Goal: Information Seeking & Learning: Learn about a topic

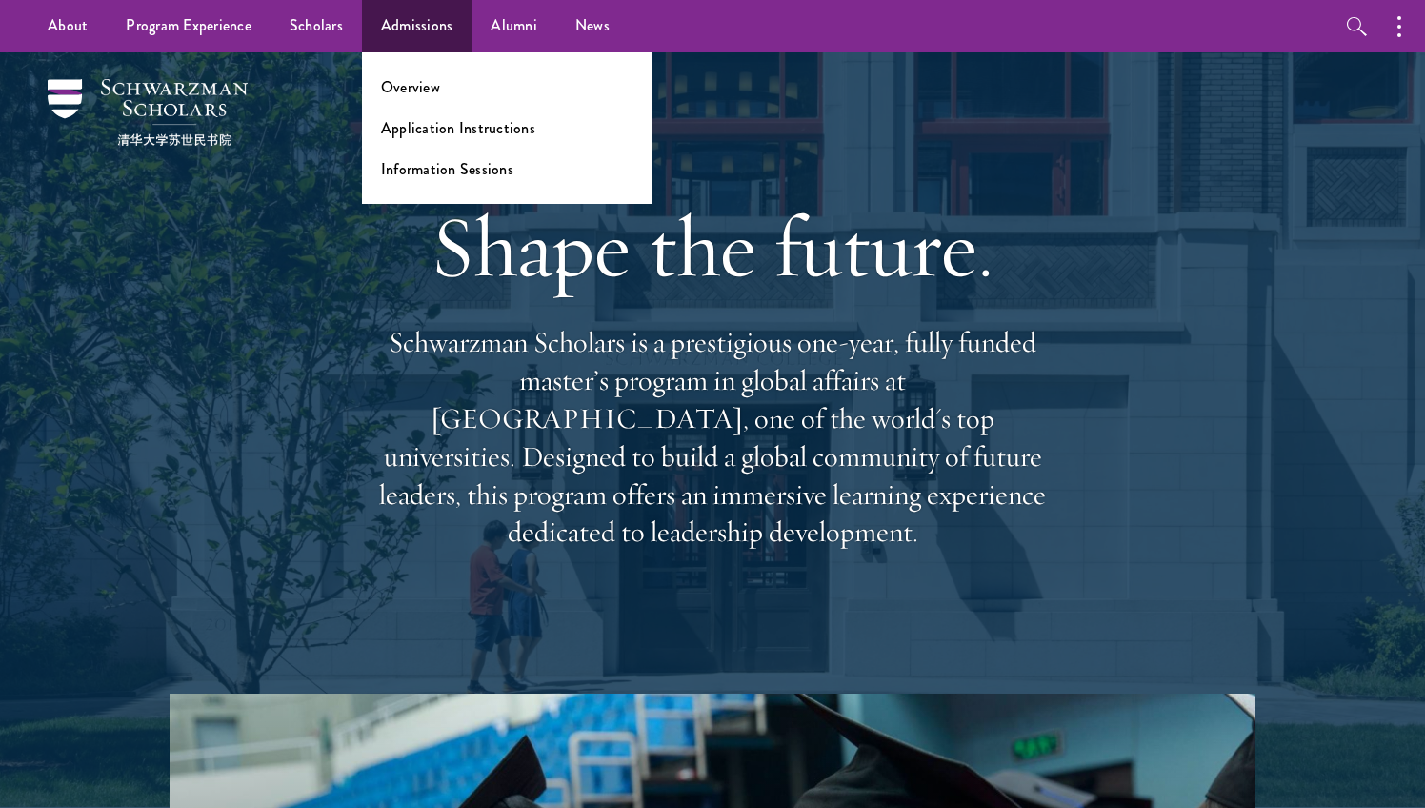
click at [437, 37] on link "Admissions" at bounding box center [417, 26] width 110 height 52
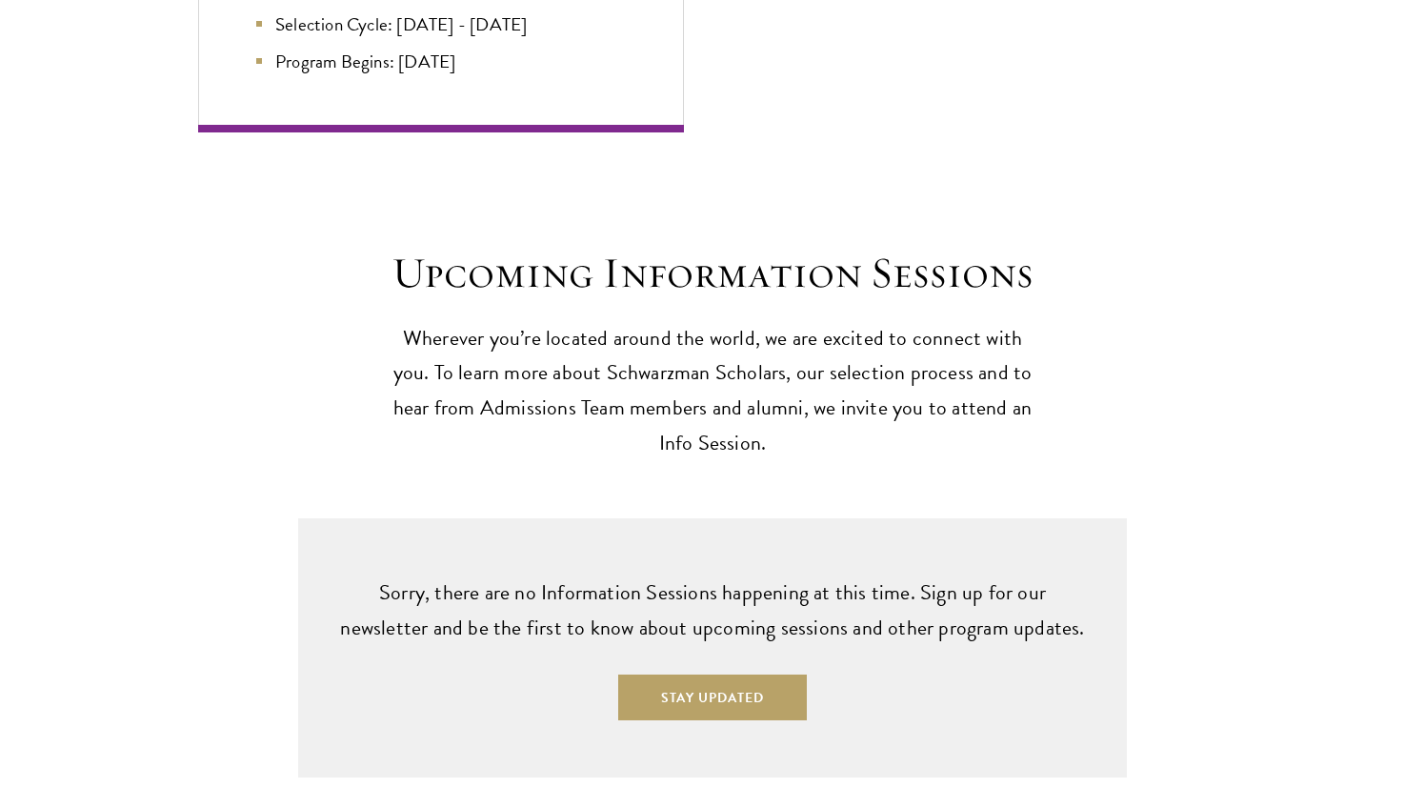
scroll to position [4540, 0]
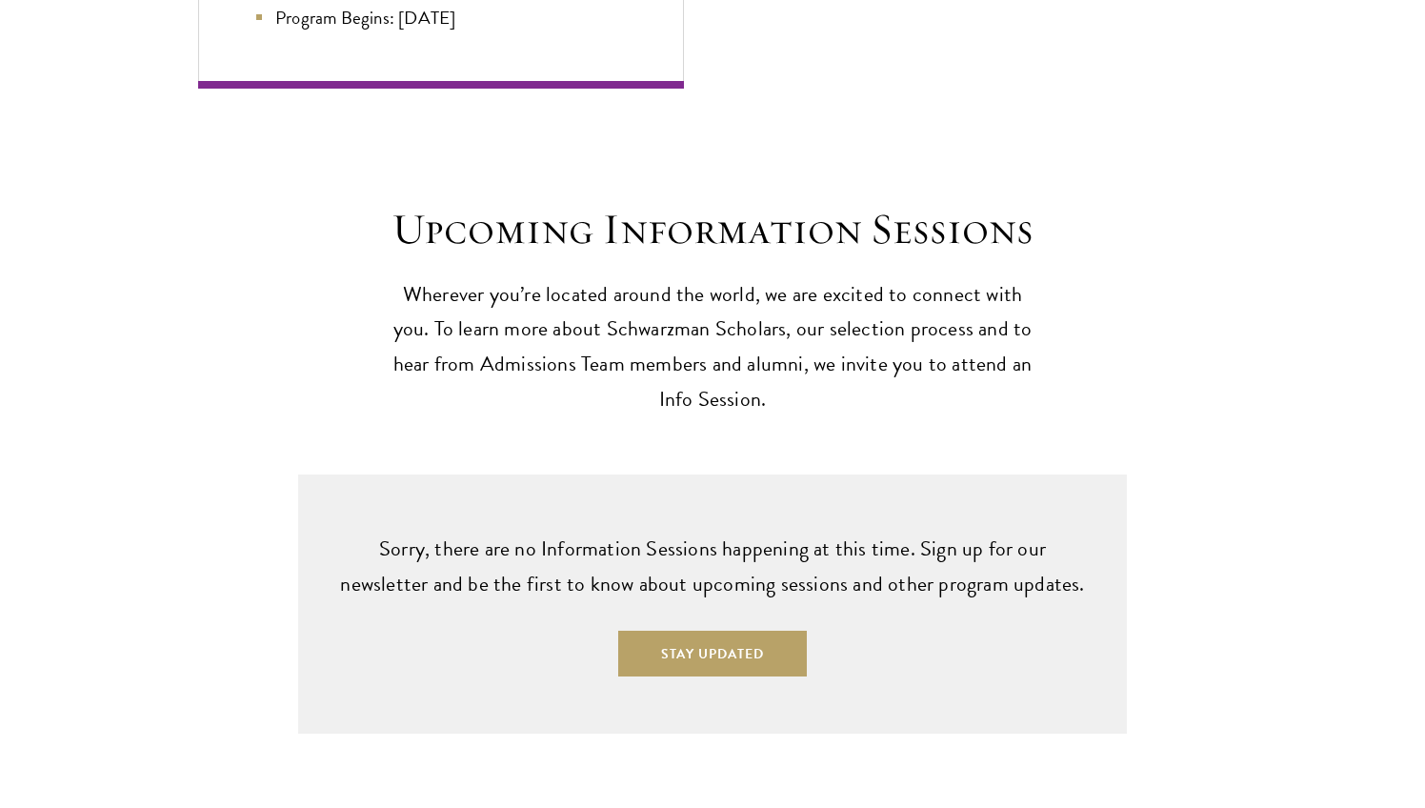
click at [715, 531] on p "Sorry, there are no Information Sessions happening at this time. Sign up for ou…" at bounding box center [712, 566] width 752 height 70
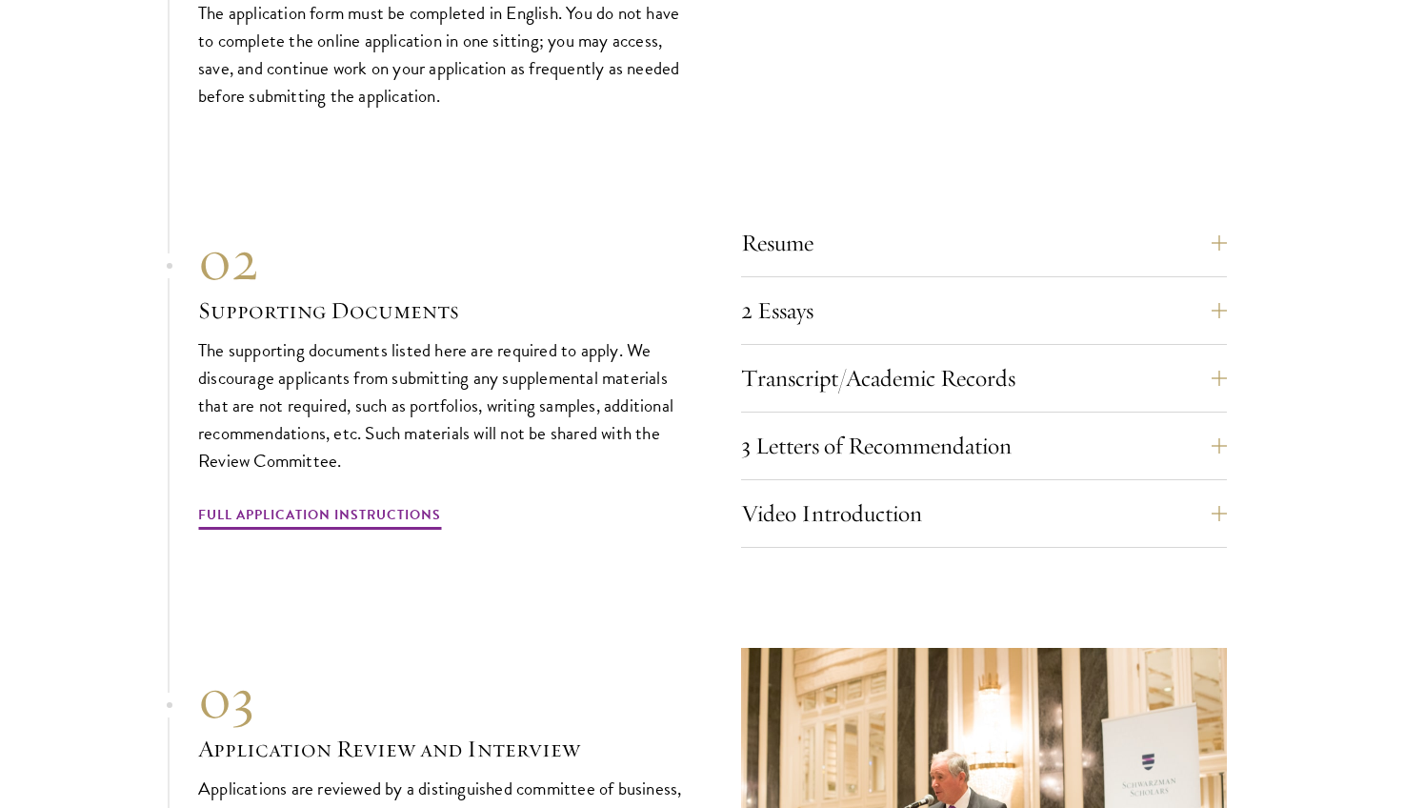
scroll to position [5898, 0]
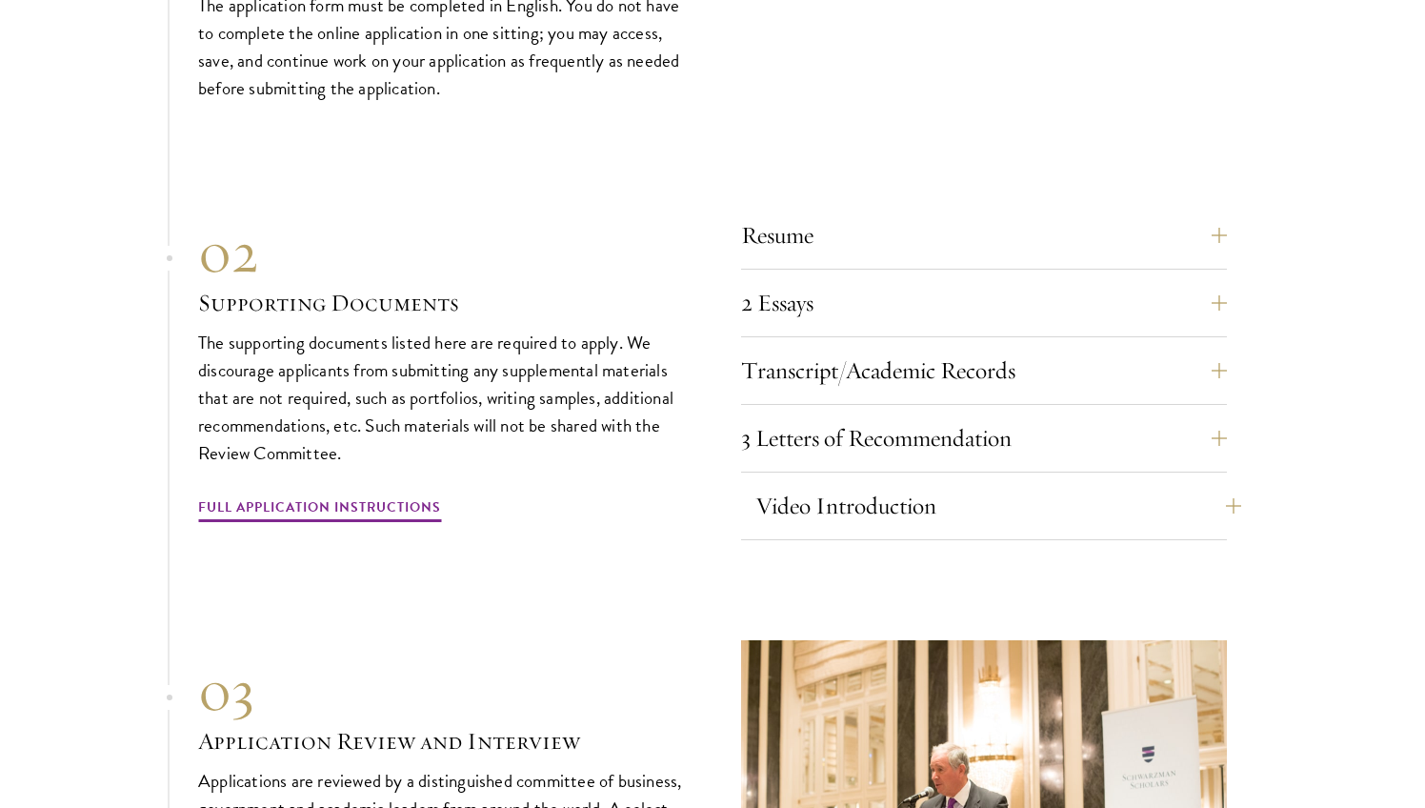
click at [862, 483] on button "Video Introduction" at bounding box center [998, 506] width 486 height 46
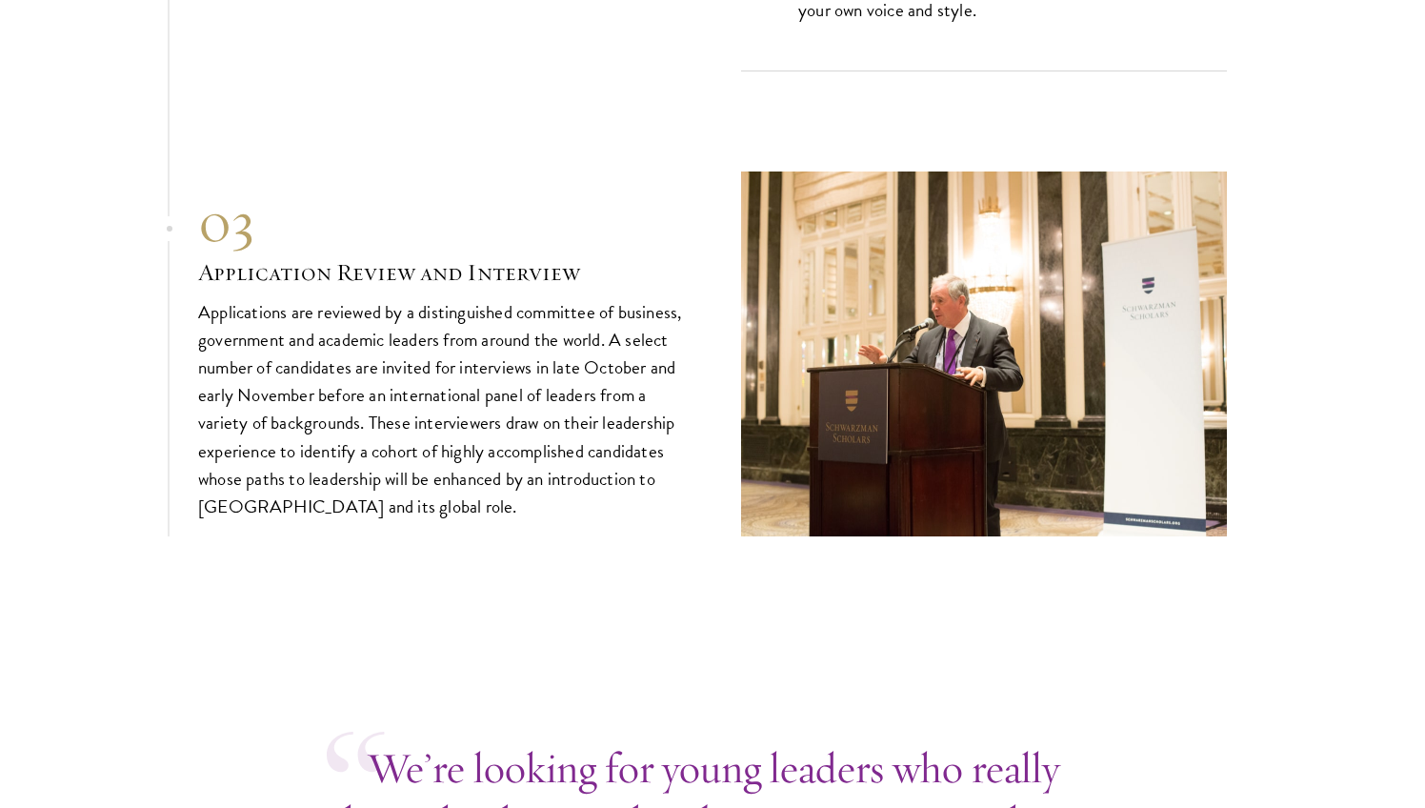
scroll to position [6615, 0]
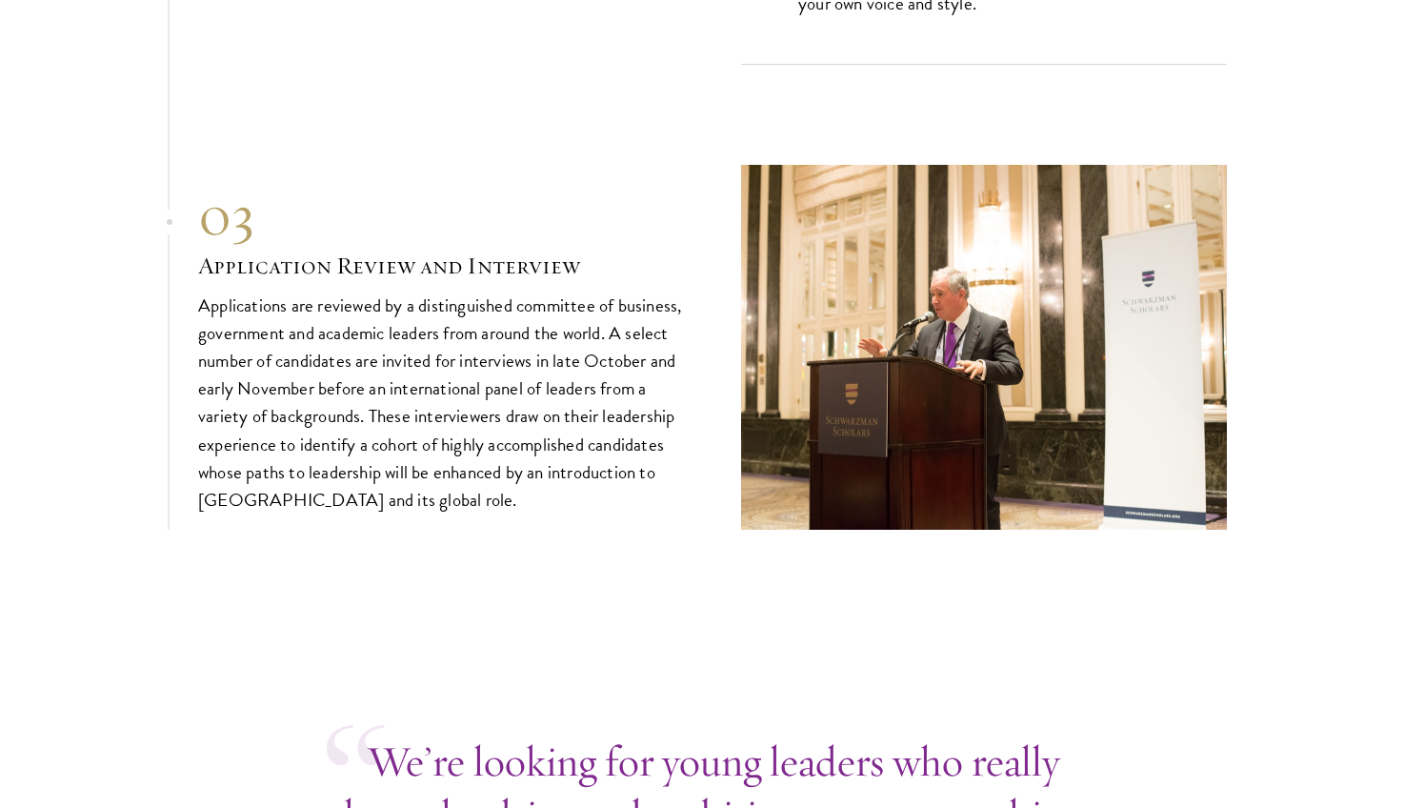
click at [632, 360] on p "Applications are reviewed by a distinguished committee of business, government …" at bounding box center [441, 402] width 486 height 222
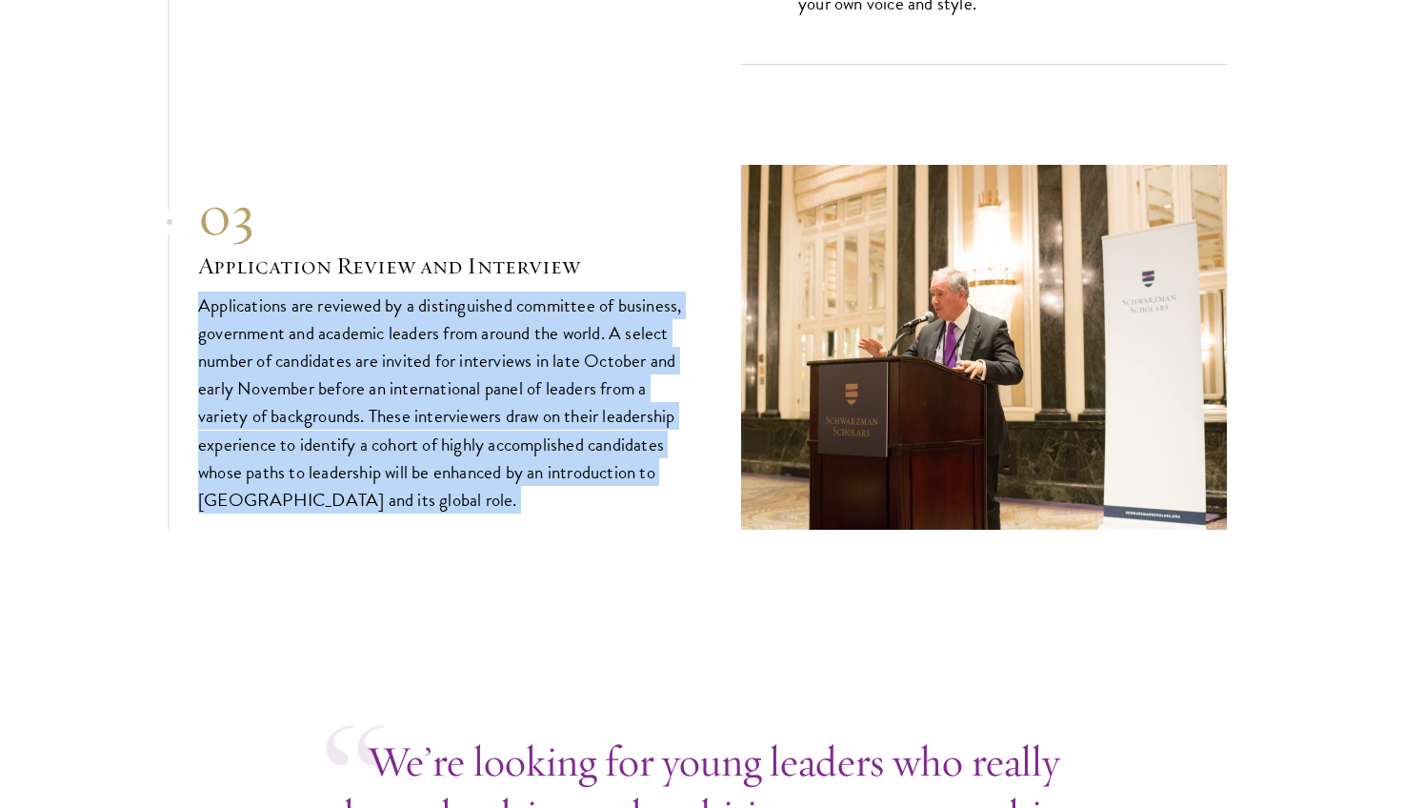
click at [471, 322] on p "Applications are reviewed by a distinguished committee of business, government …" at bounding box center [441, 402] width 486 height 222
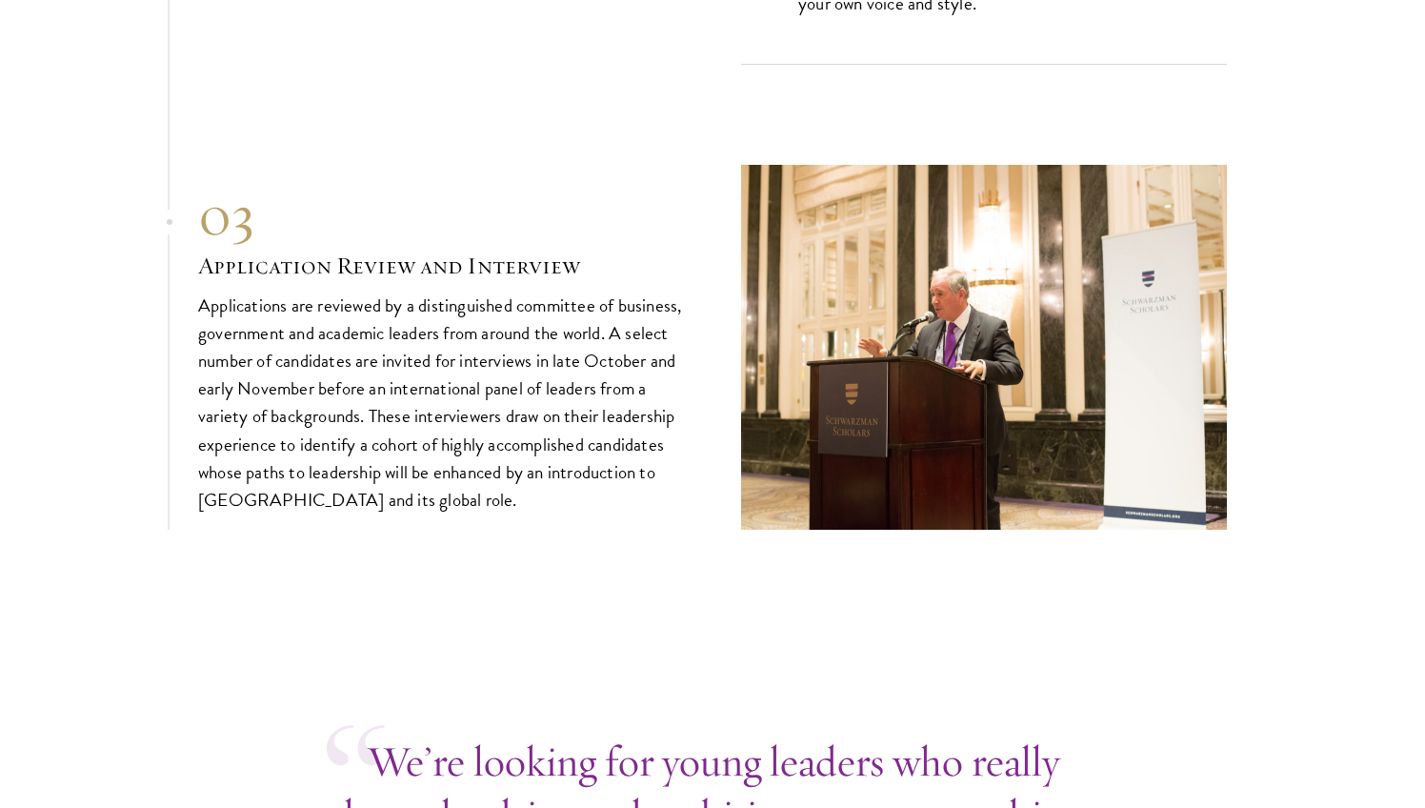
click at [471, 322] on p "Applications are reviewed by a distinguished committee of business, government …" at bounding box center [441, 402] width 486 height 222
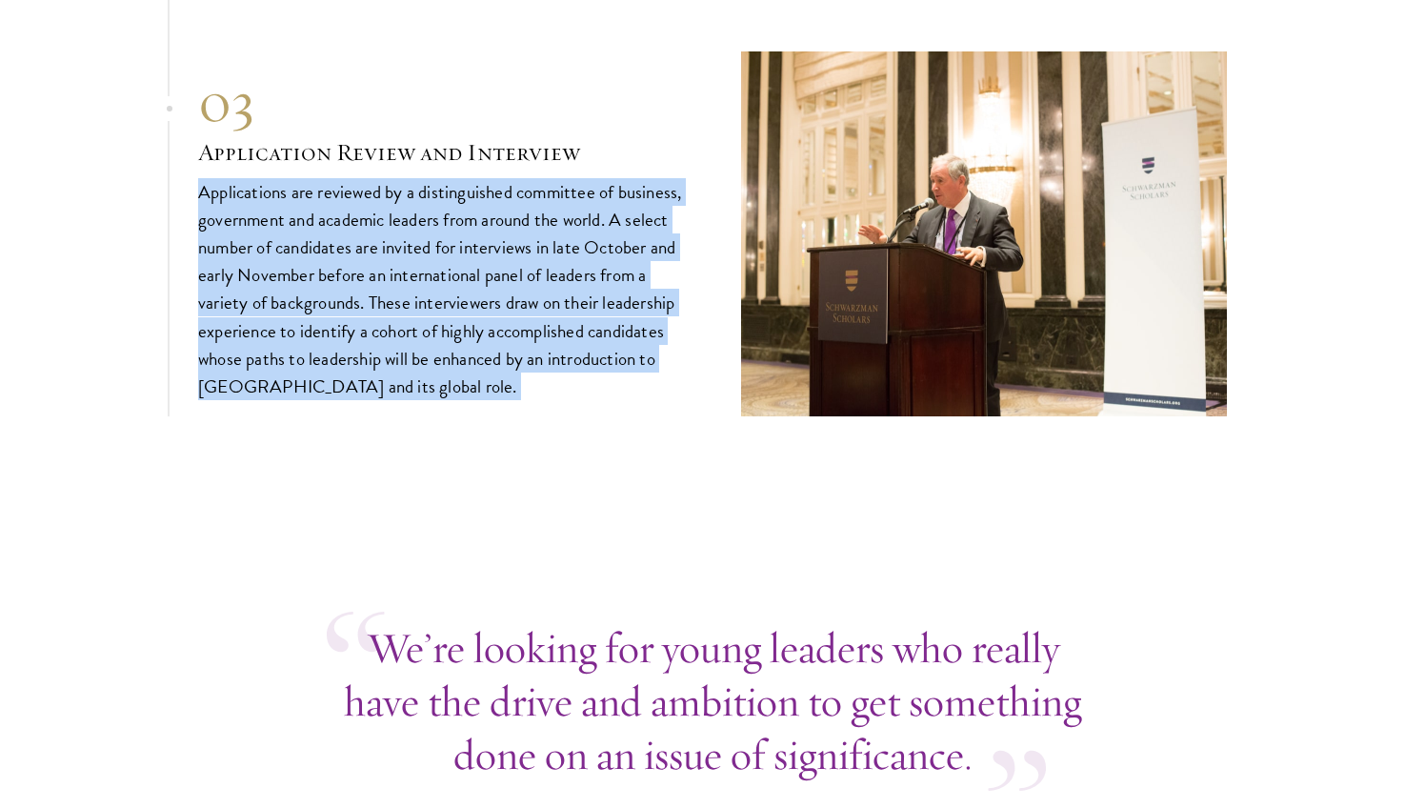
scroll to position [6752, 0]
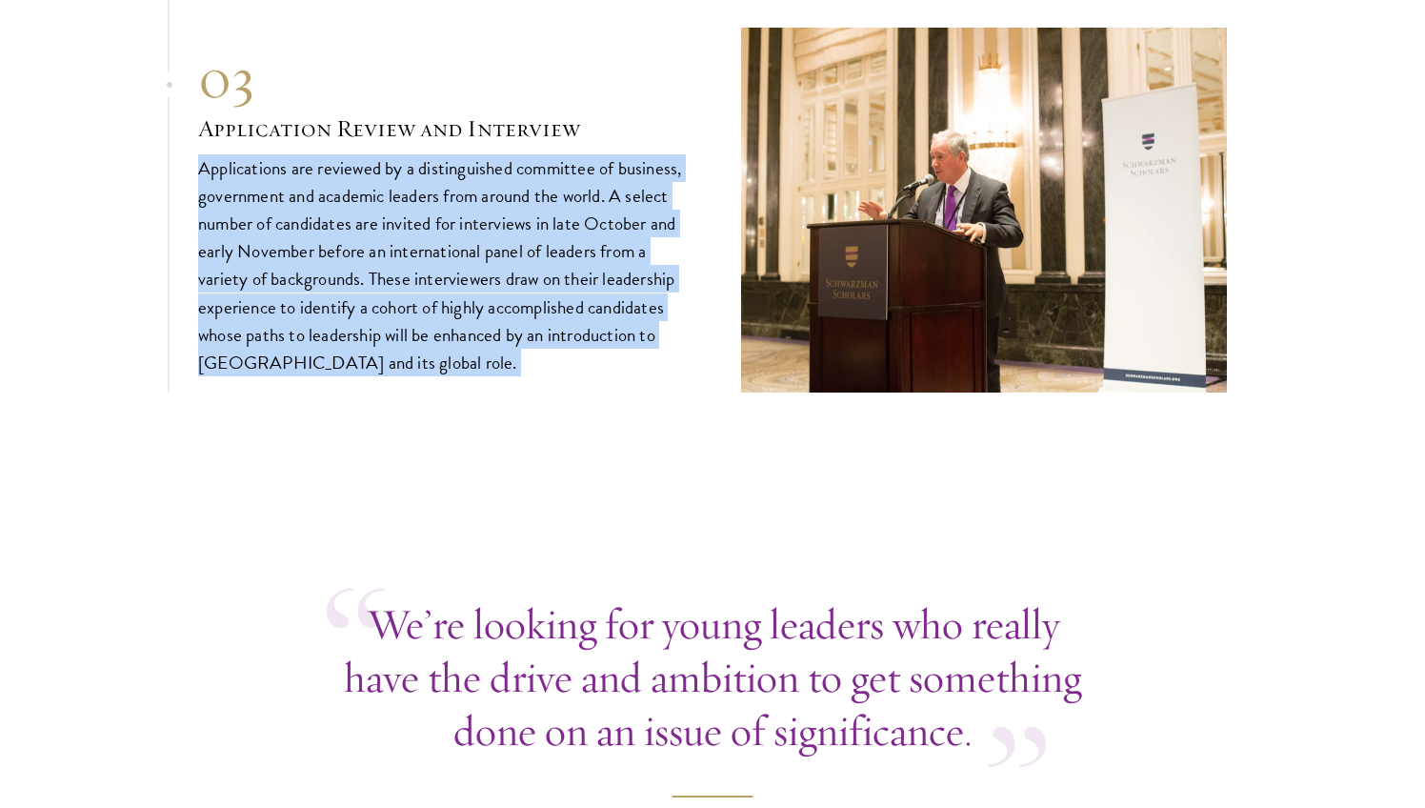
click at [470, 232] on p "Applications are reviewed by a distinguished committee of business, government …" at bounding box center [441, 265] width 486 height 222
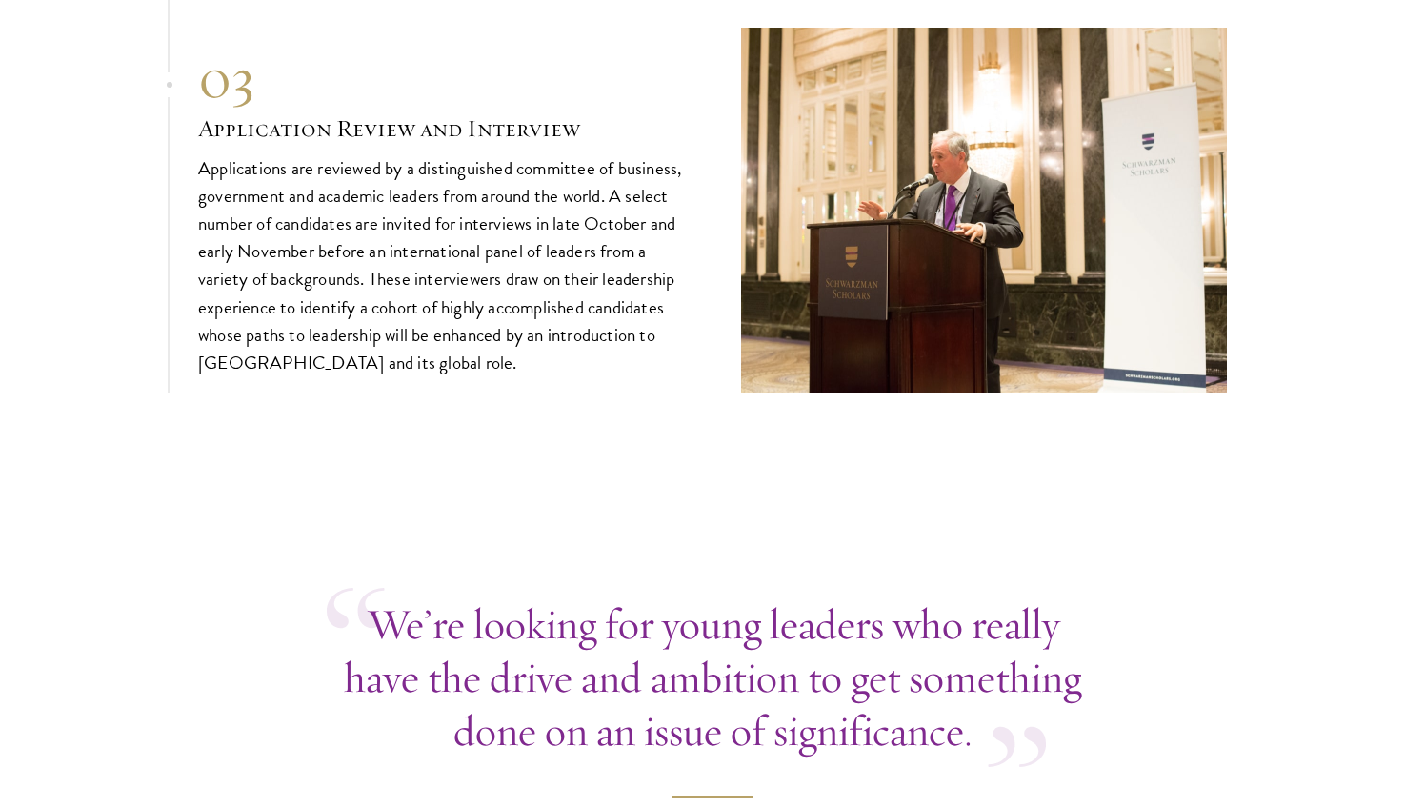
click at [470, 232] on p "Applications are reviewed by a distinguished committee of business, government …" at bounding box center [441, 265] width 486 height 222
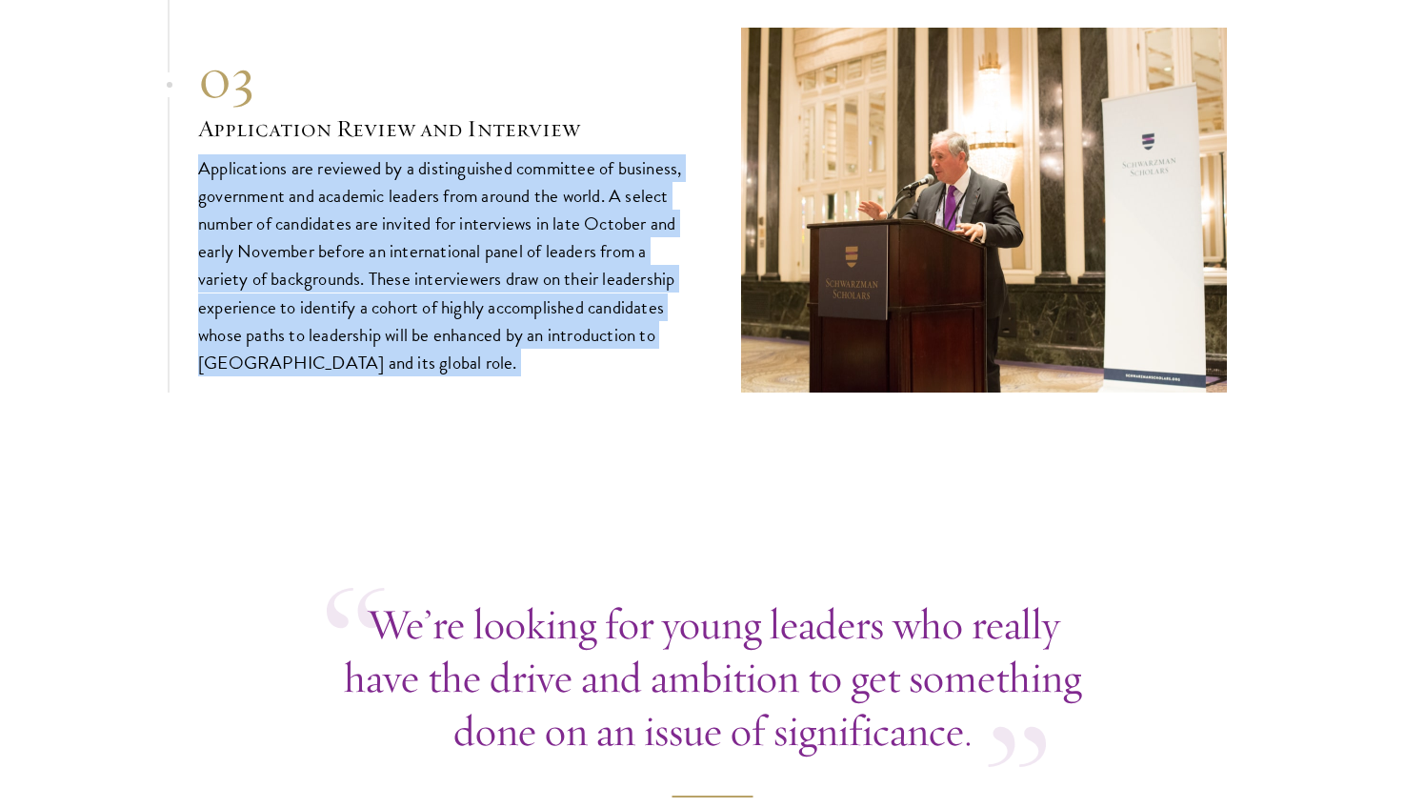
click at [470, 232] on p "Applications are reviewed by a distinguished committee of business, government …" at bounding box center [441, 265] width 486 height 222
click at [467, 255] on p "Applications are reviewed by a distinguished committee of business, government …" at bounding box center [441, 265] width 486 height 222
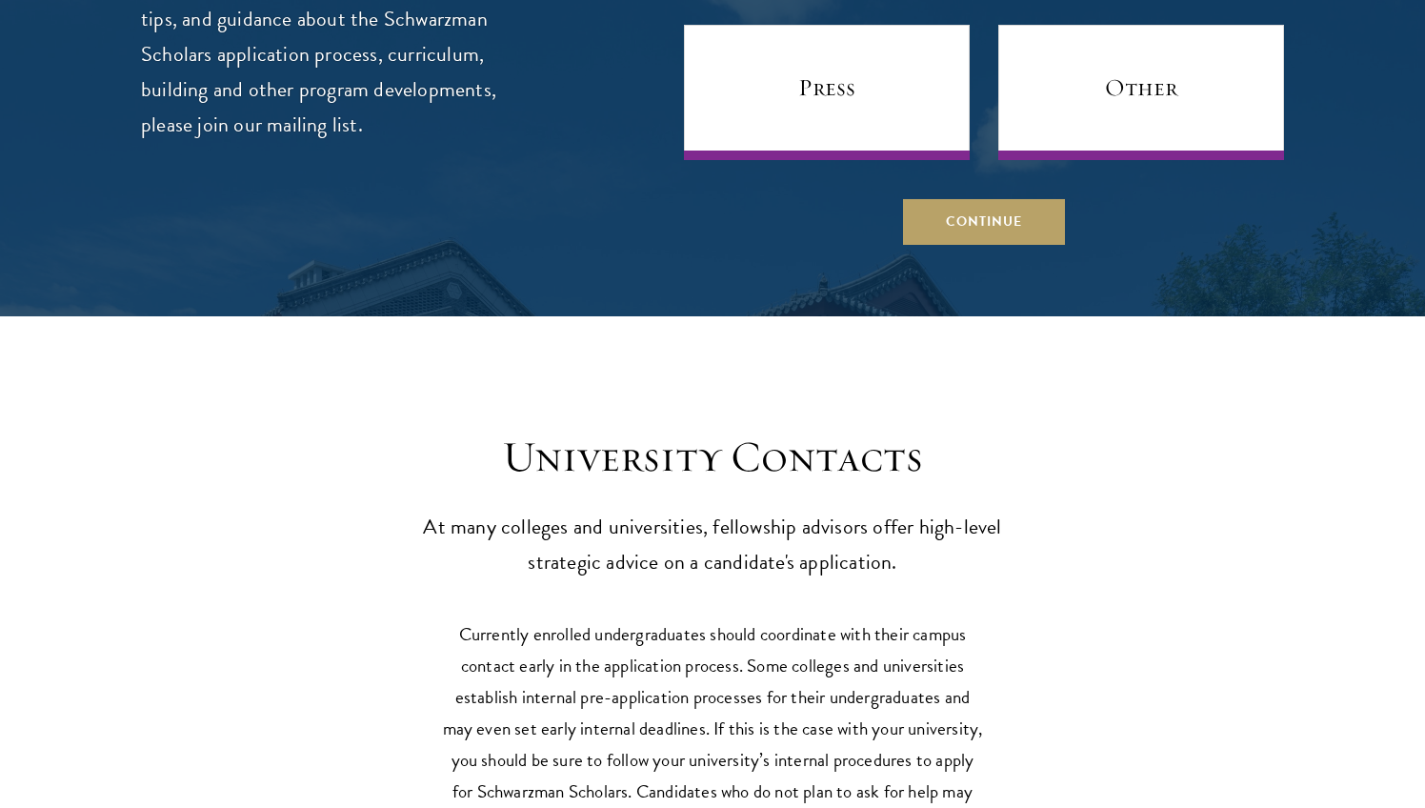
scroll to position [8044, 0]
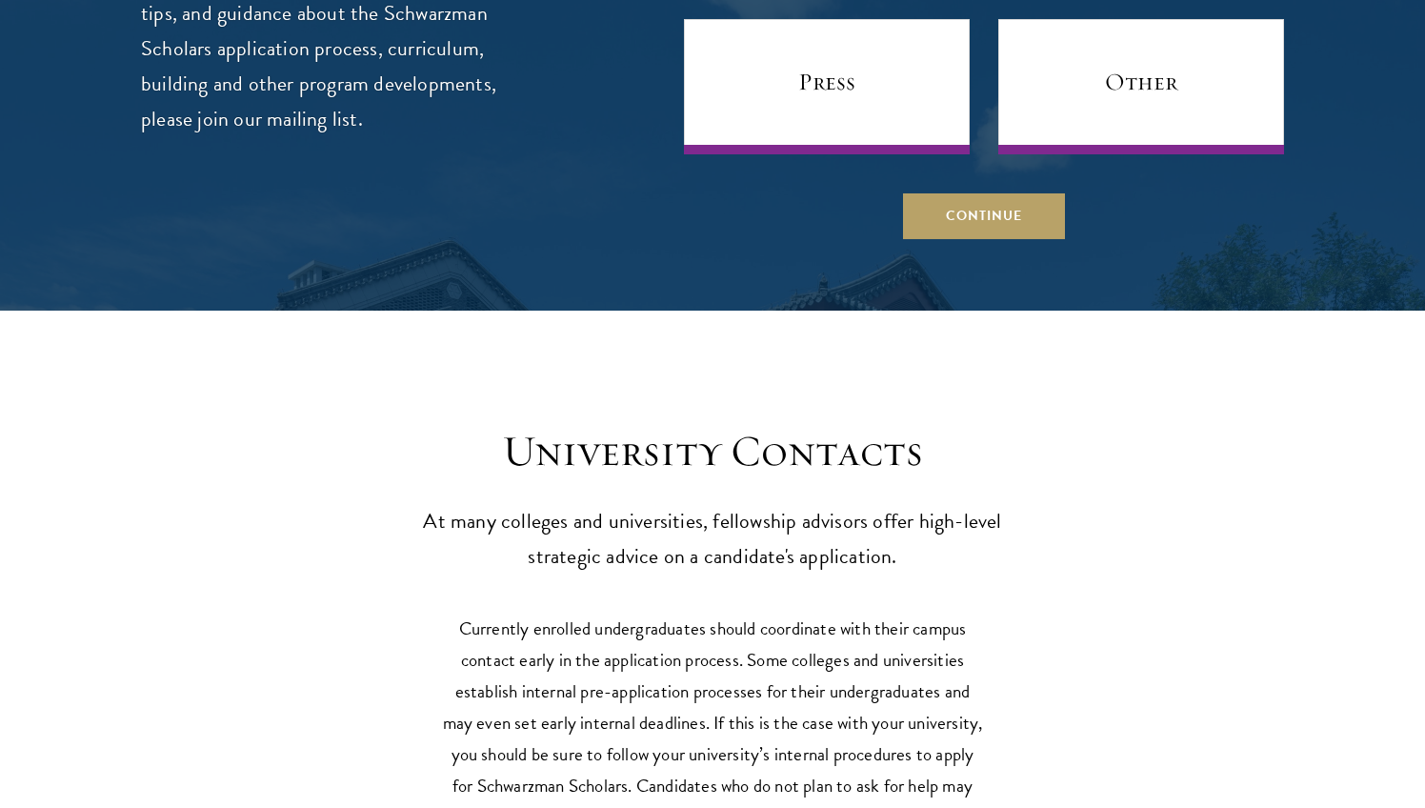
click at [732, 425] on h3 "University Contacts" at bounding box center [712, 451] width 591 height 53
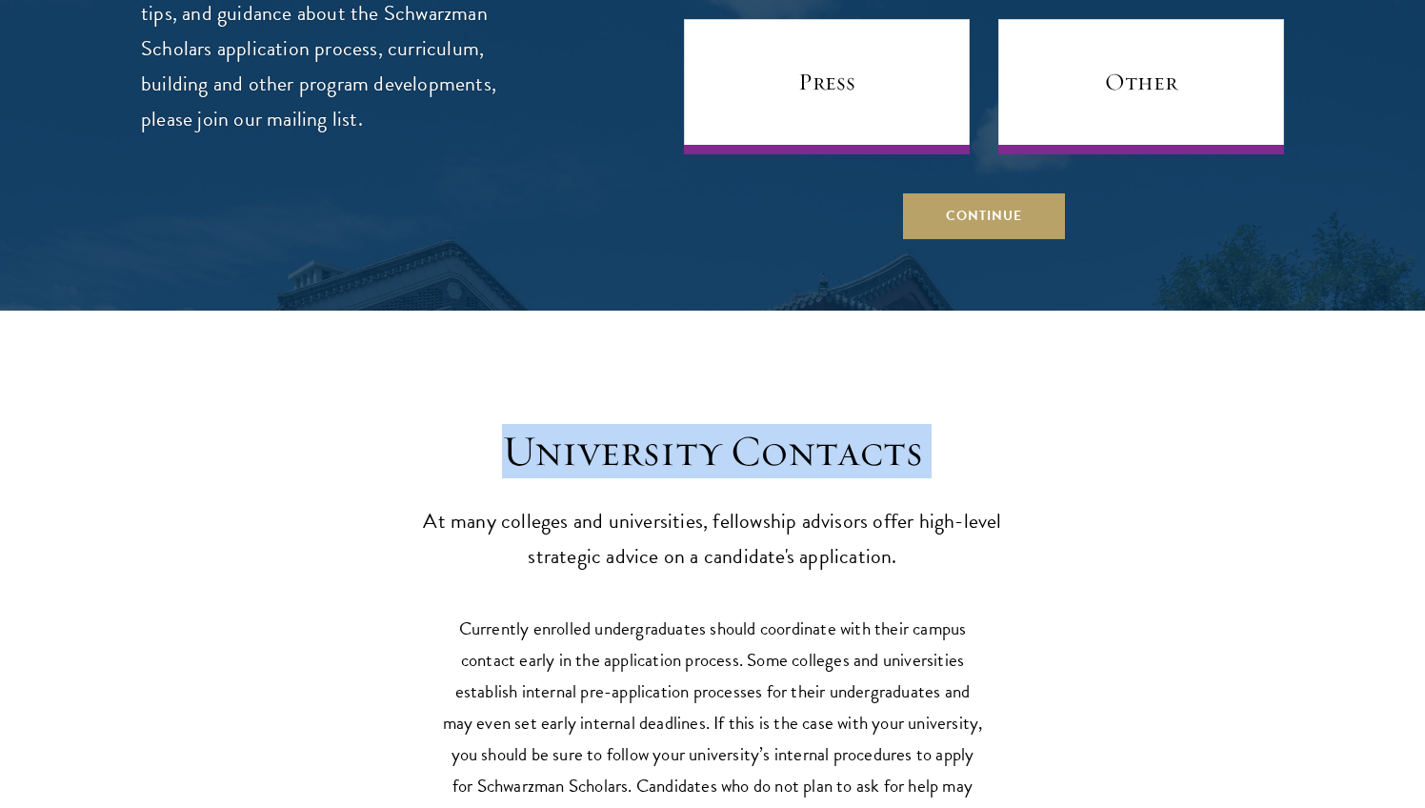
click at [746, 504] on p "At many colleges and universities, fellowship advisors offer high-level strateg…" at bounding box center [712, 539] width 591 height 70
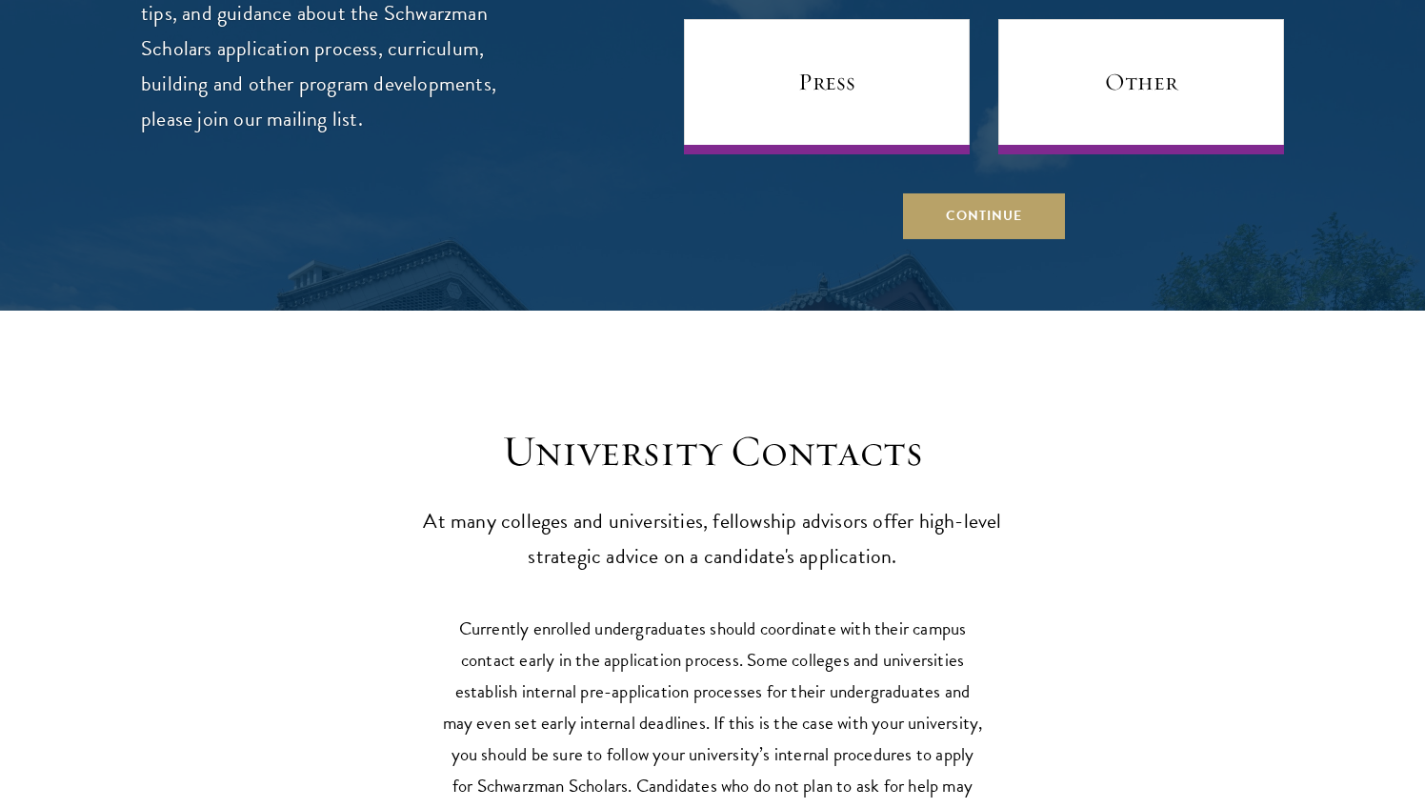
click at [746, 504] on p "At many colleges and universities, fellowship advisors offer high-level strateg…" at bounding box center [712, 539] width 591 height 70
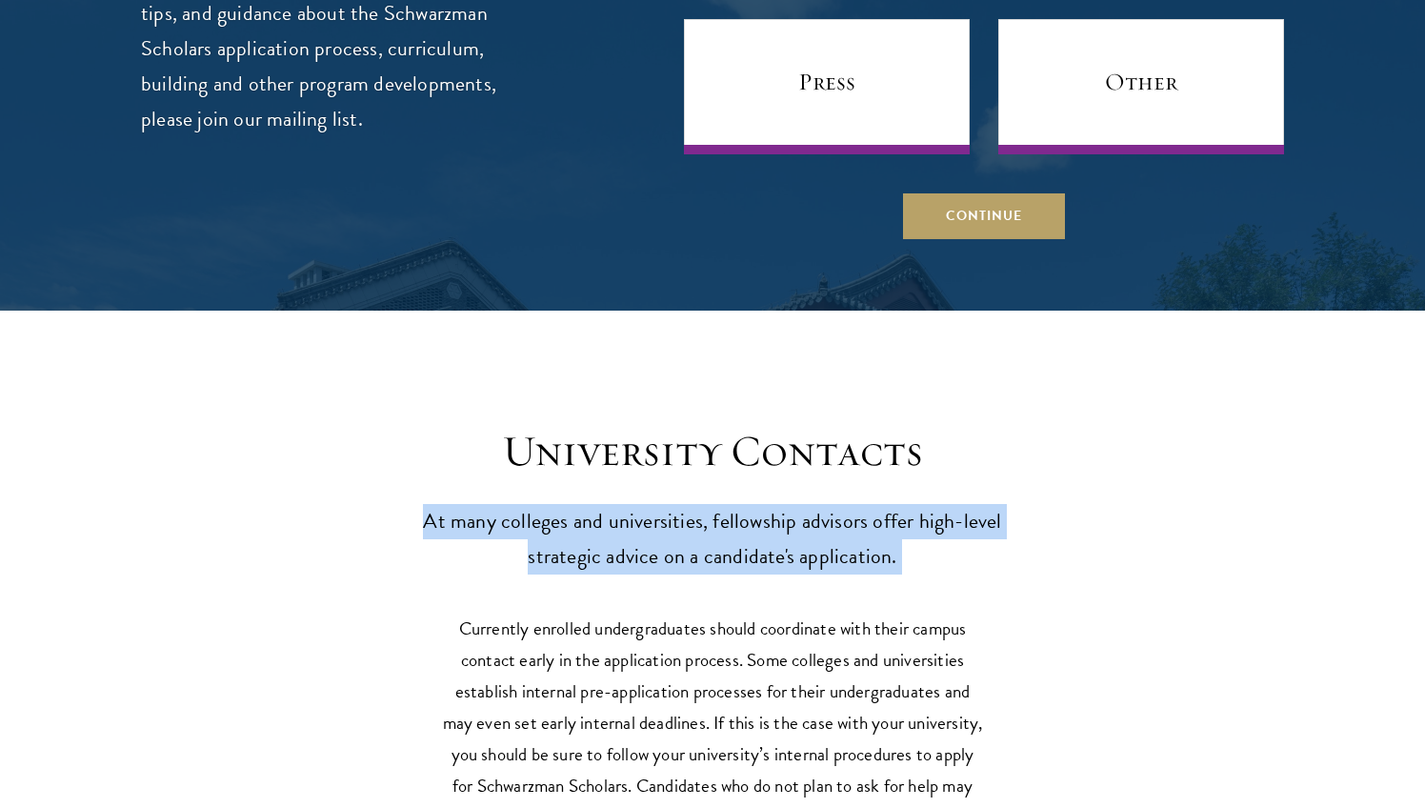
click at [746, 504] on p "At many colleges and universities, fellowship advisors offer high-level strateg…" at bounding box center [712, 539] width 591 height 70
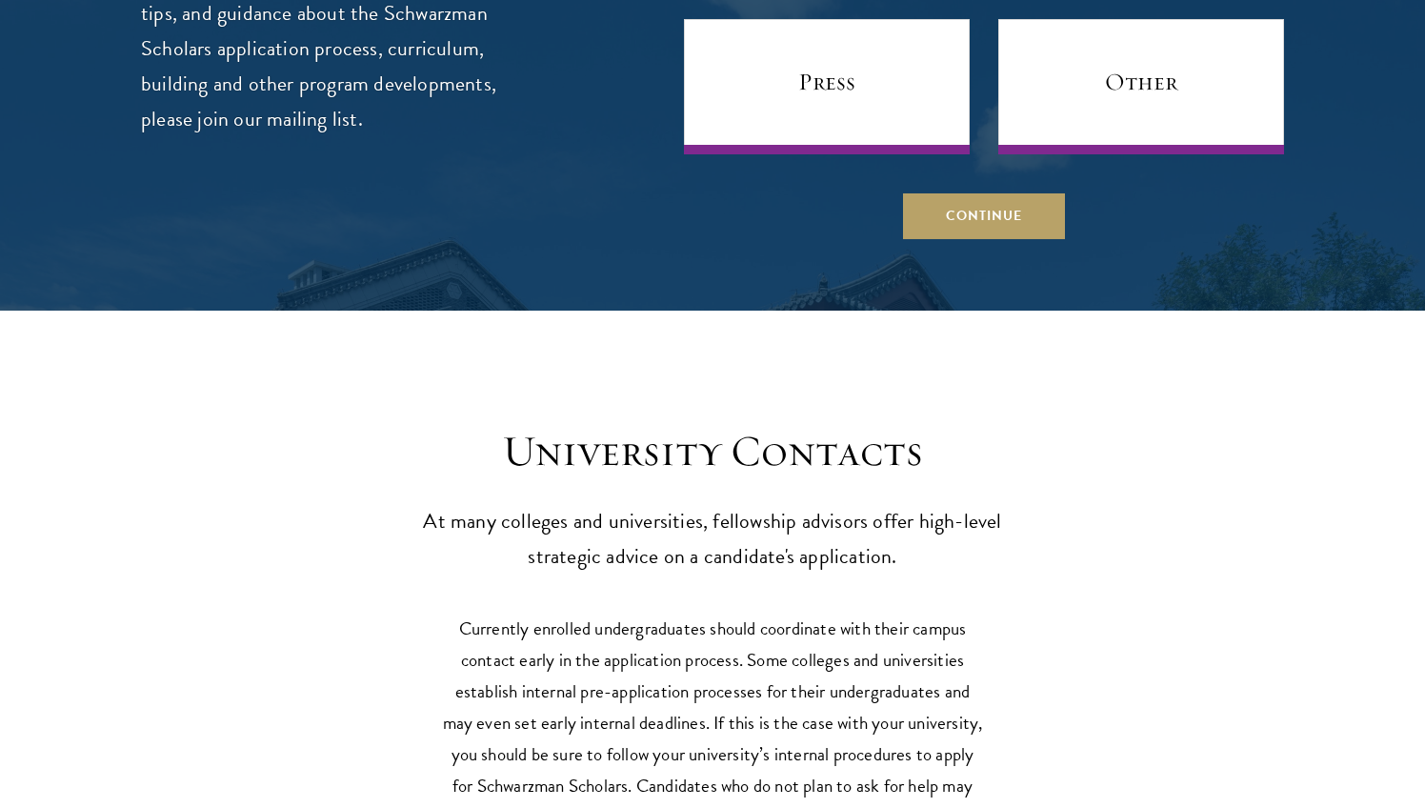
click at [746, 504] on p "At many colleges and universities, fellowship advisors offer high-level strateg…" at bounding box center [712, 539] width 591 height 70
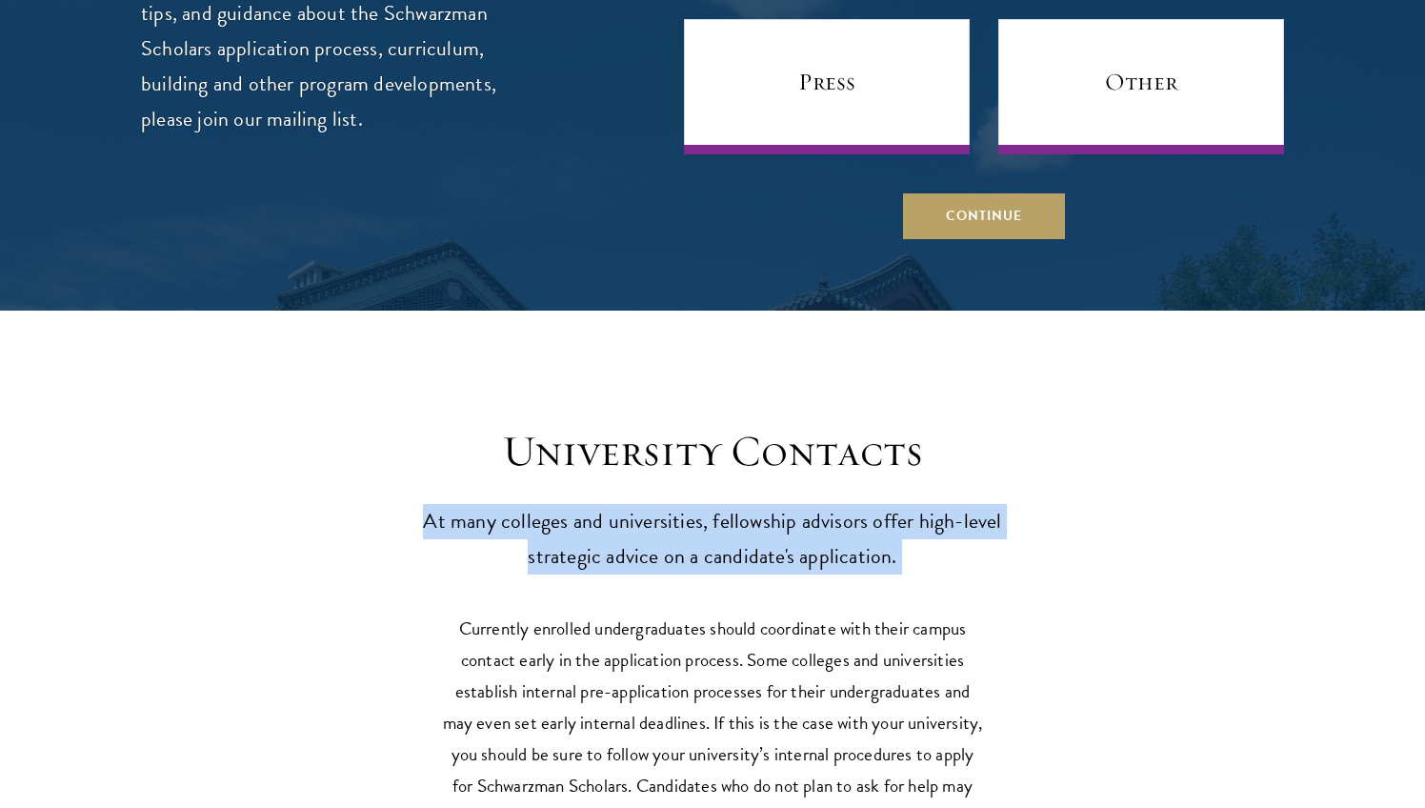
click at [746, 504] on p "At many colleges and universities, fellowship advisors offer high-level strateg…" at bounding box center [712, 539] width 591 height 70
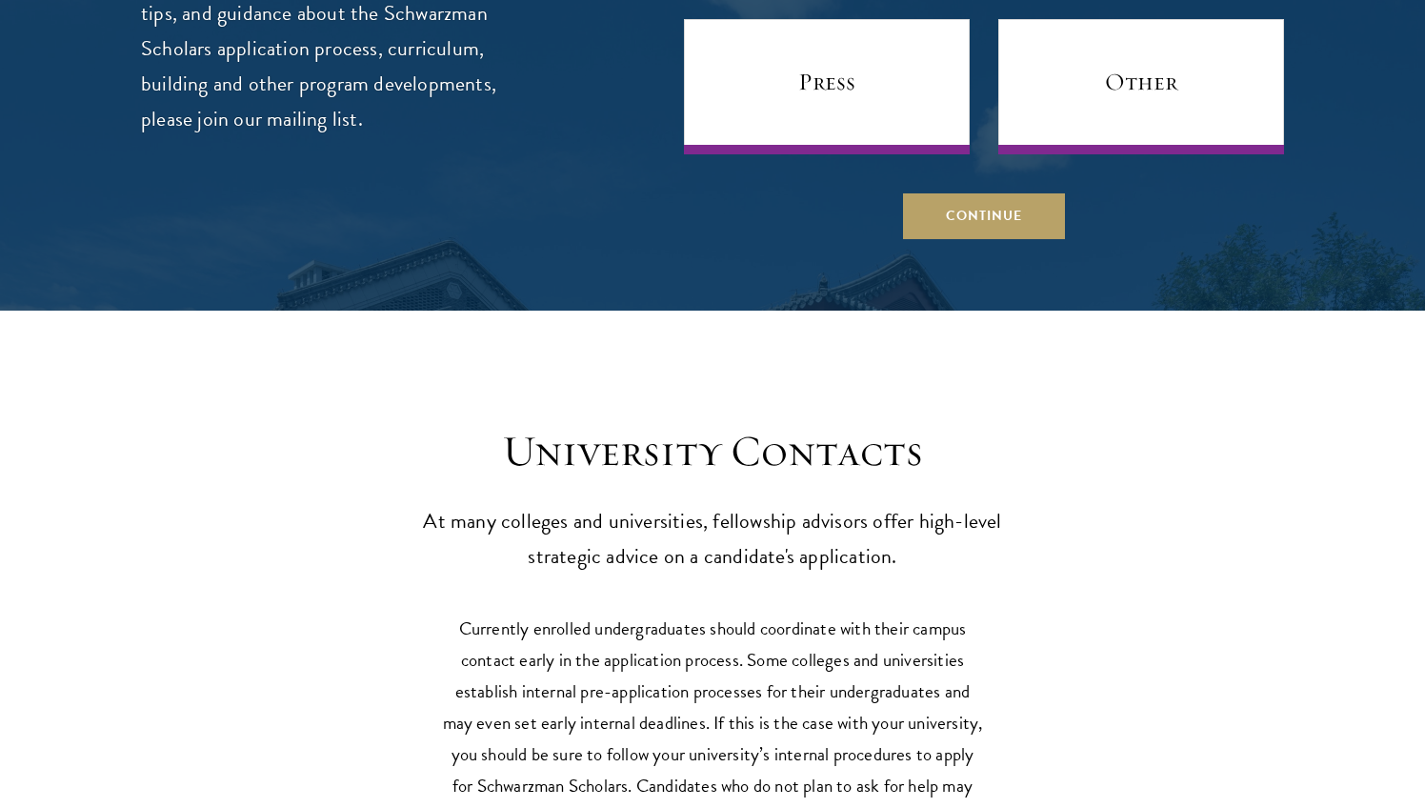
click at [746, 504] on p "At many colleges and universities, fellowship advisors offer high-level strateg…" at bounding box center [712, 539] width 591 height 70
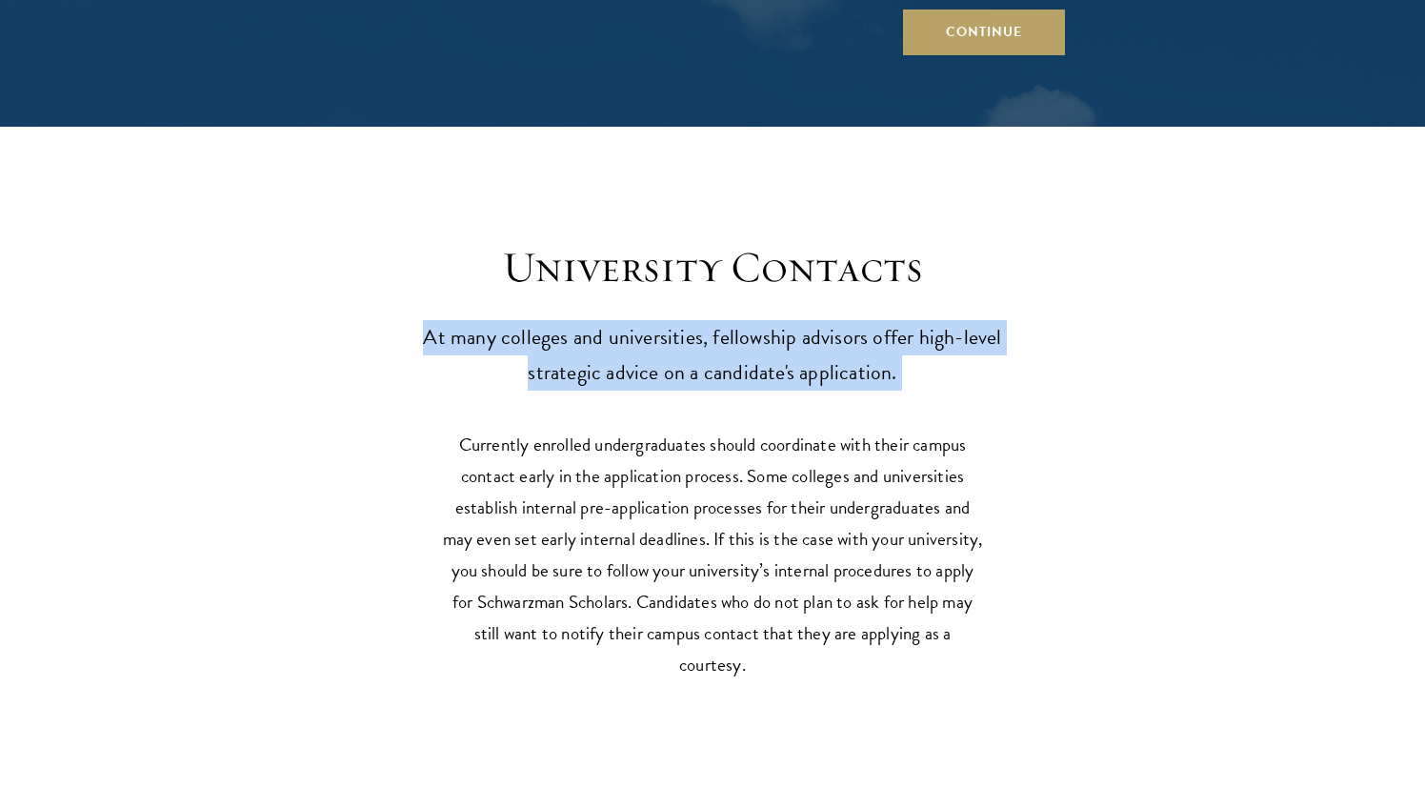
scroll to position [8276, 0]
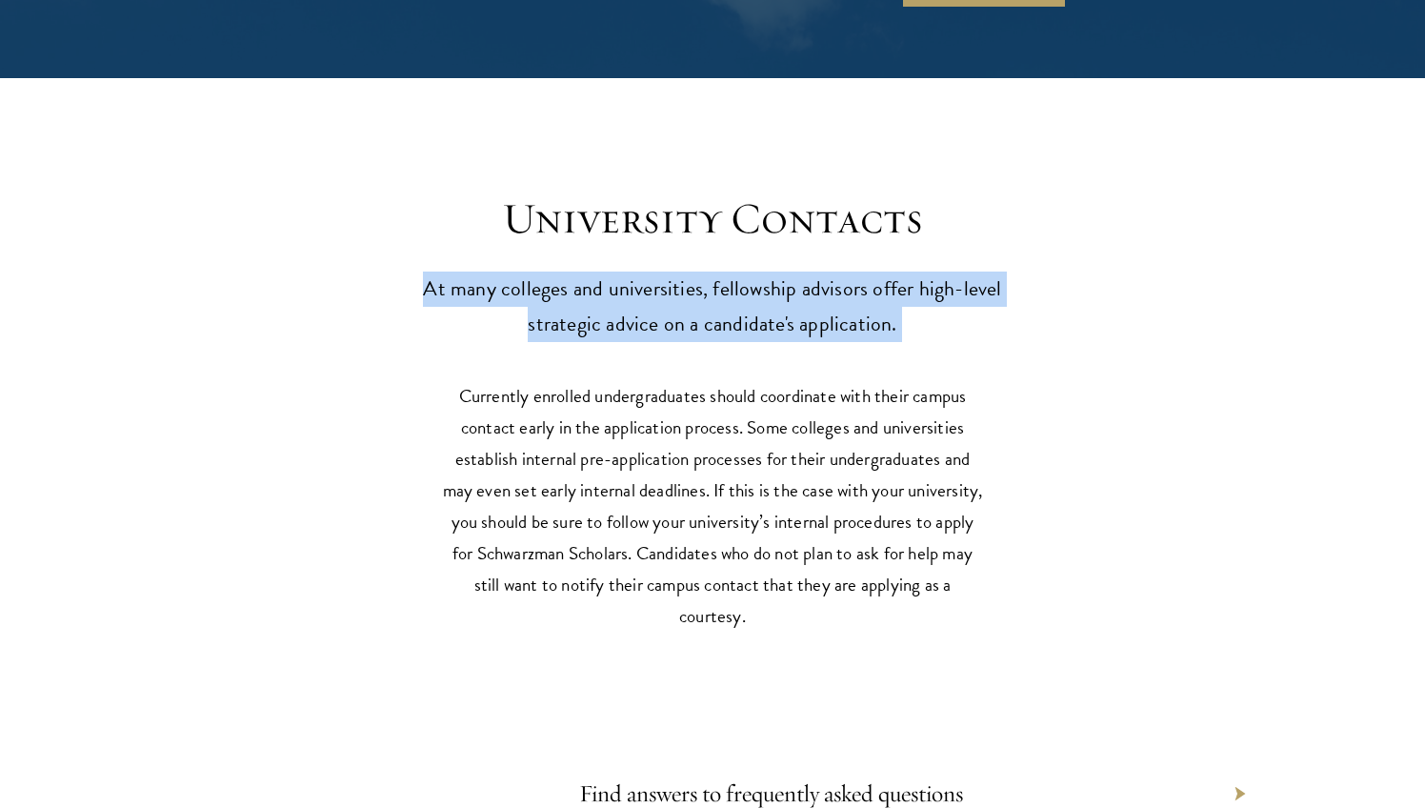
click at [746, 455] on p "Currently enrolled undergraduates should coordinate with their campus contact e…" at bounding box center [712, 505] width 543 height 251
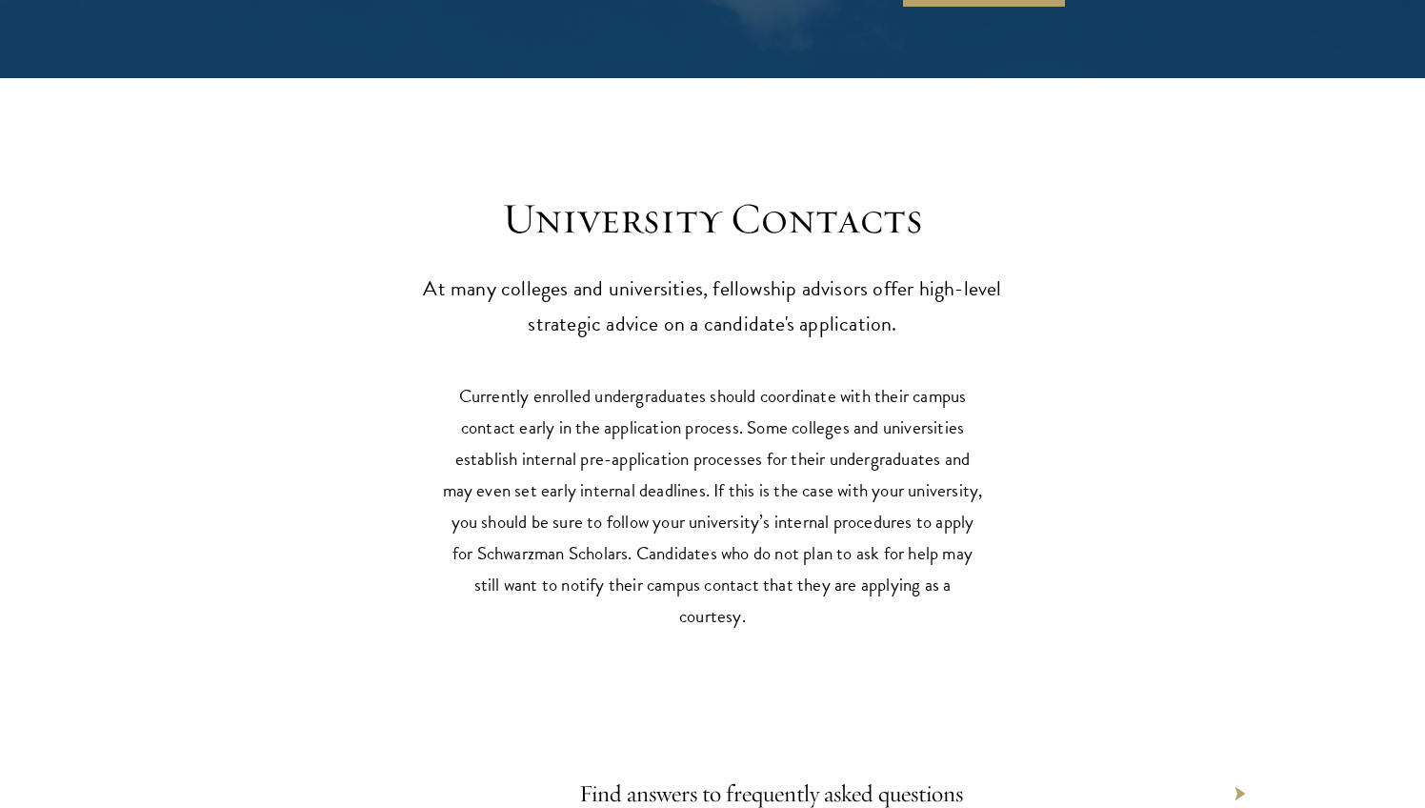
click at [746, 455] on p "Currently enrolled undergraduates should coordinate with their campus contact e…" at bounding box center [712, 505] width 543 height 251
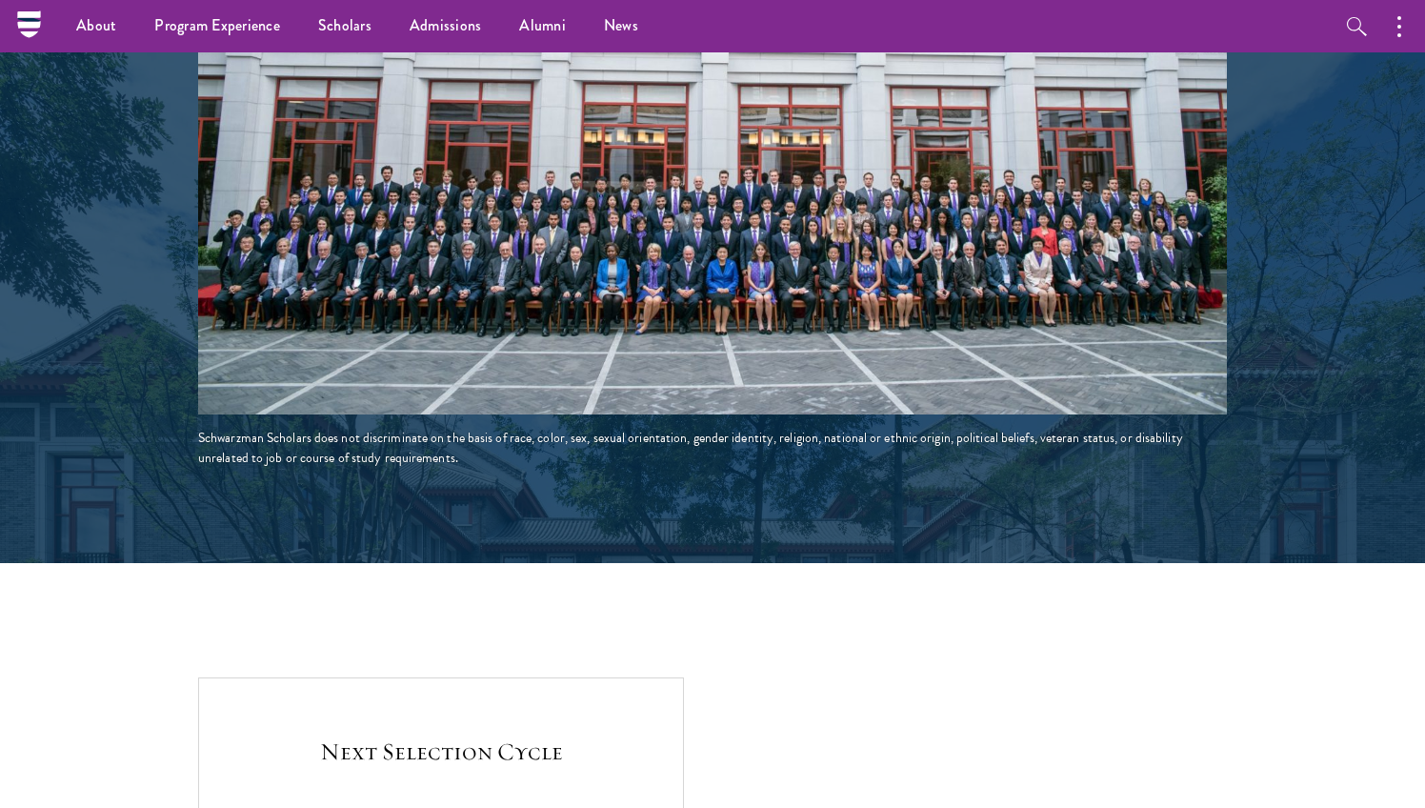
scroll to position [2896, 0]
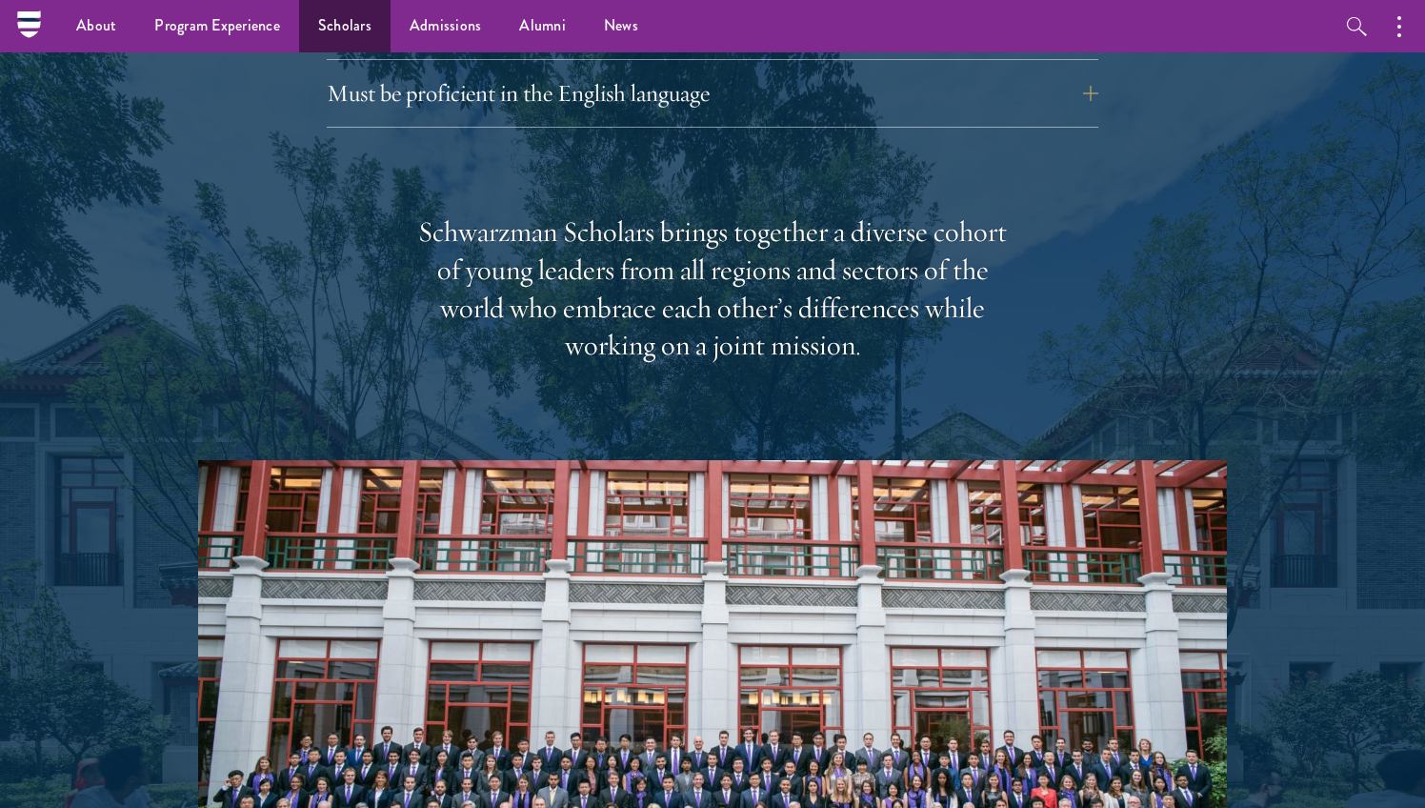
click at [347, 43] on link "Scholars" at bounding box center [344, 26] width 91 height 52
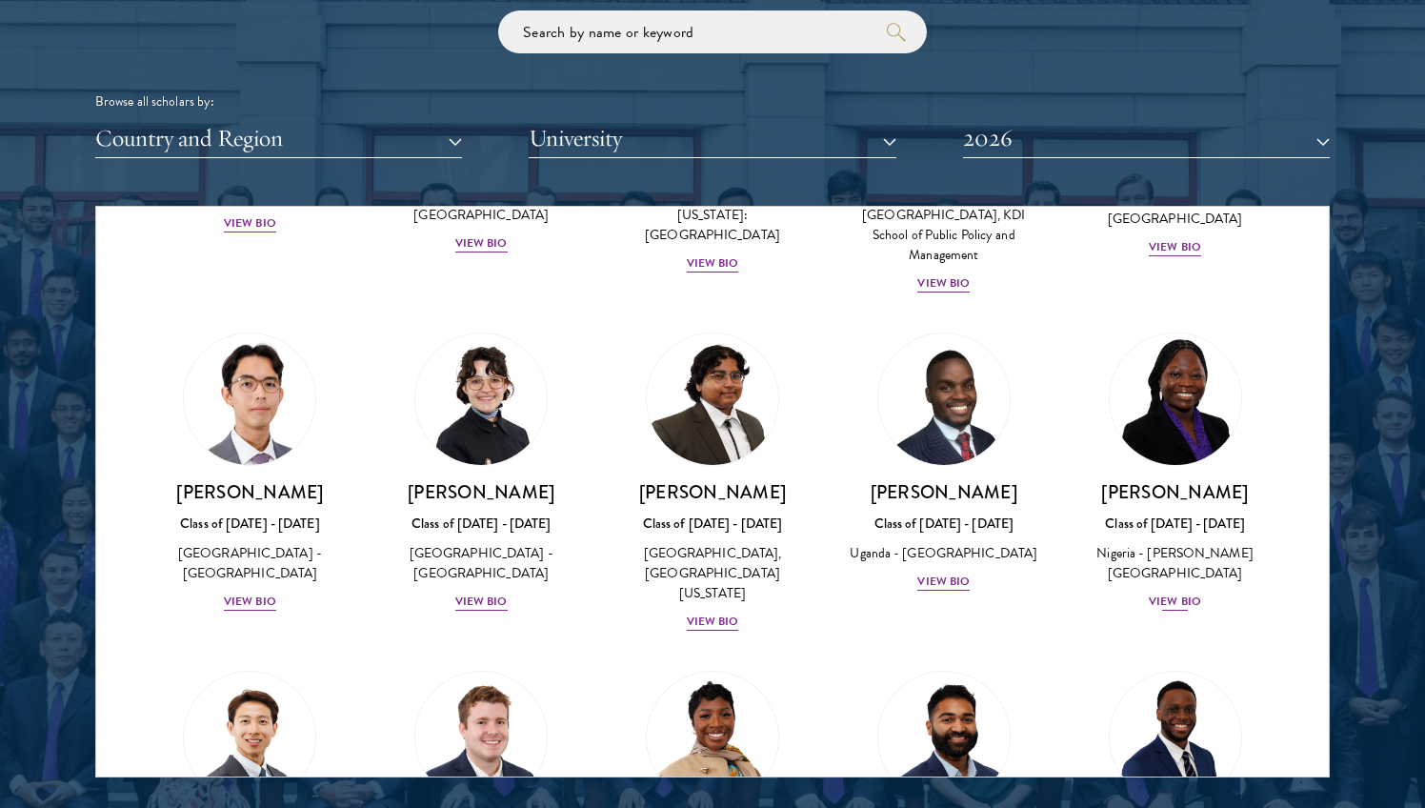
scroll to position [338, 0]
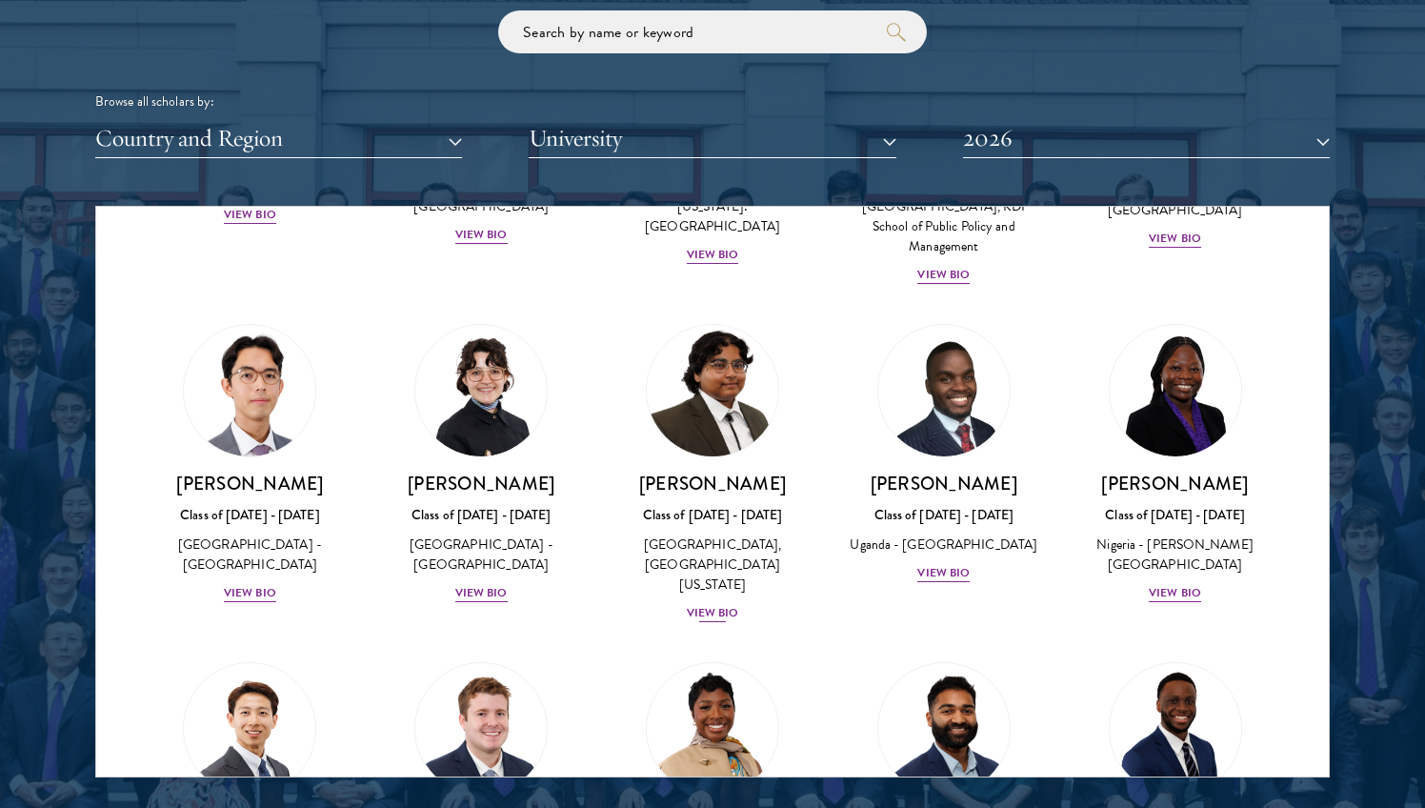
click at [756, 397] on img at bounding box center [712, 390] width 145 height 145
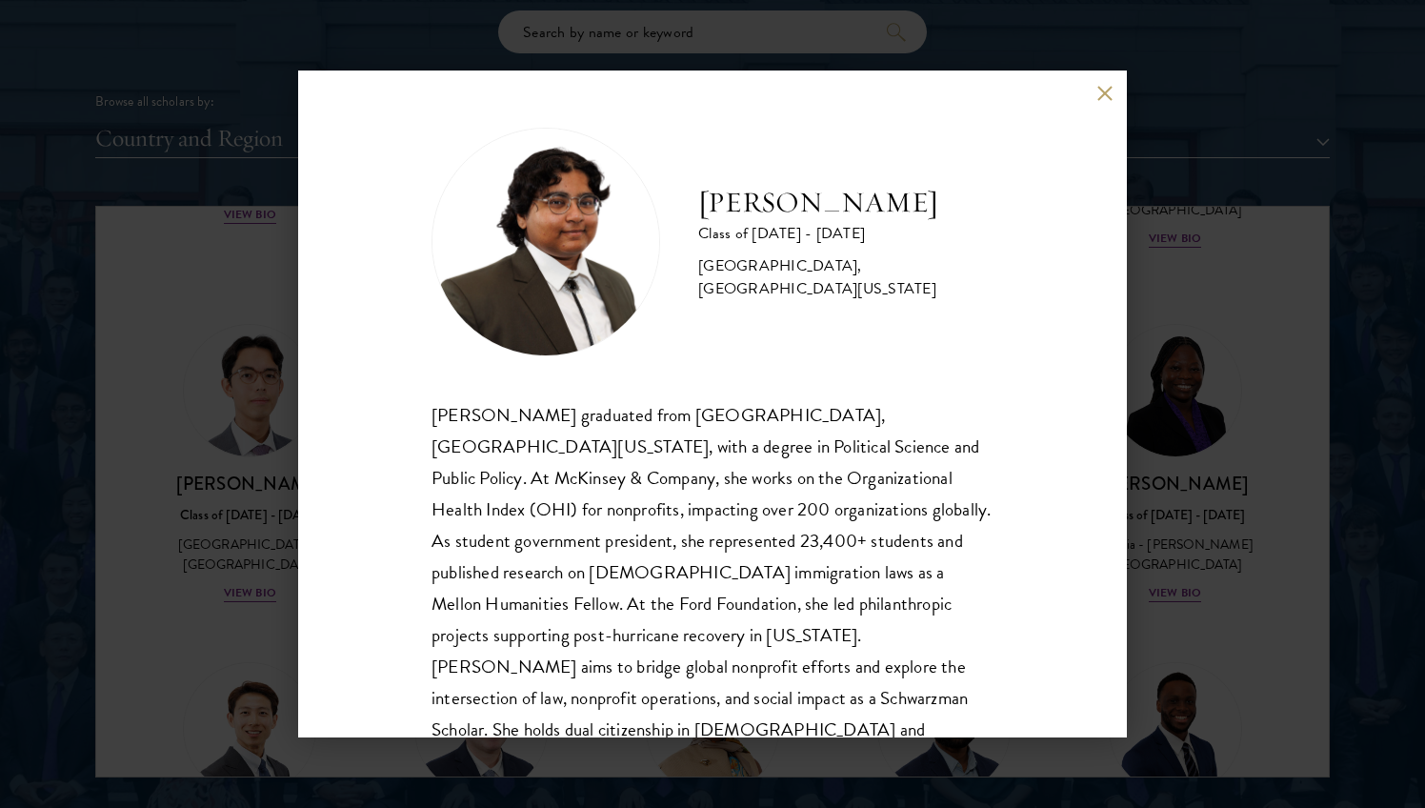
click at [1168, 450] on div "[PERSON_NAME] Class of [DATE] - [DATE] [GEOGRAPHIC_DATA] - [GEOGRAPHIC_DATA], […" at bounding box center [712, 404] width 1425 height 808
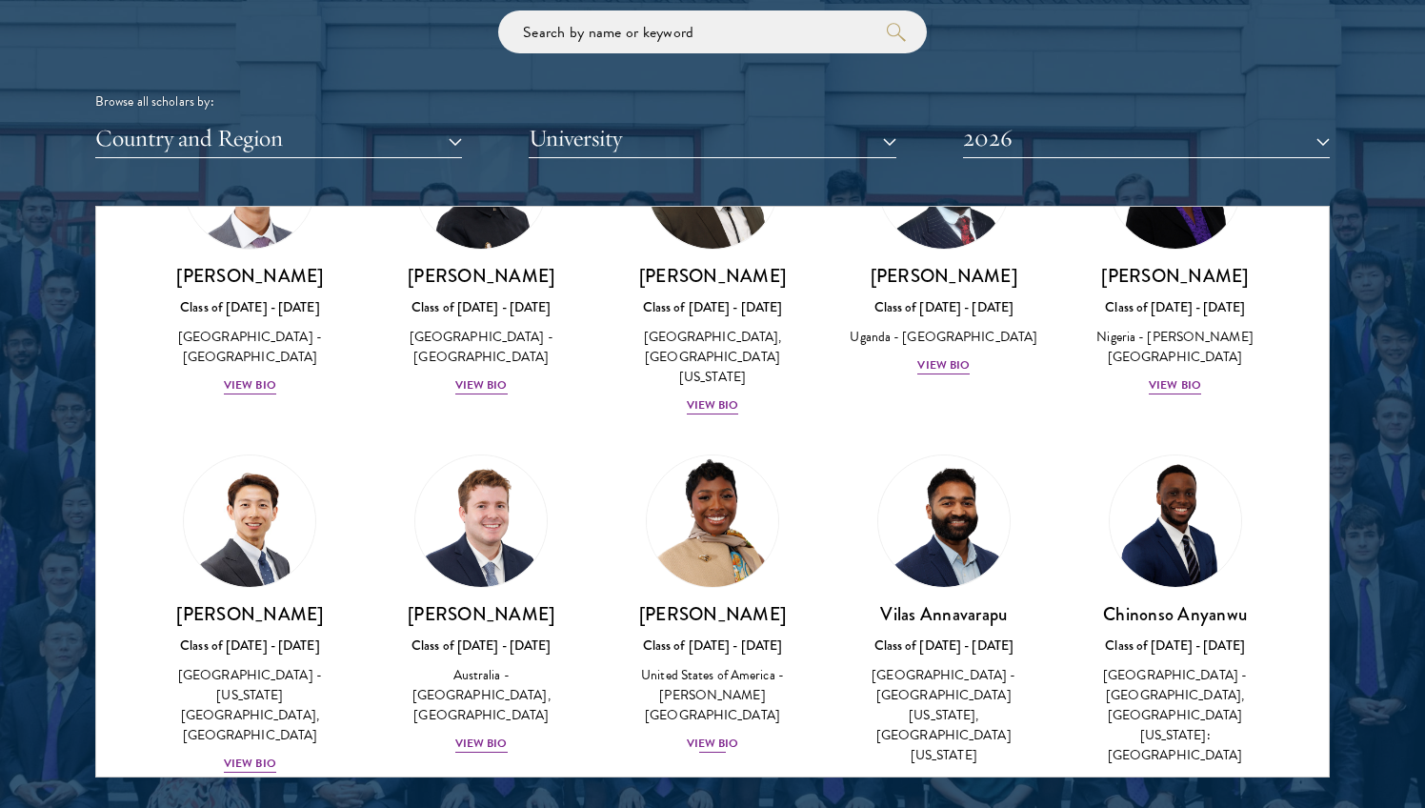
scroll to position [635, 0]
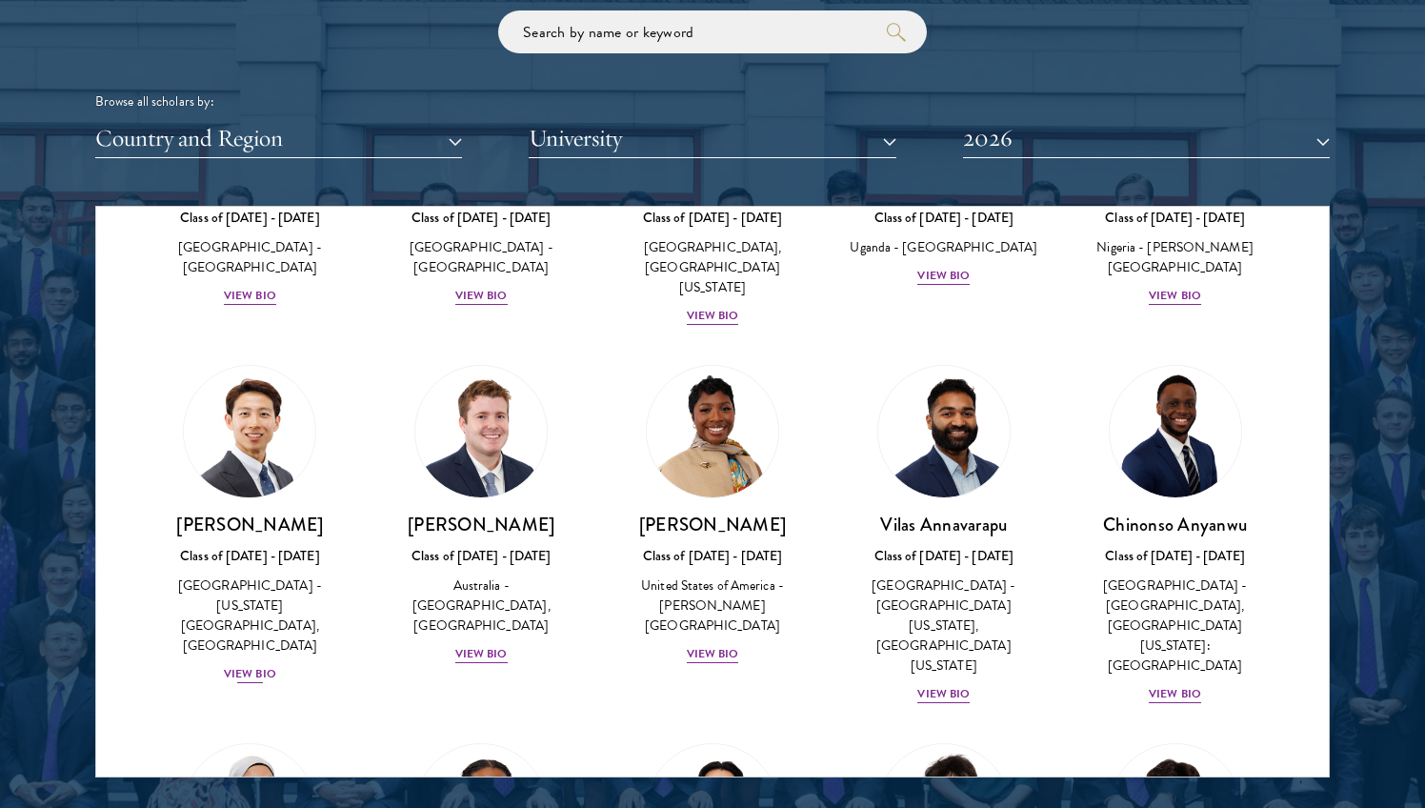
click at [238, 408] on img at bounding box center [249, 431] width 145 height 145
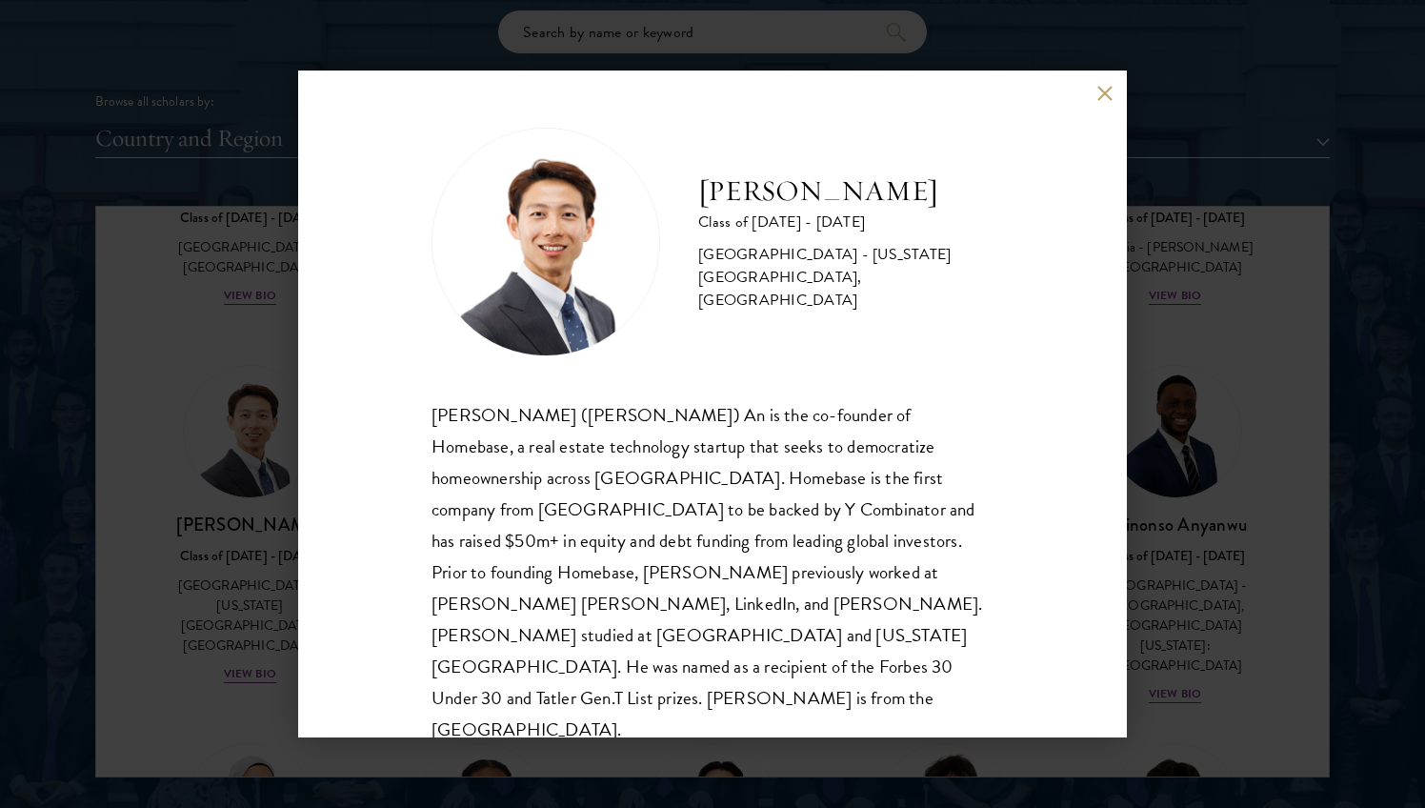
click at [1219, 449] on div "[PERSON_NAME] Class of [DATE] - [DATE] [GEOGRAPHIC_DATA] - [US_STATE][GEOGRAPHI…" at bounding box center [712, 404] width 1425 height 808
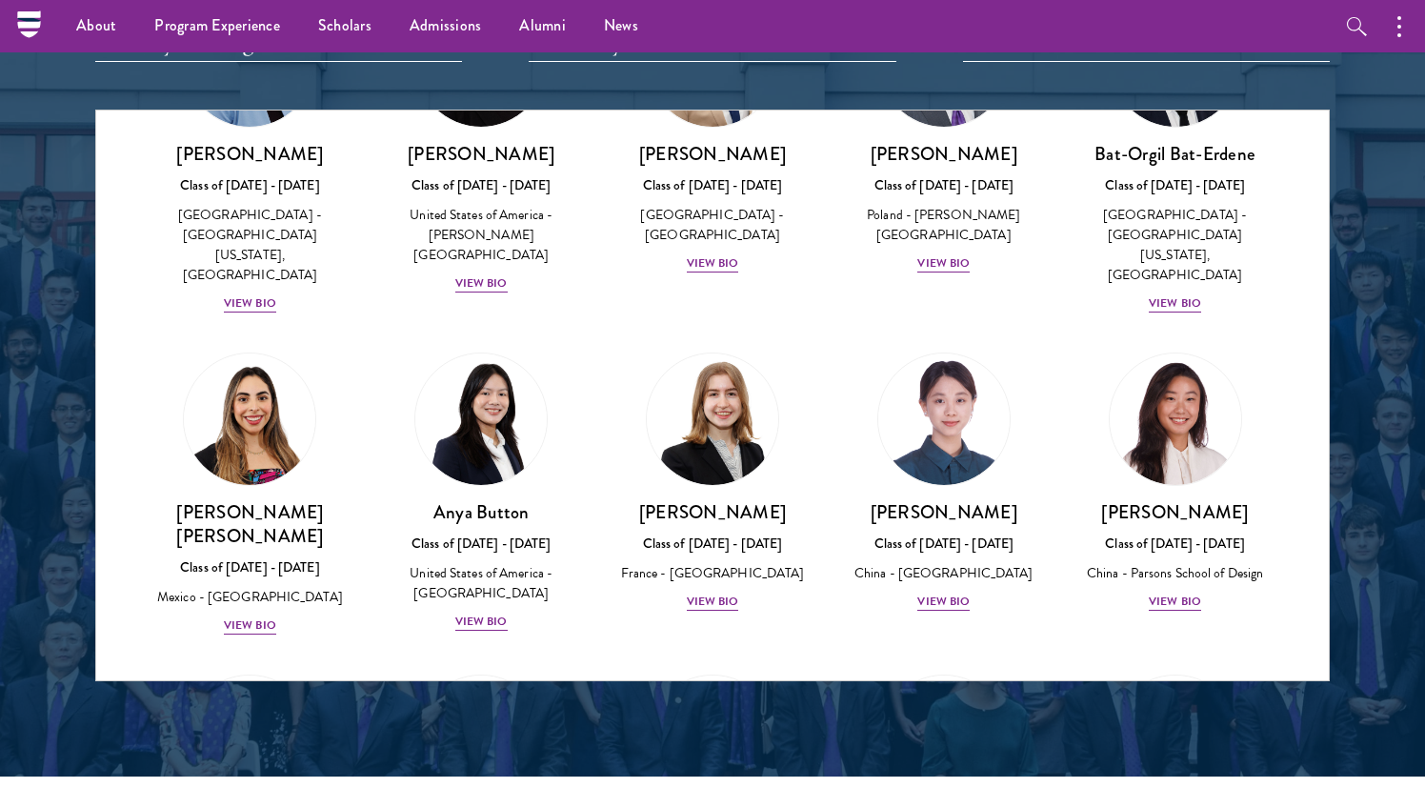
scroll to position [1321, 0]
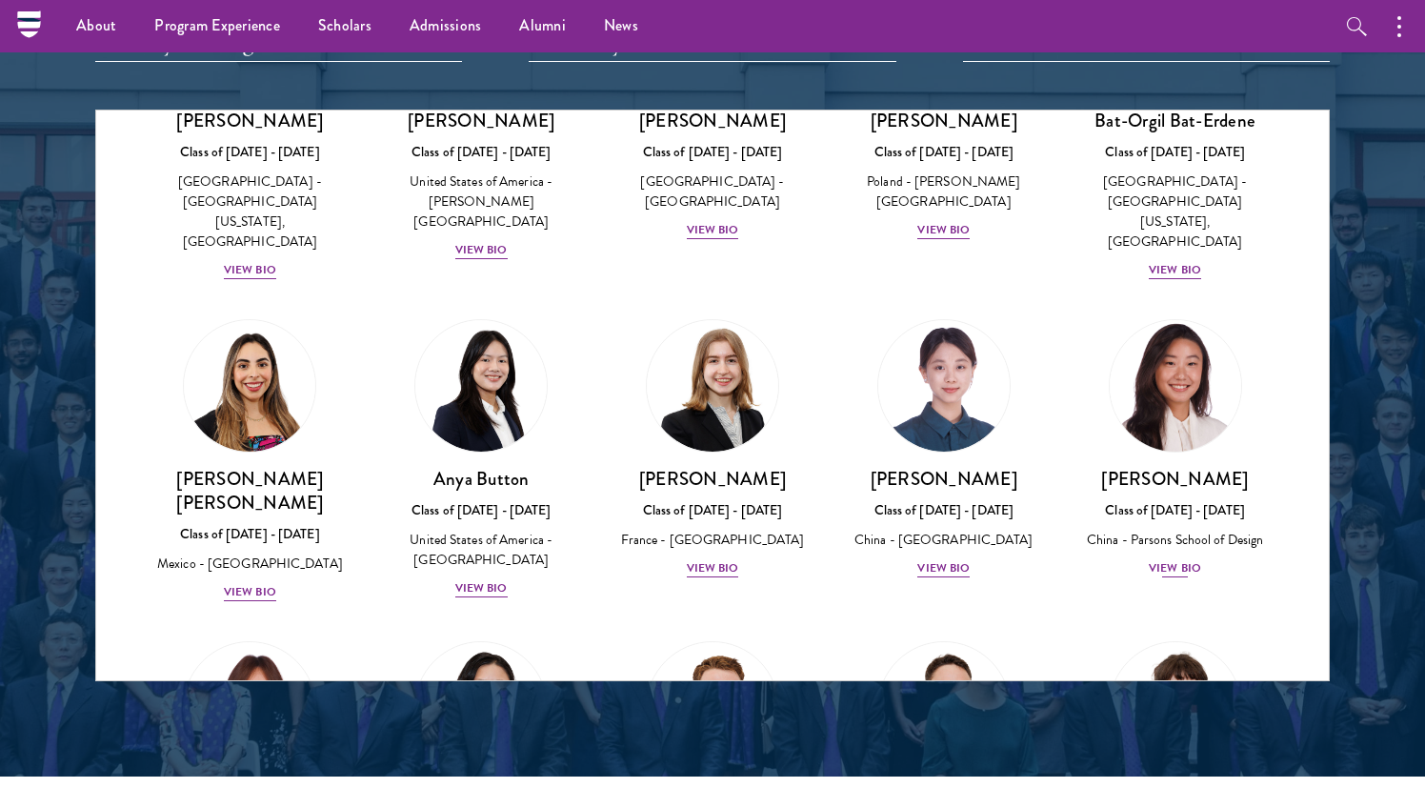
click at [1143, 330] on img at bounding box center [1175, 385] width 145 height 145
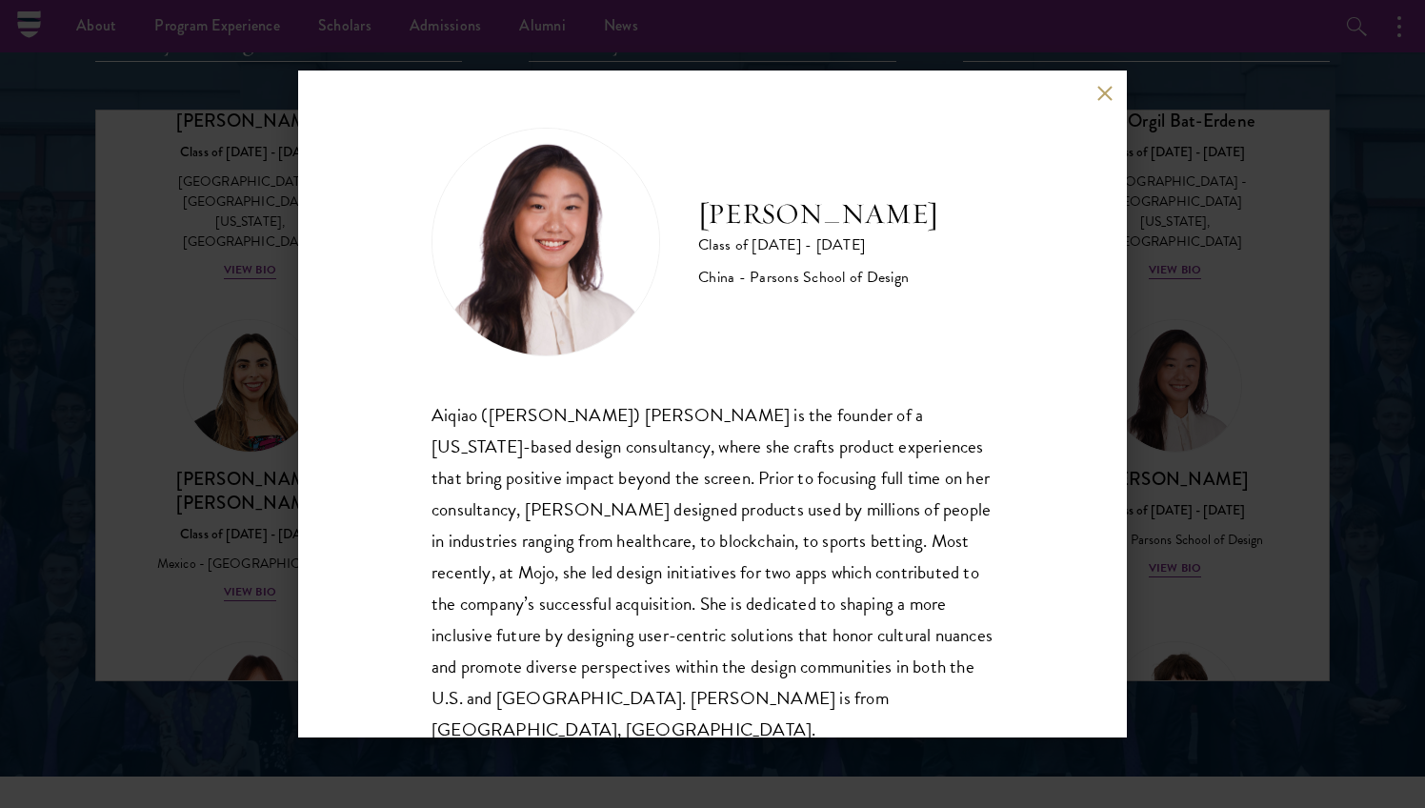
click at [1313, 211] on div "[PERSON_NAME] Class of [DATE] - [DATE] China - [PERSON_NAME] School of Design […" at bounding box center [712, 404] width 1425 height 808
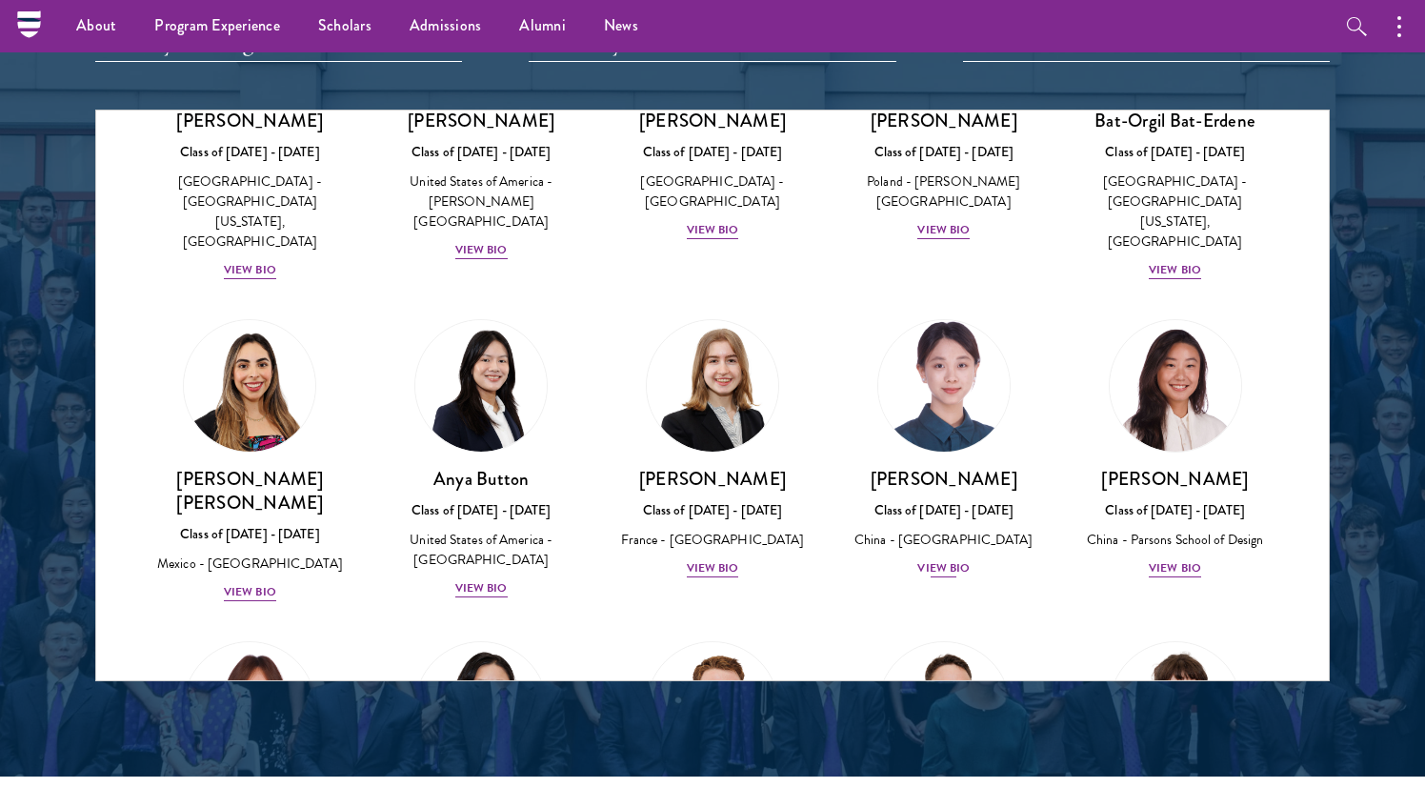
click at [956, 313] on img at bounding box center [944, 385] width 145 height 145
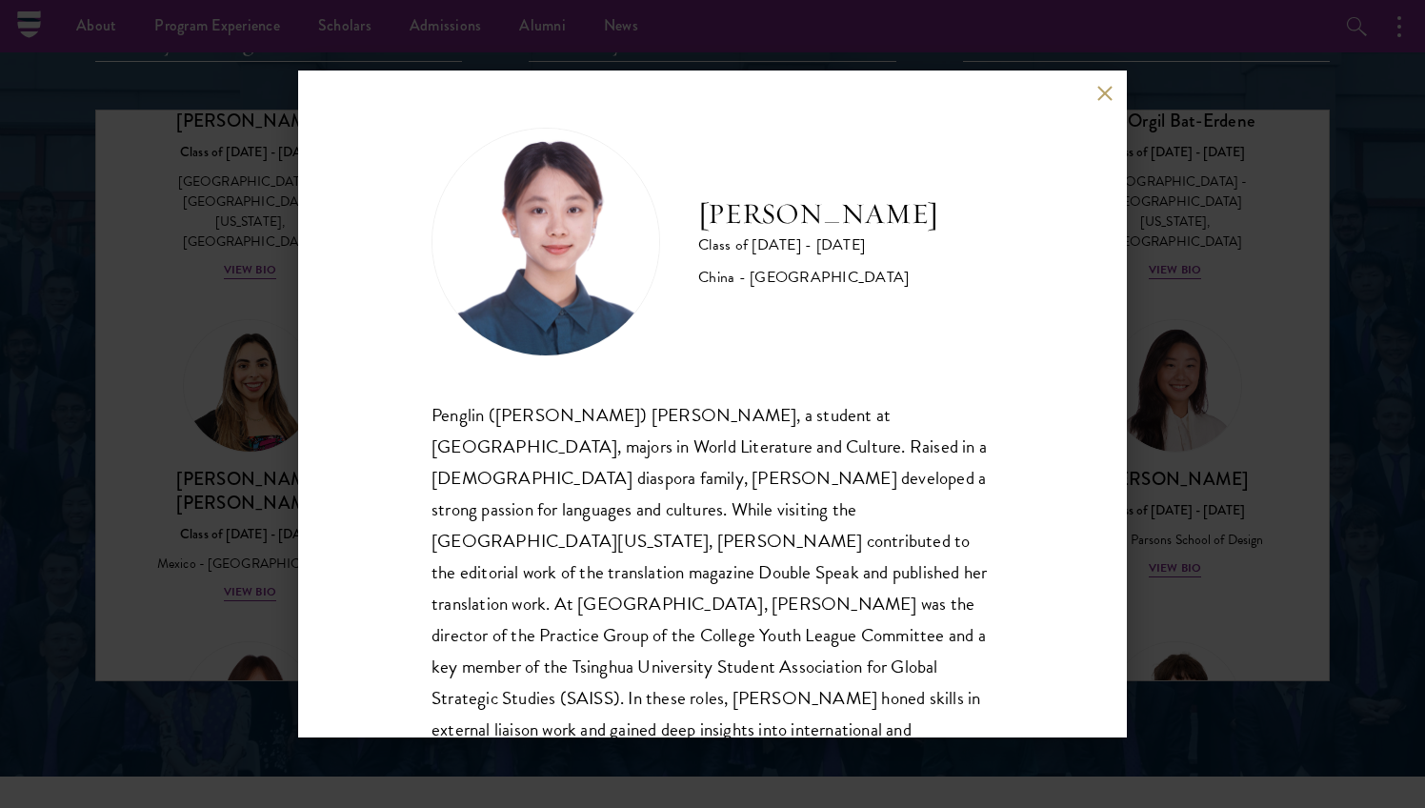
click at [1156, 393] on div "[PERSON_NAME] Class of [DATE] - [DATE] [GEOGRAPHIC_DATA] - [GEOGRAPHIC_DATA] Pe…" at bounding box center [712, 404] width 1425 height 808
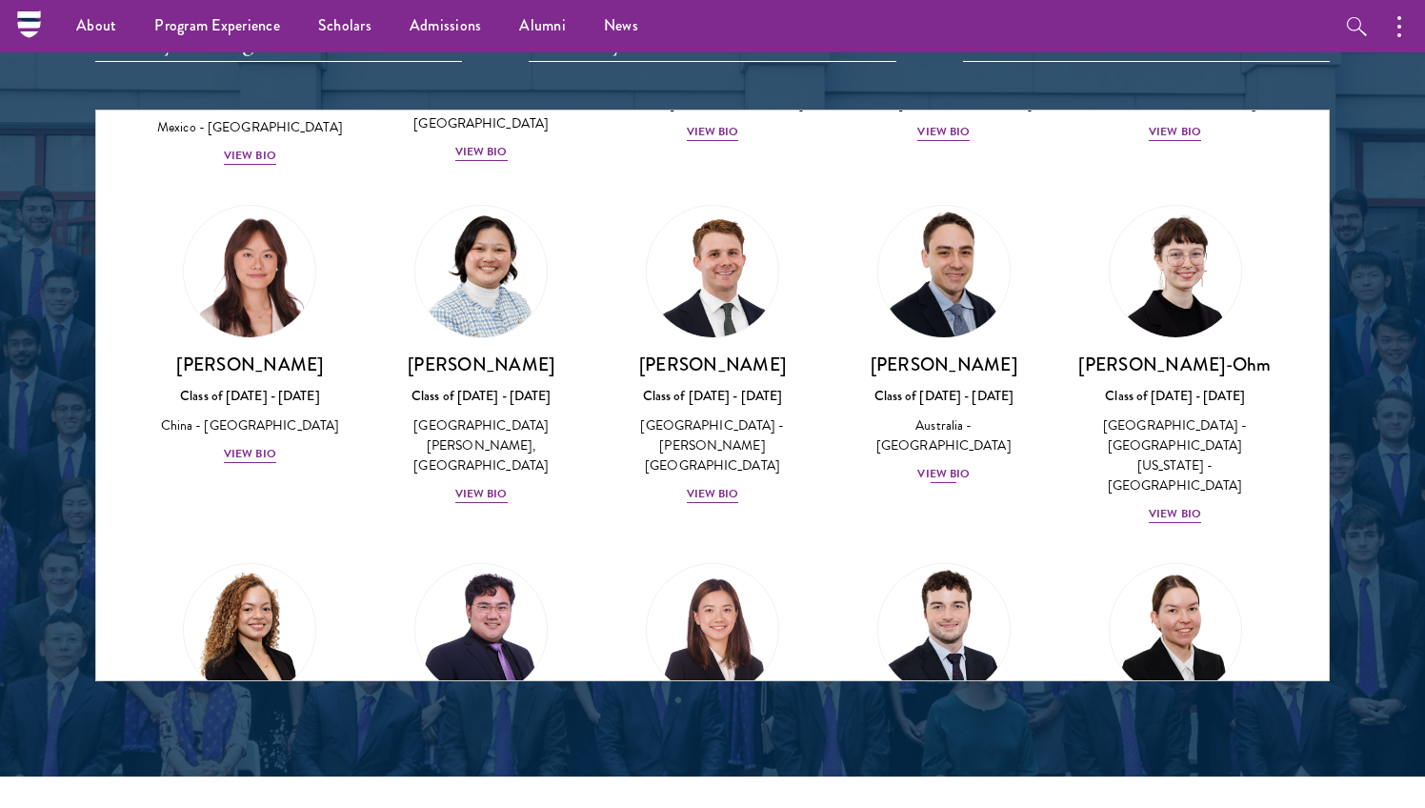
scroll to position [1760, 0]
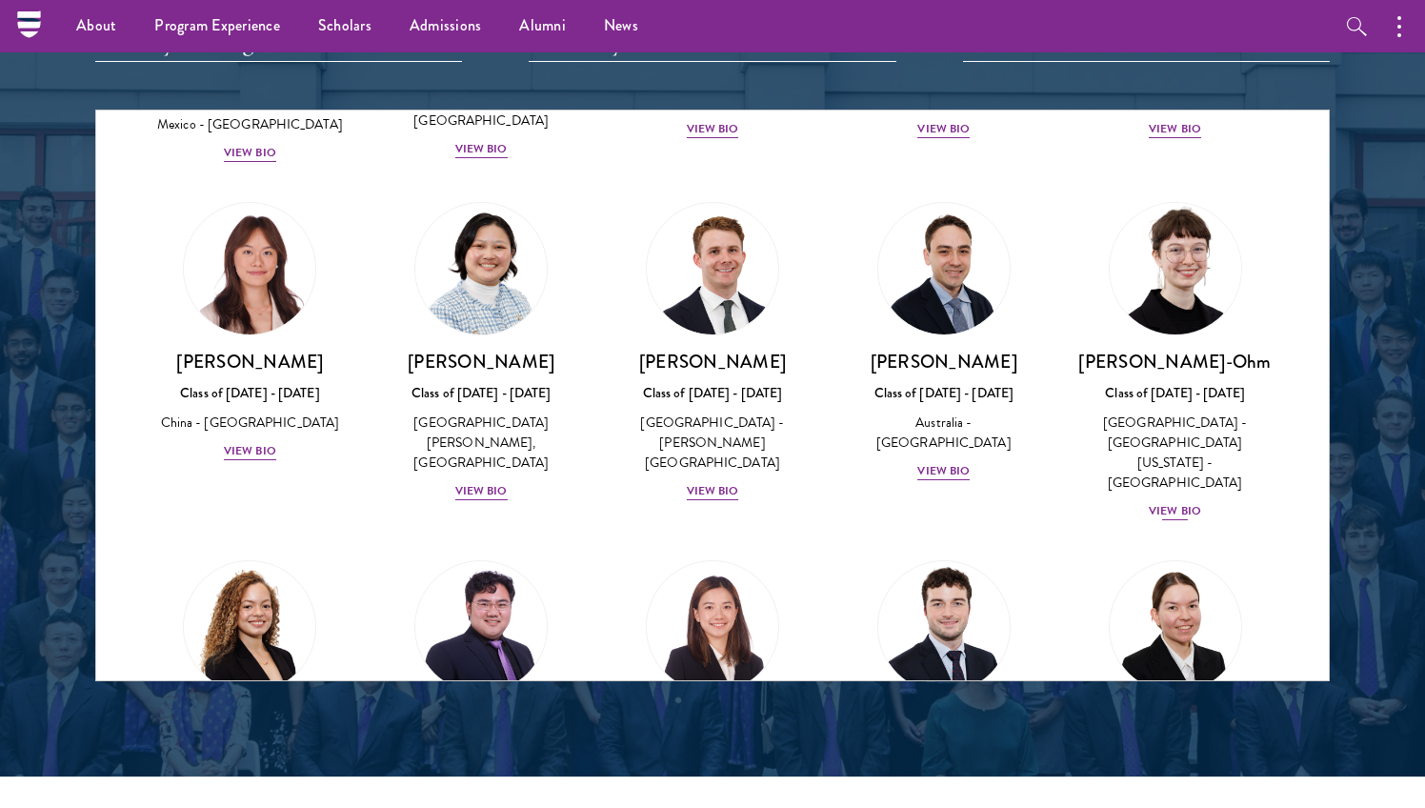
click at [1213, 196] on img at bounding box center [1175, 268] width 145 height 145
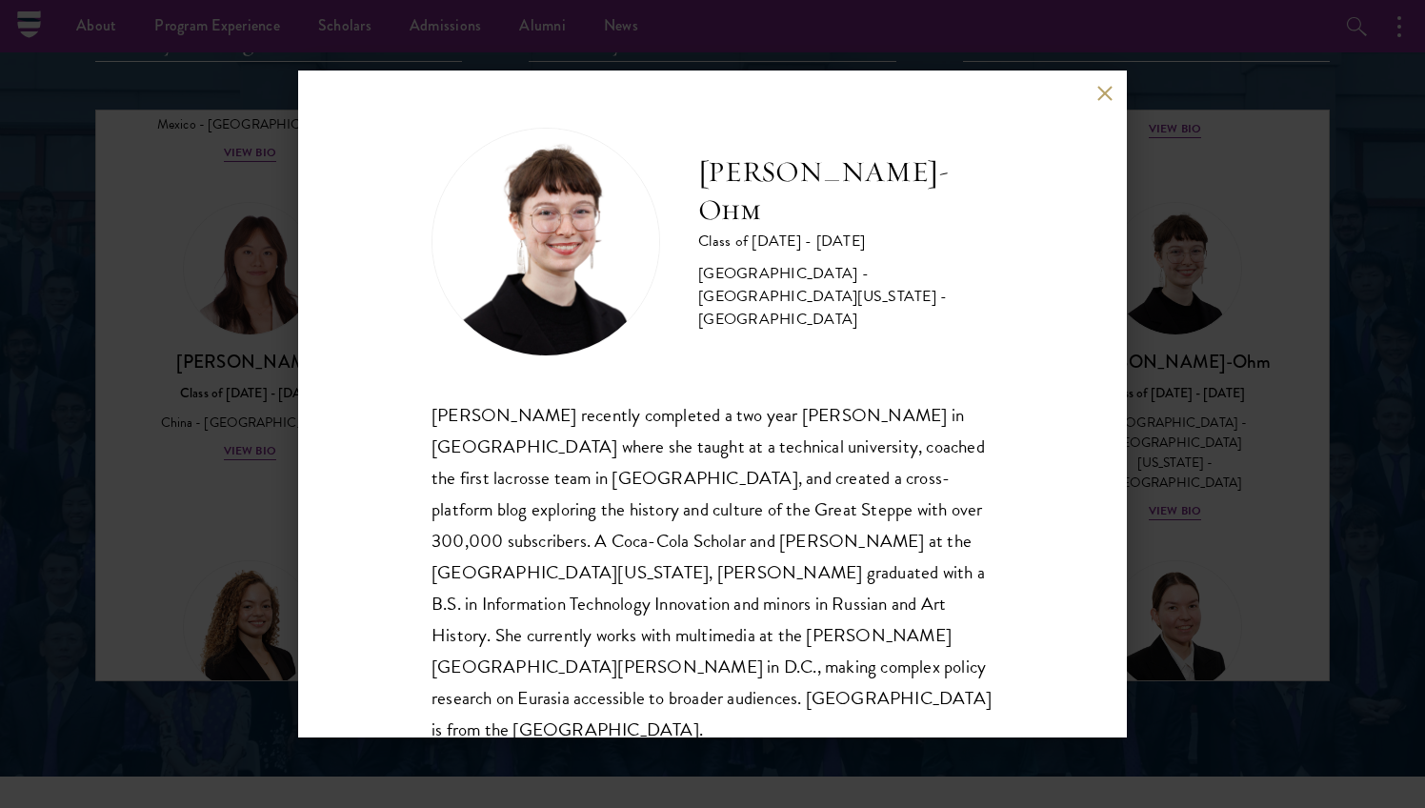
click at [1163, 451] on div "[PERSON_NAME]-Ohm Class of [DATE] - [DATE] [GEOGRAPHIC_DATA] - [GEOGRAPHIC_DATA…" at bounding box center [712, 404] width 1425 height 808
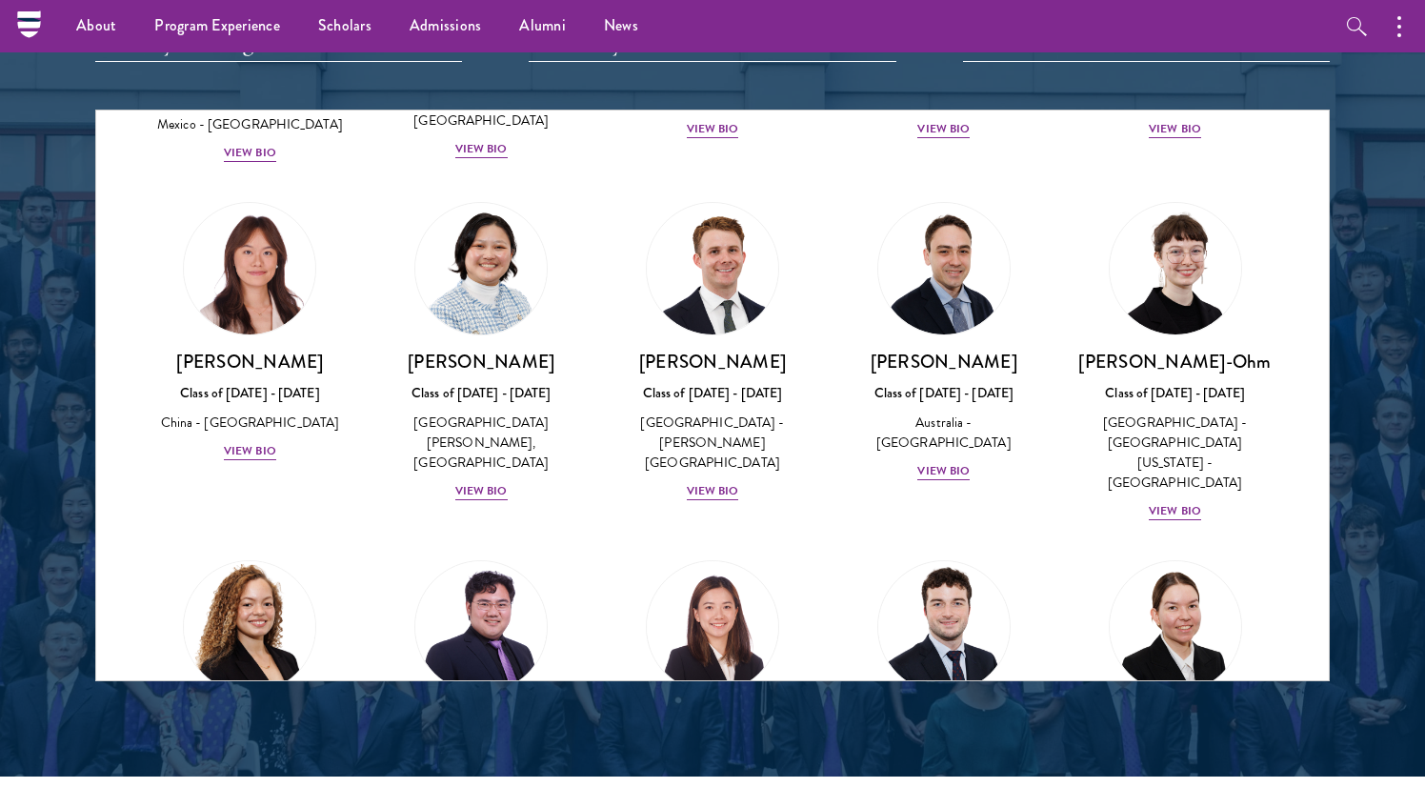
click at [260, 554] on img at bounding box center [249, 626] width 145 height 145
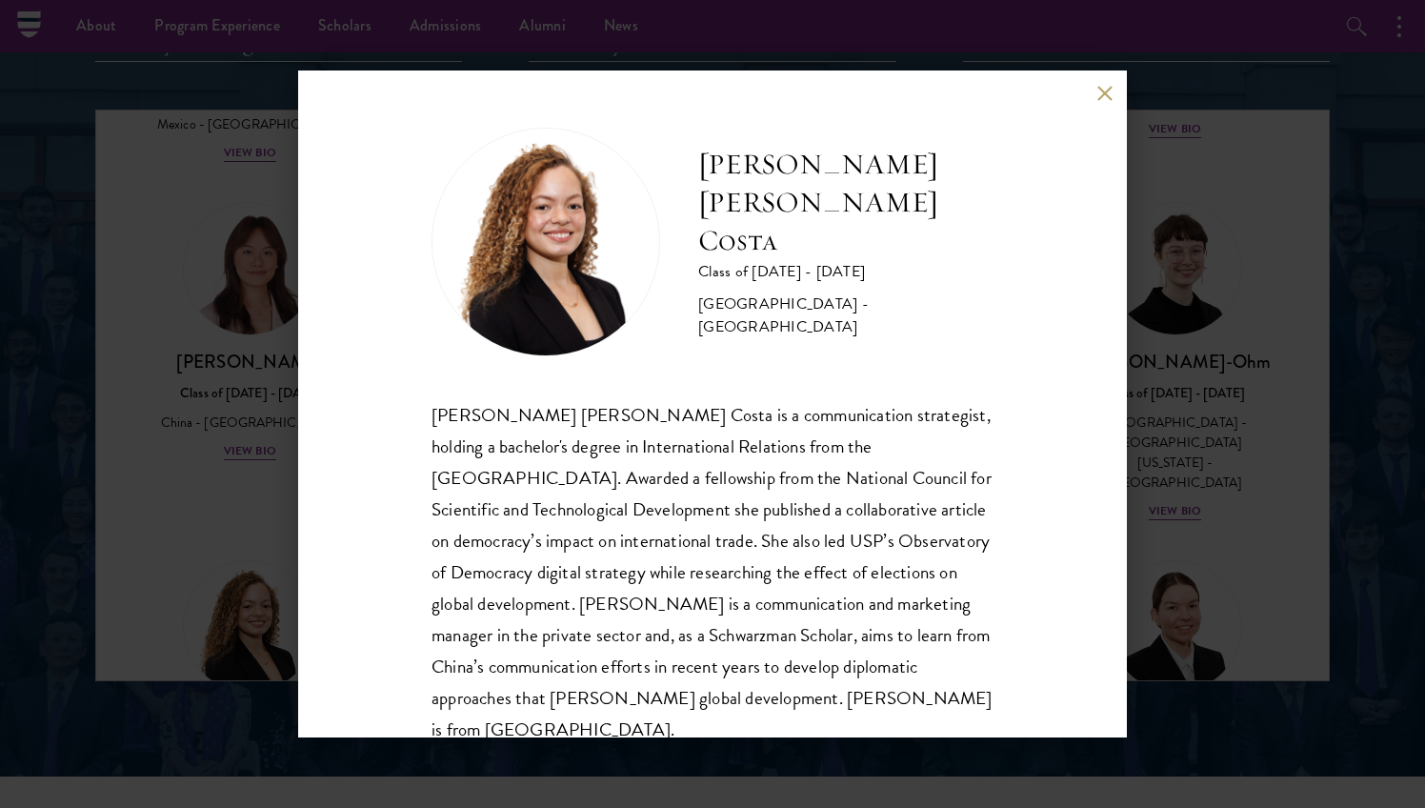
click at [1199, 369] on div "[PERSON_NAME] [PERSON_NAME] Costa Class of [DATE] - [DATE] [GEOGRAPHIC_DATA] - …" at bounding box center [712, 404] width 1425 height 808
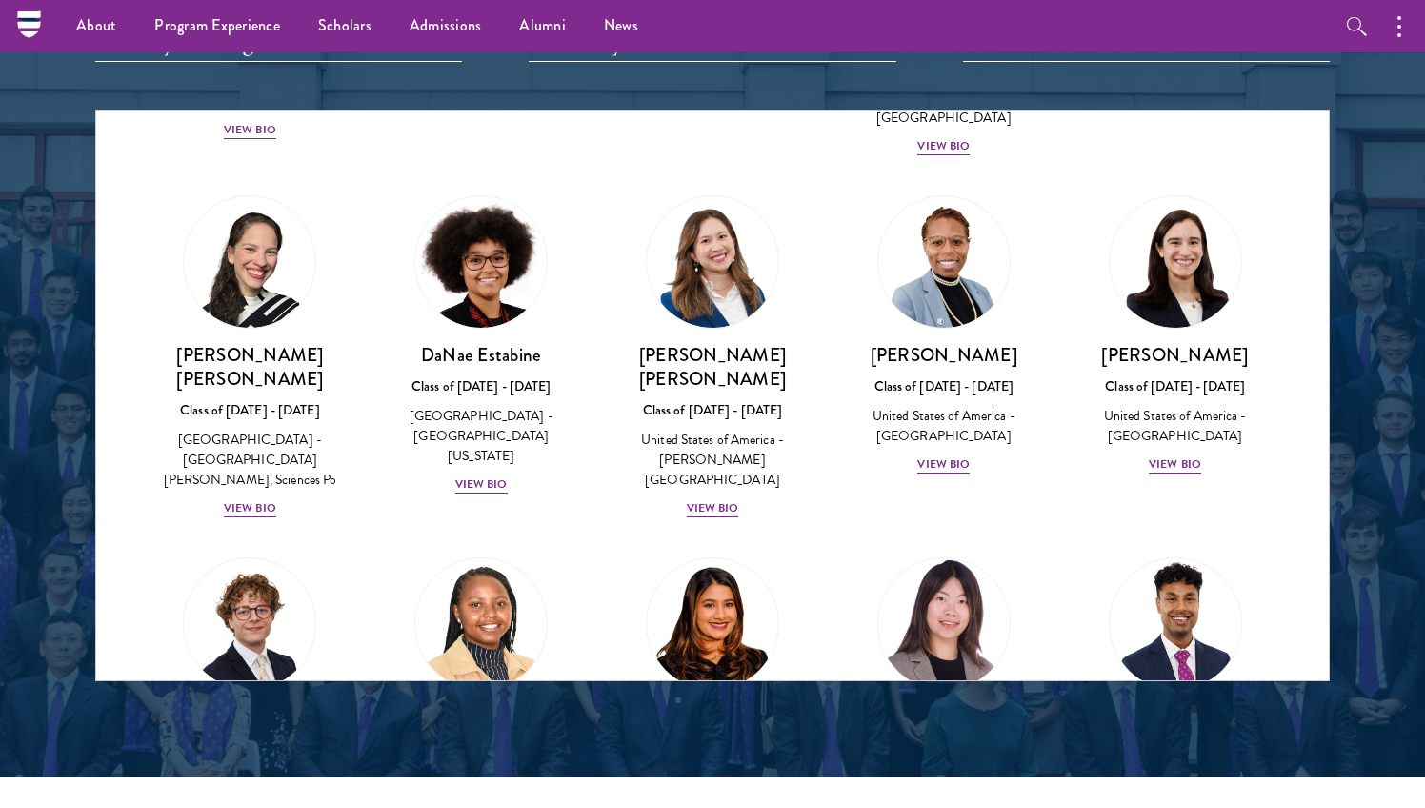
scroll to position [2526, 0]
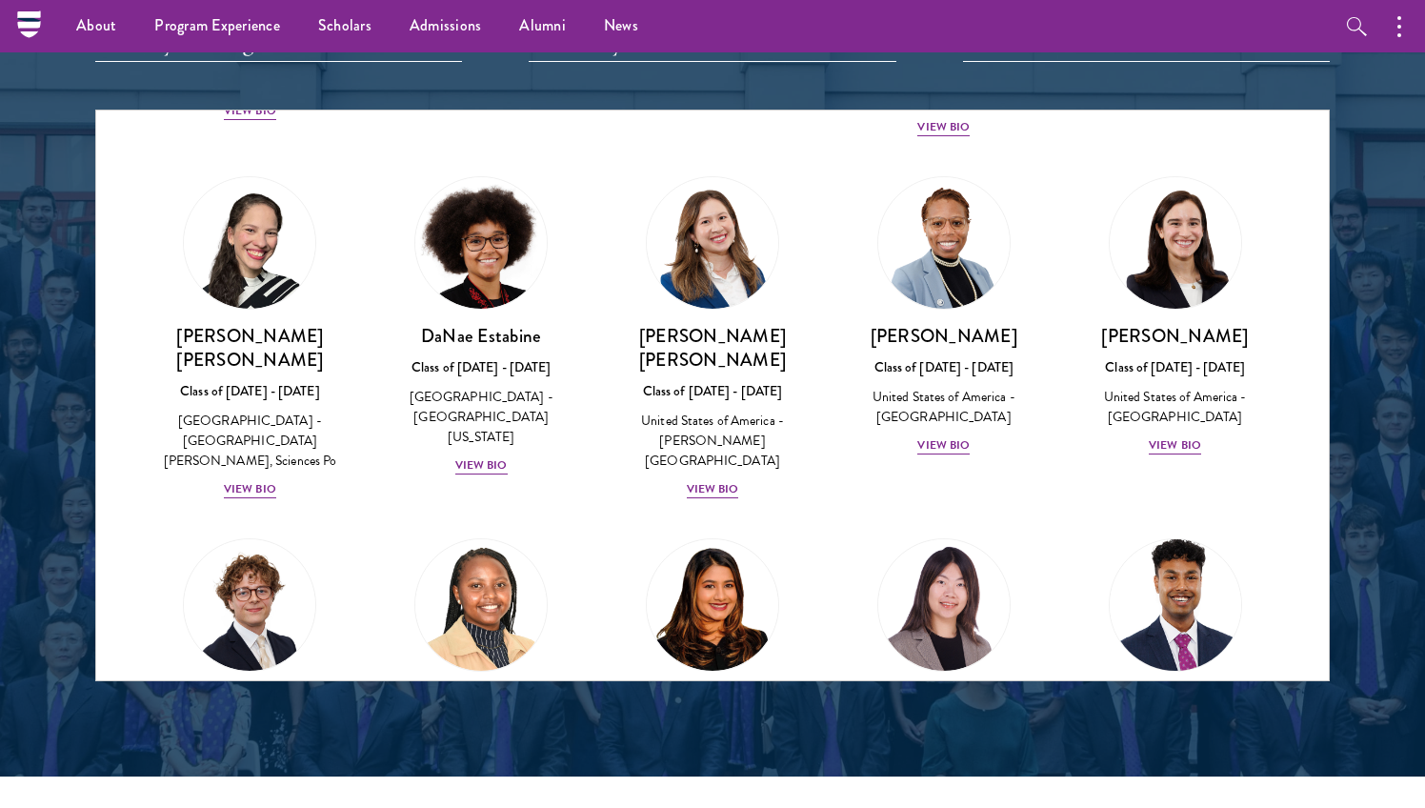
click at [1222, 532] on img at bounding box center [1175, 604] width 145 height 145
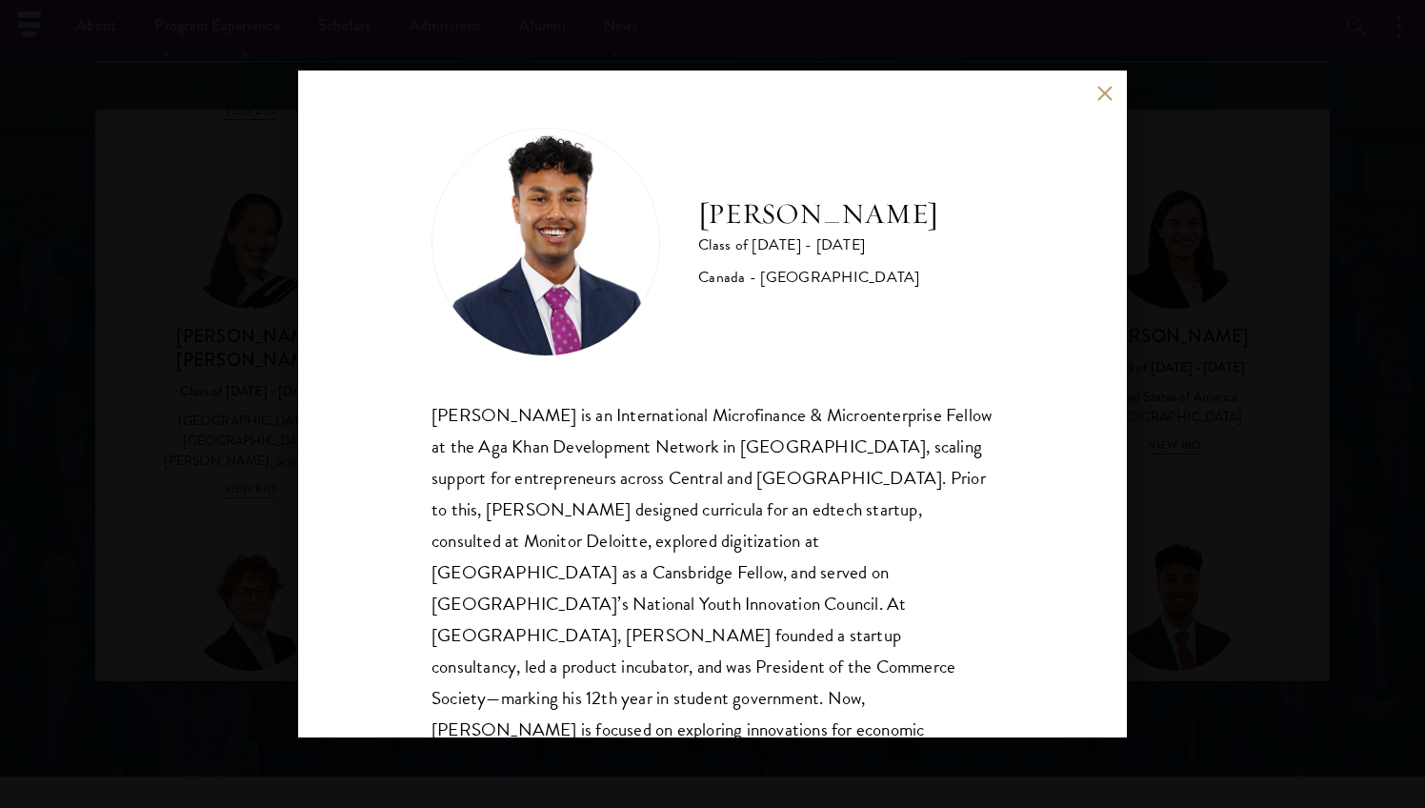
click at [1248, 258] on div "[PERSON_NAME] Class of [DATE] - [DATE] [GEOGRAPHIC_DATA] - [GEOGRAPHIC_DATA] [P…" at bounding box center [712, 404] width 1425 height 808
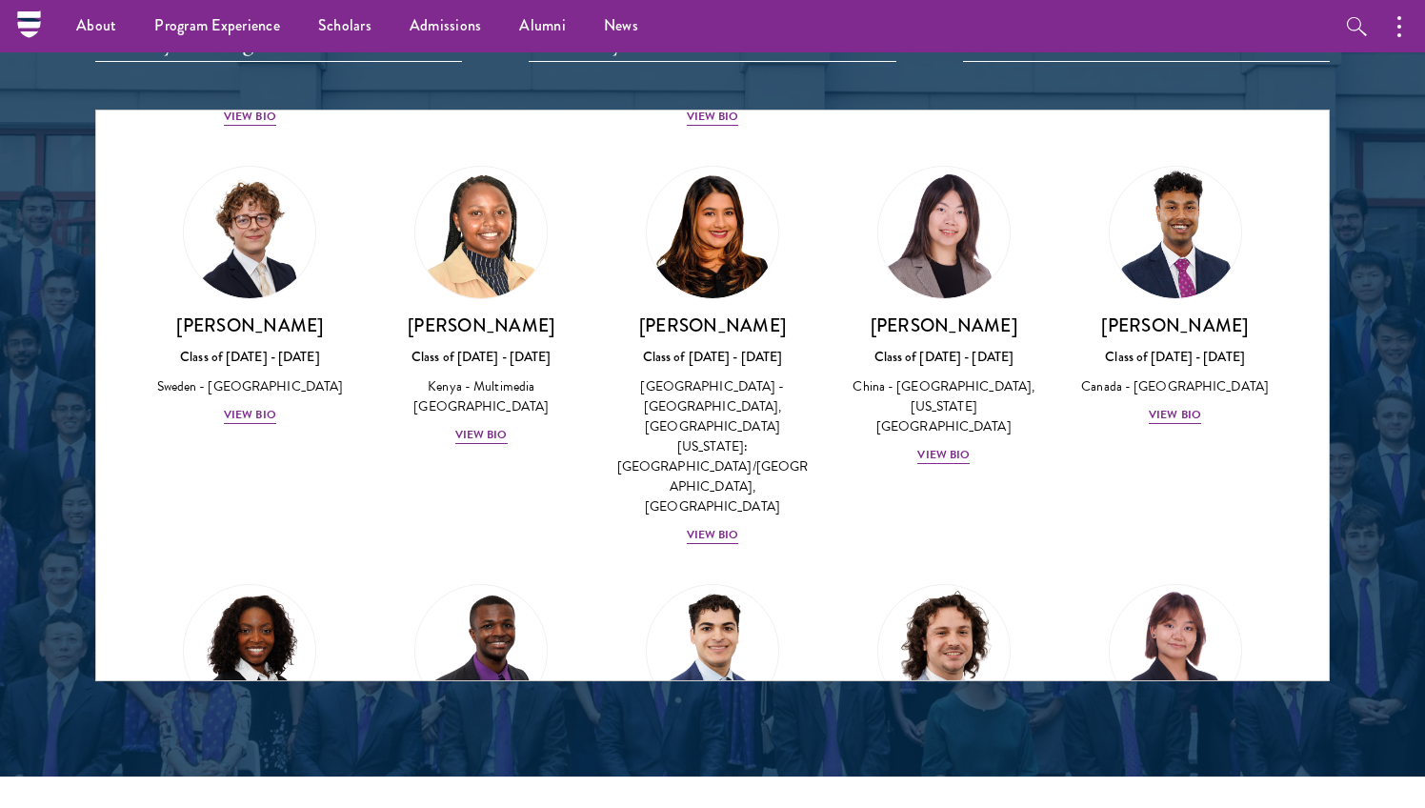
scroll to position [3001, 0]
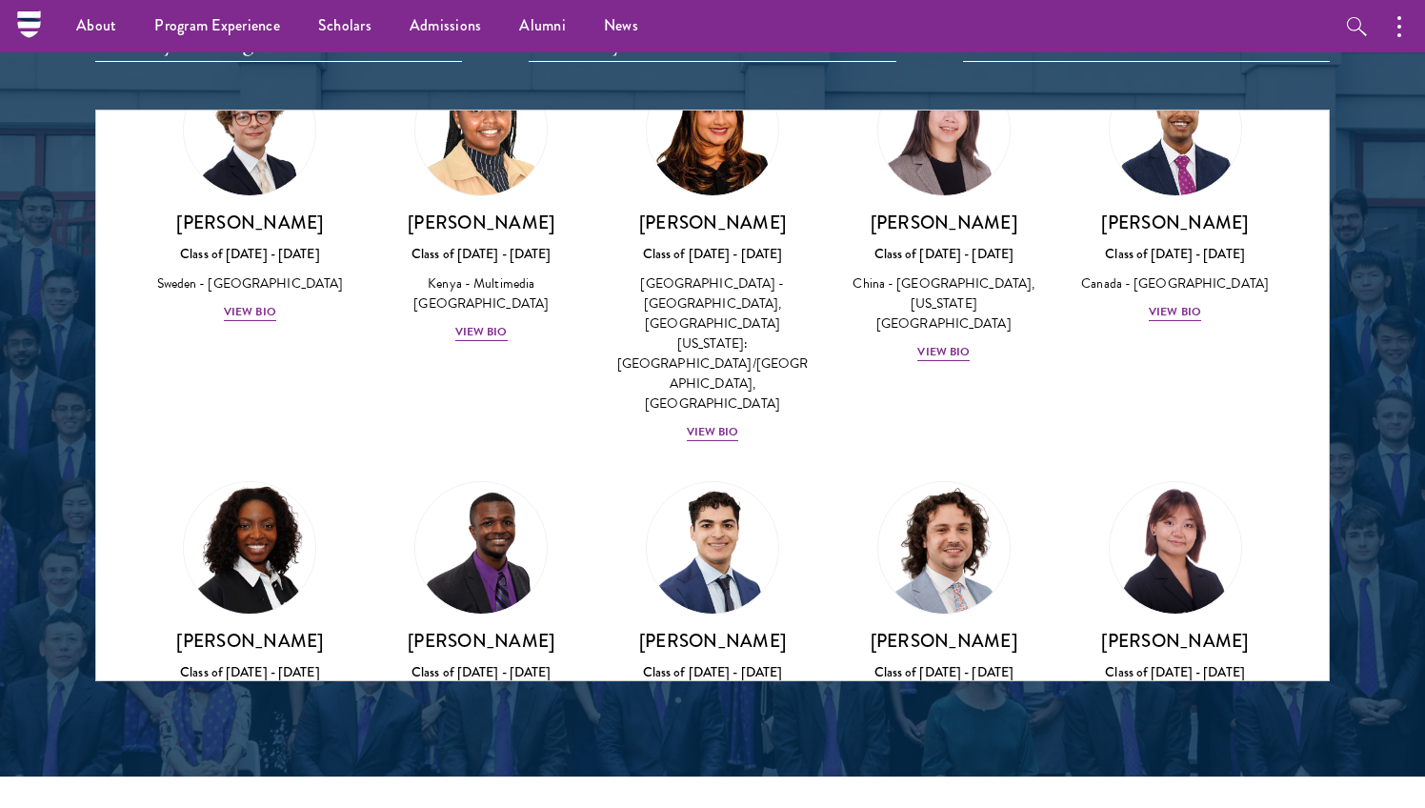
click at [211, 475] on img at bounding box center [249, 547] width 145 height 145
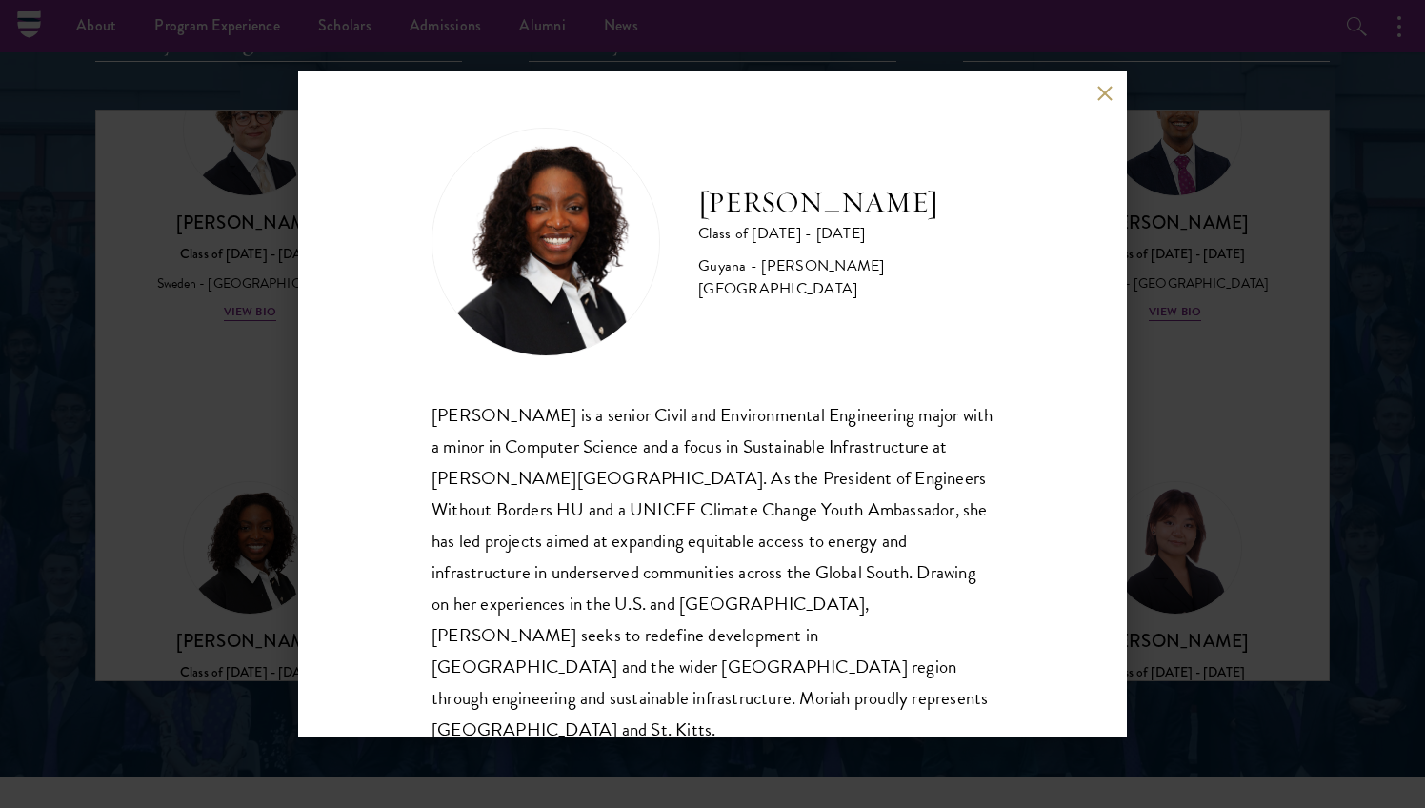
click at [1266, 408] on div "[PERSON_NAME] Class of [DATE] - [DATE] [GEOGRAPHIC_DATA] - [PERSON_NAME][GEOGRA…" at bounding box center [712, 404] width 1425 height 808
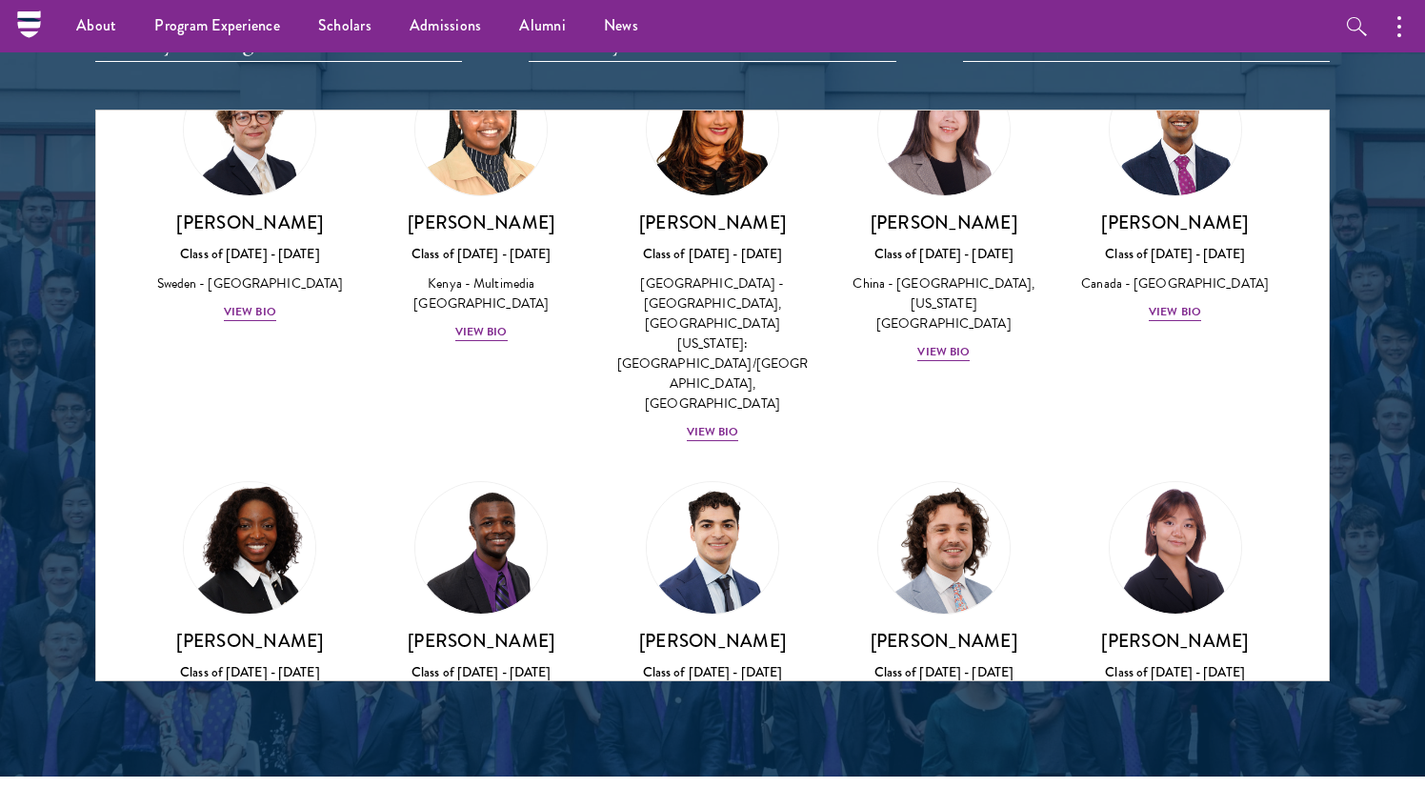
click at [260, 475] on img at bounding box center [249, 547] width 145 height 145
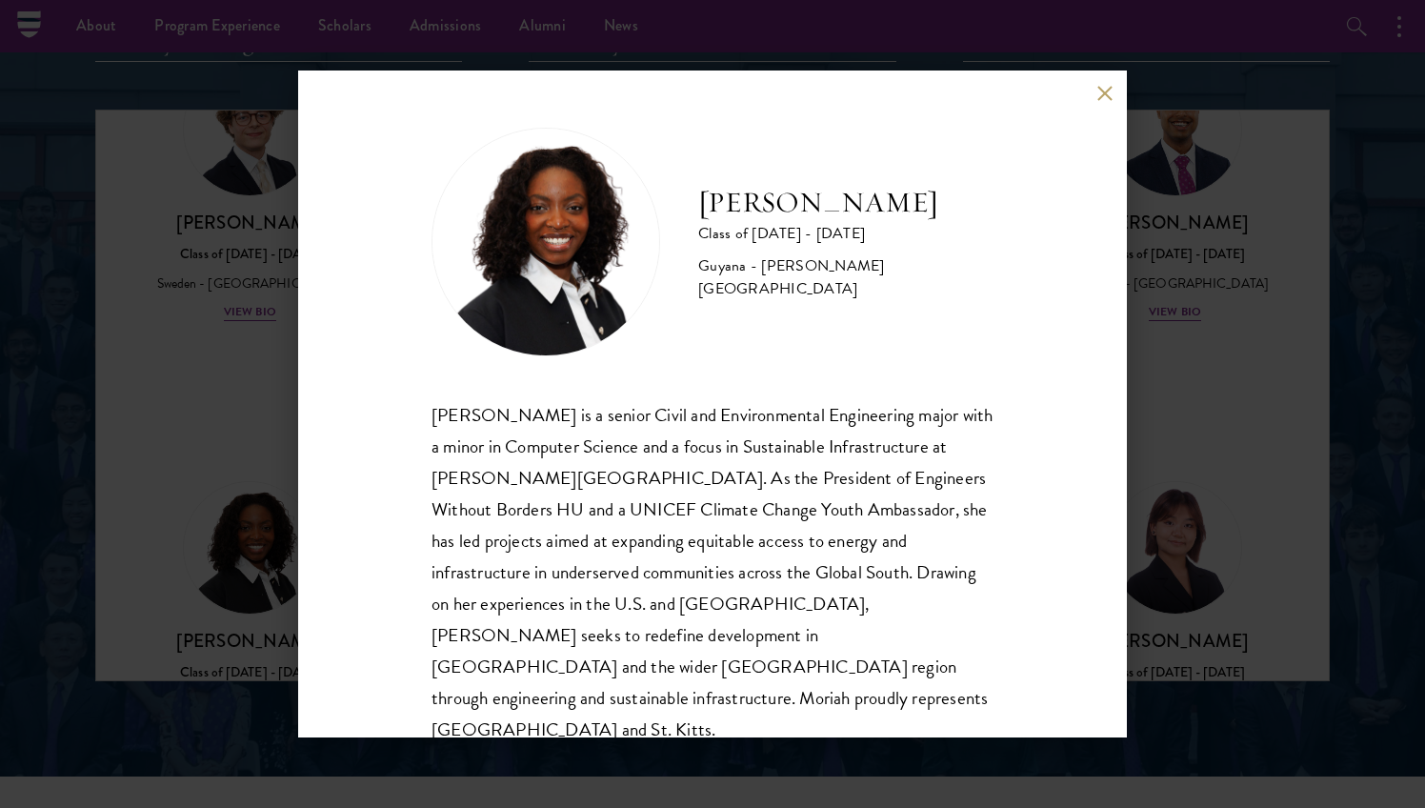
click at [1305, 466] on div "[PERSON_NAME] Class of [DATE] - [DATE] [GEOGRAPHIC_DATA] - [PERSON_NAME][GEOGRA…" at bounding box center [712, 404] width 1425 height 808
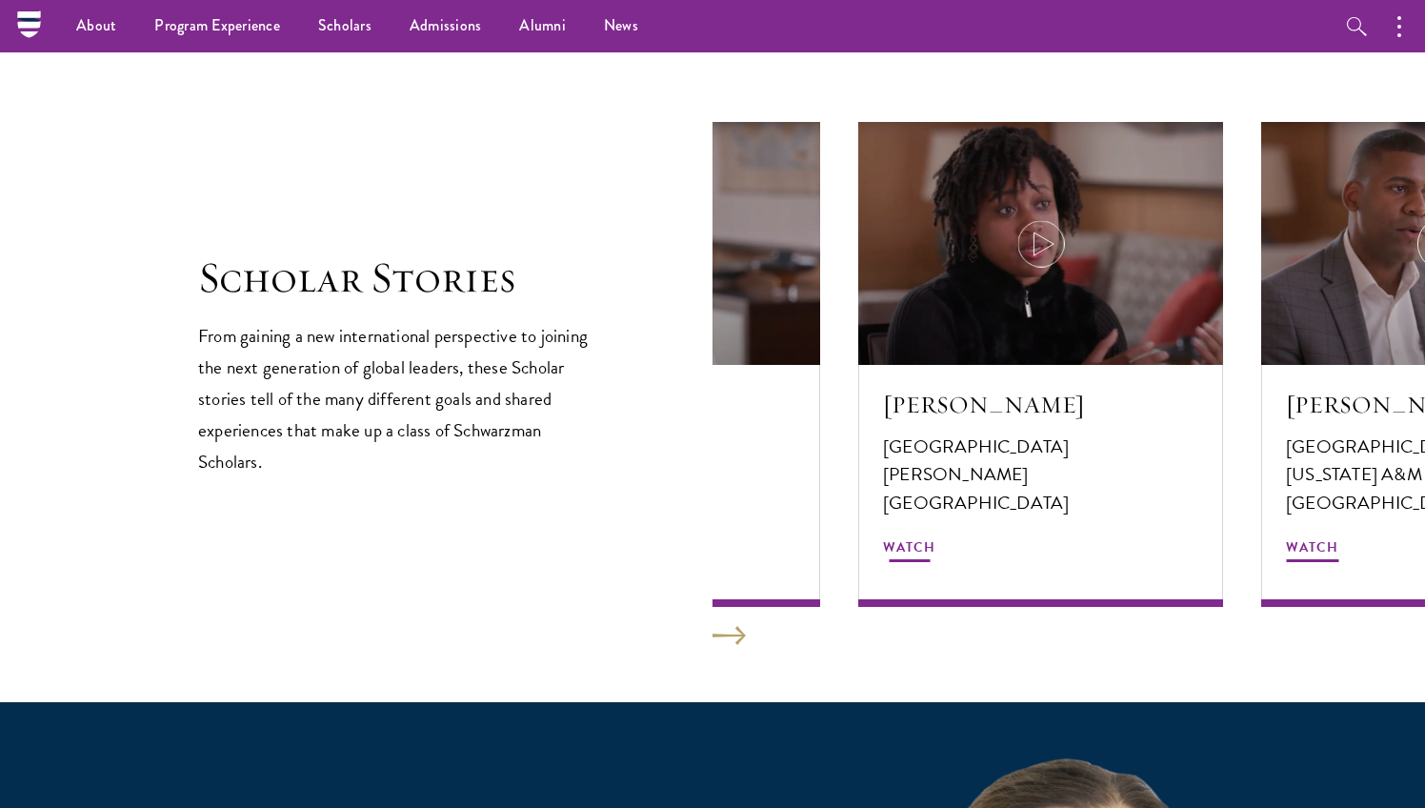
scroll to position [3188, 0]
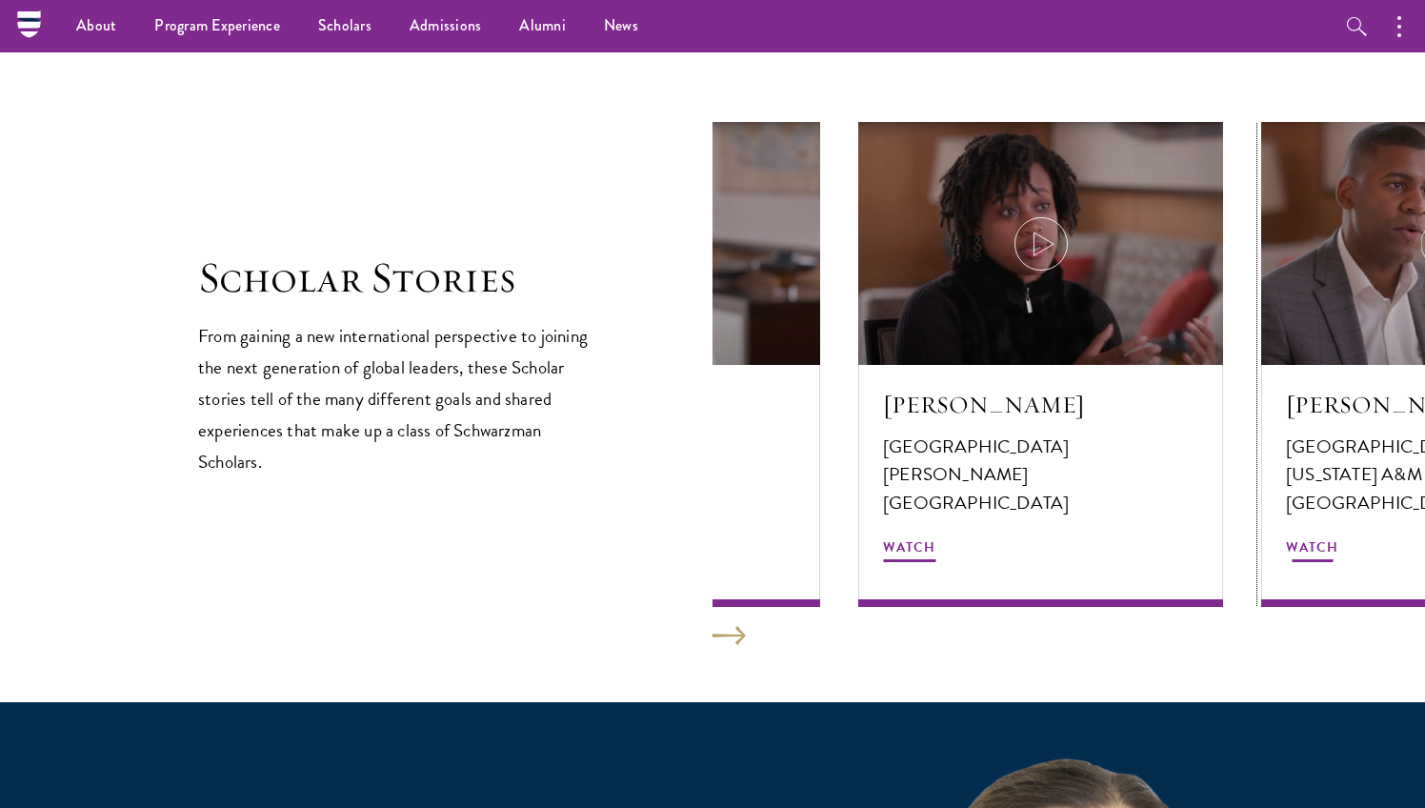
click at [1329, 302] on div at bounding box center [1443, 243] width 365 height 243
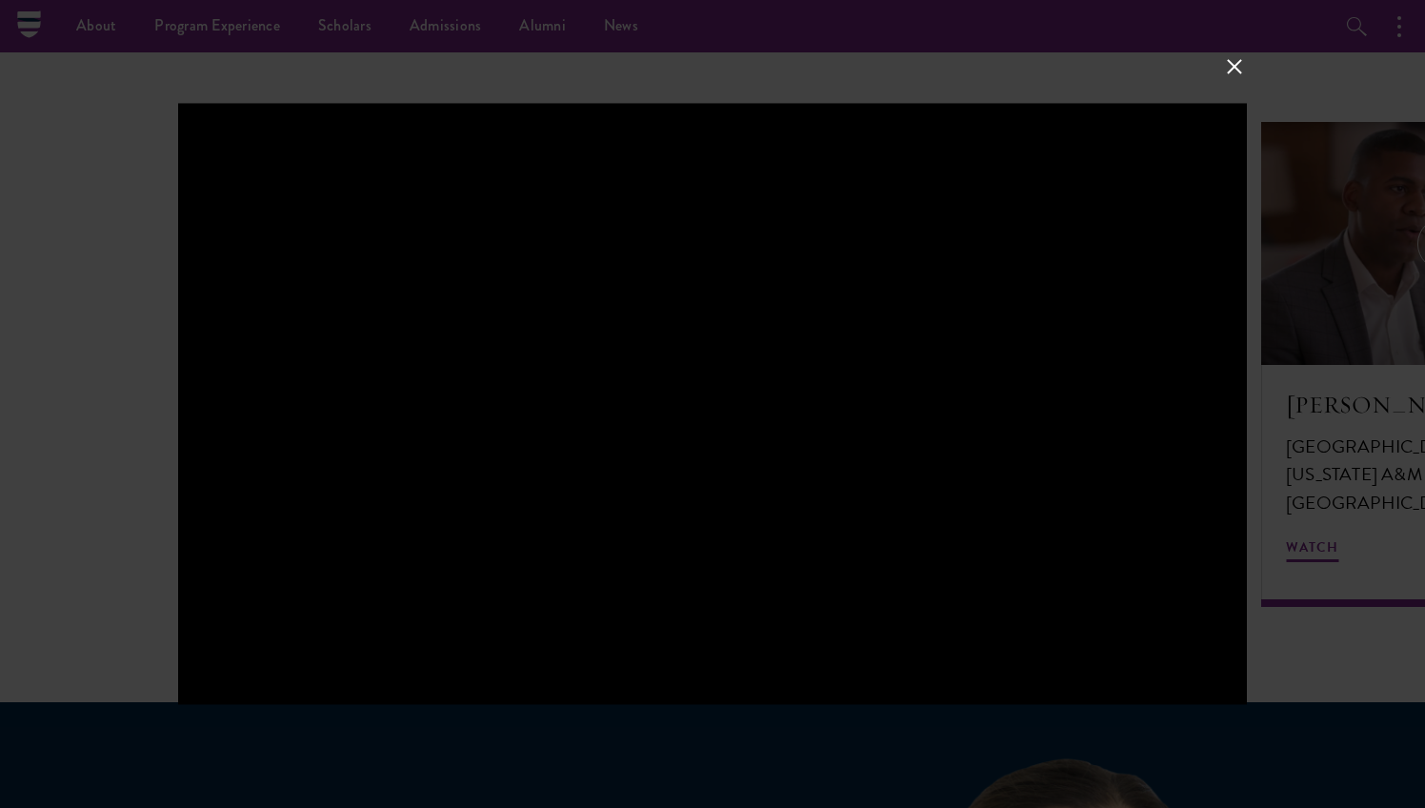
click at [1245, 76] on button at bounding box center [1234, 66] width 25 height 25
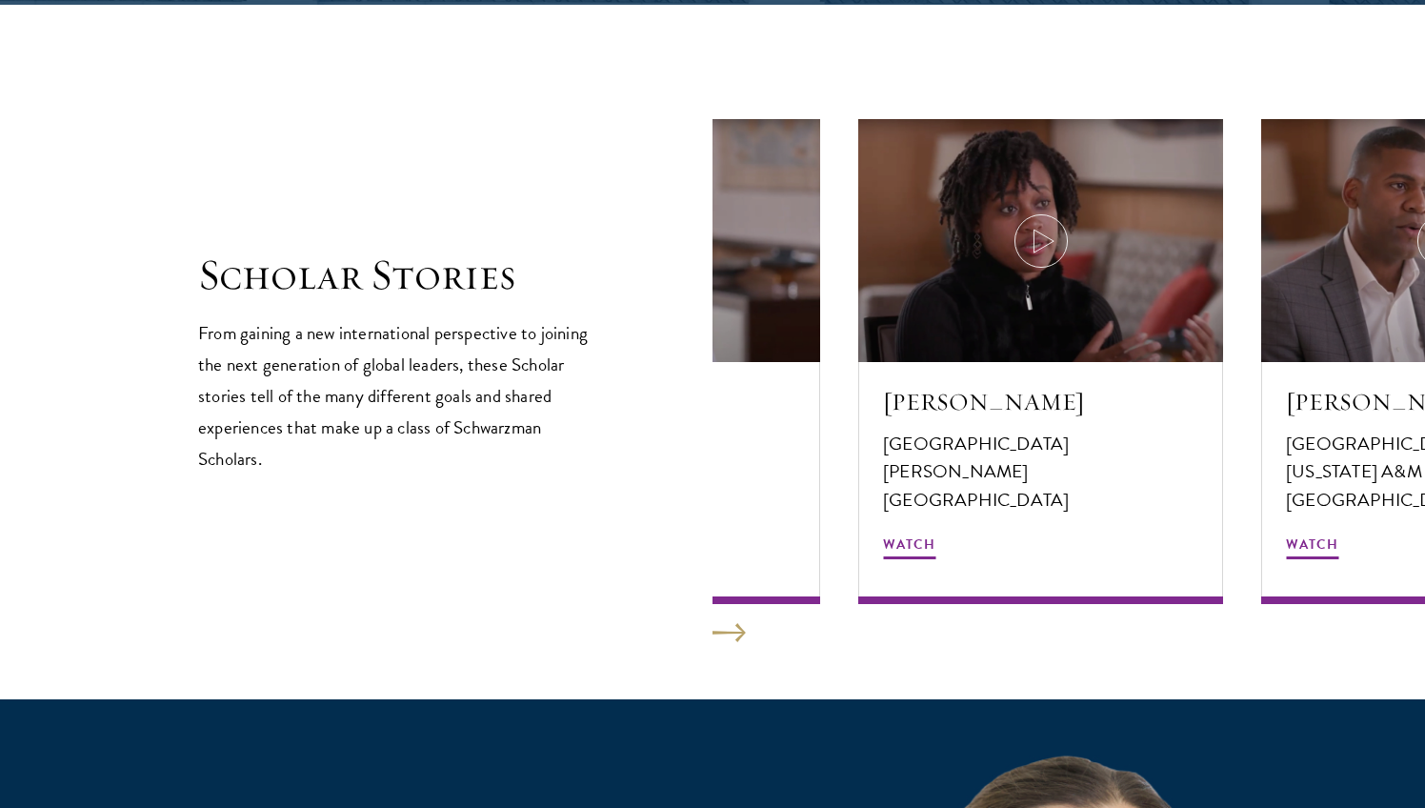
scroll to position [3191, 0]
click at [725, 623] on button at bounding box center [728, 632] width 33 height 19
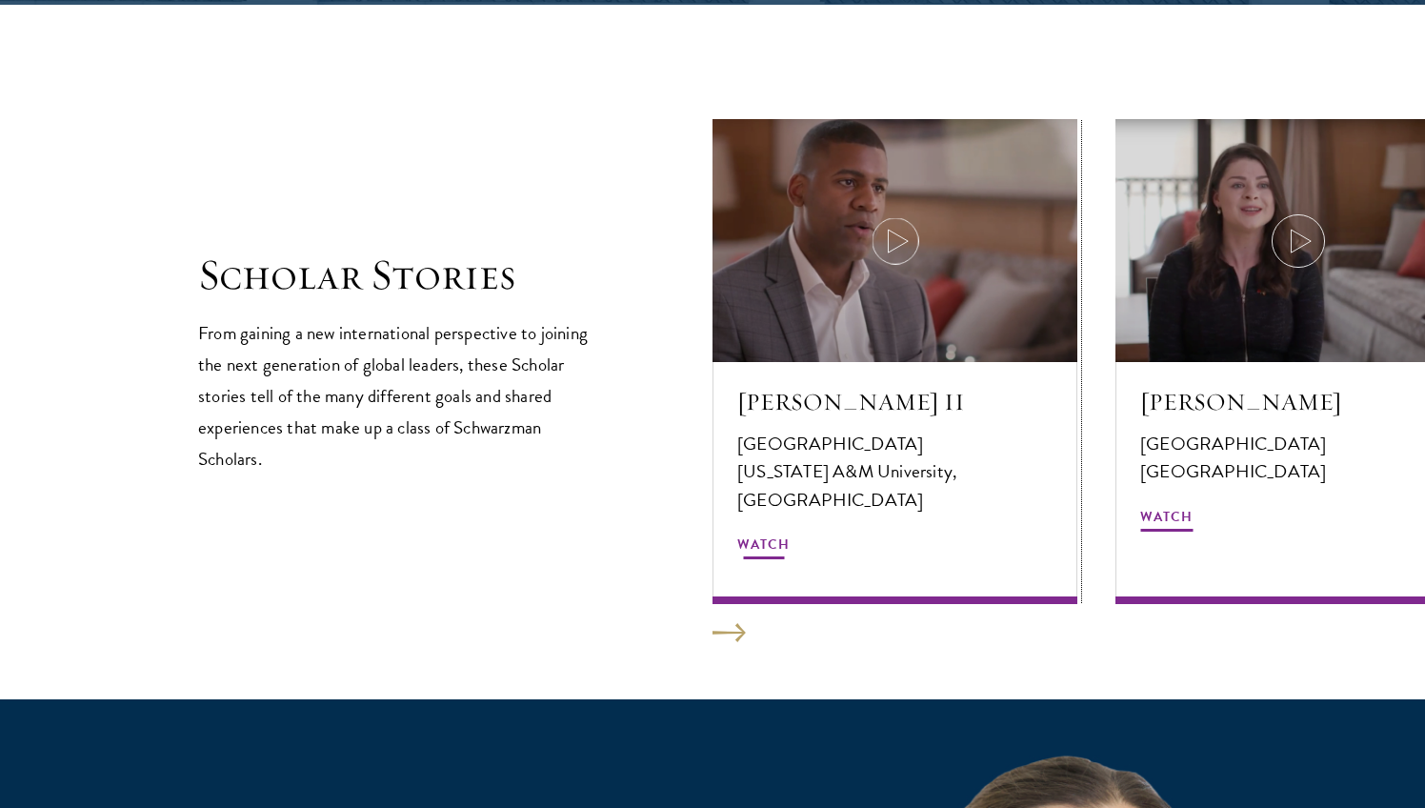
click at [891, 318] on div at bounding box center [894, 240] width 365 height 243
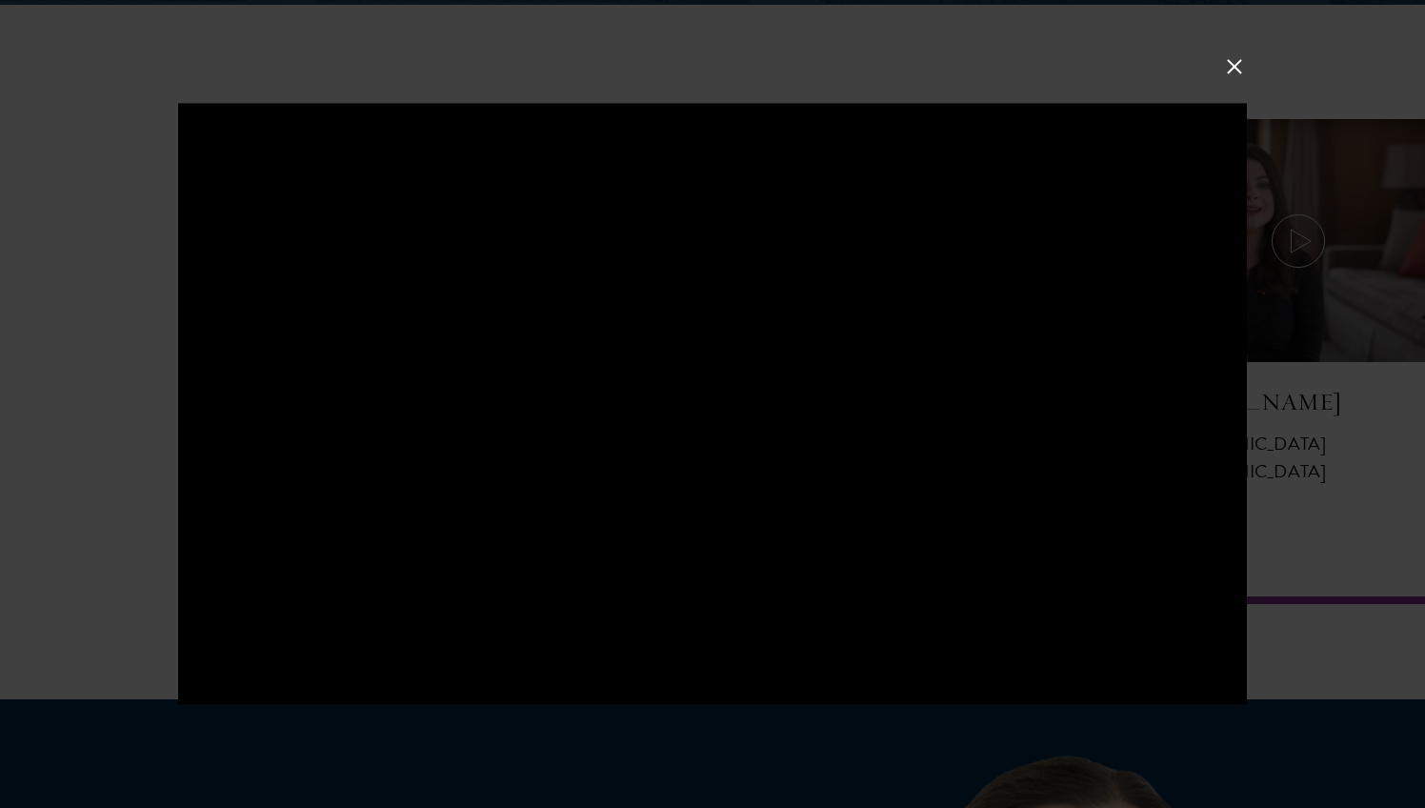
click at [1234, 50] on div at bounding box center [712, 404] width 1425 height 808
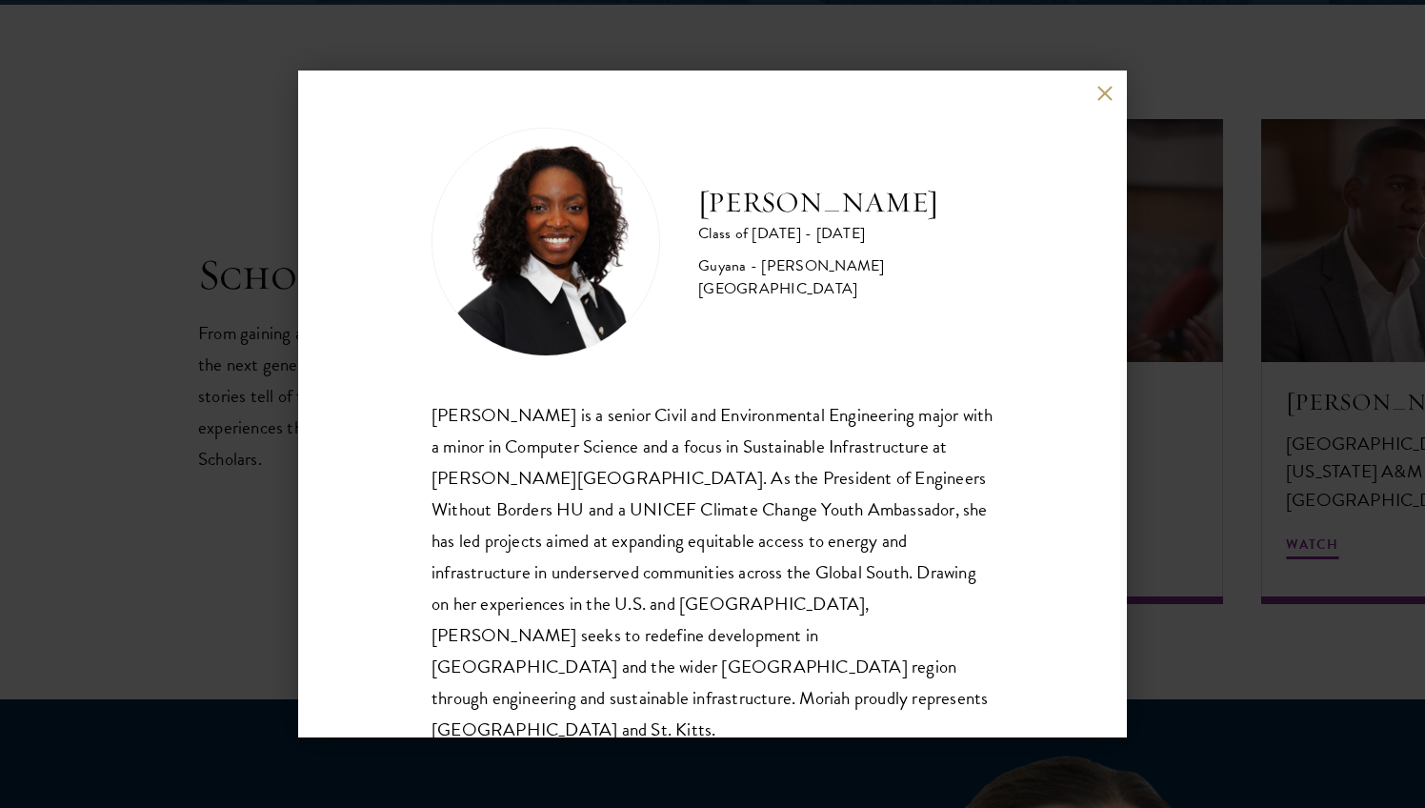
click at [1102, 89] on button at bounding box center [1104, 93] width 16 height 16
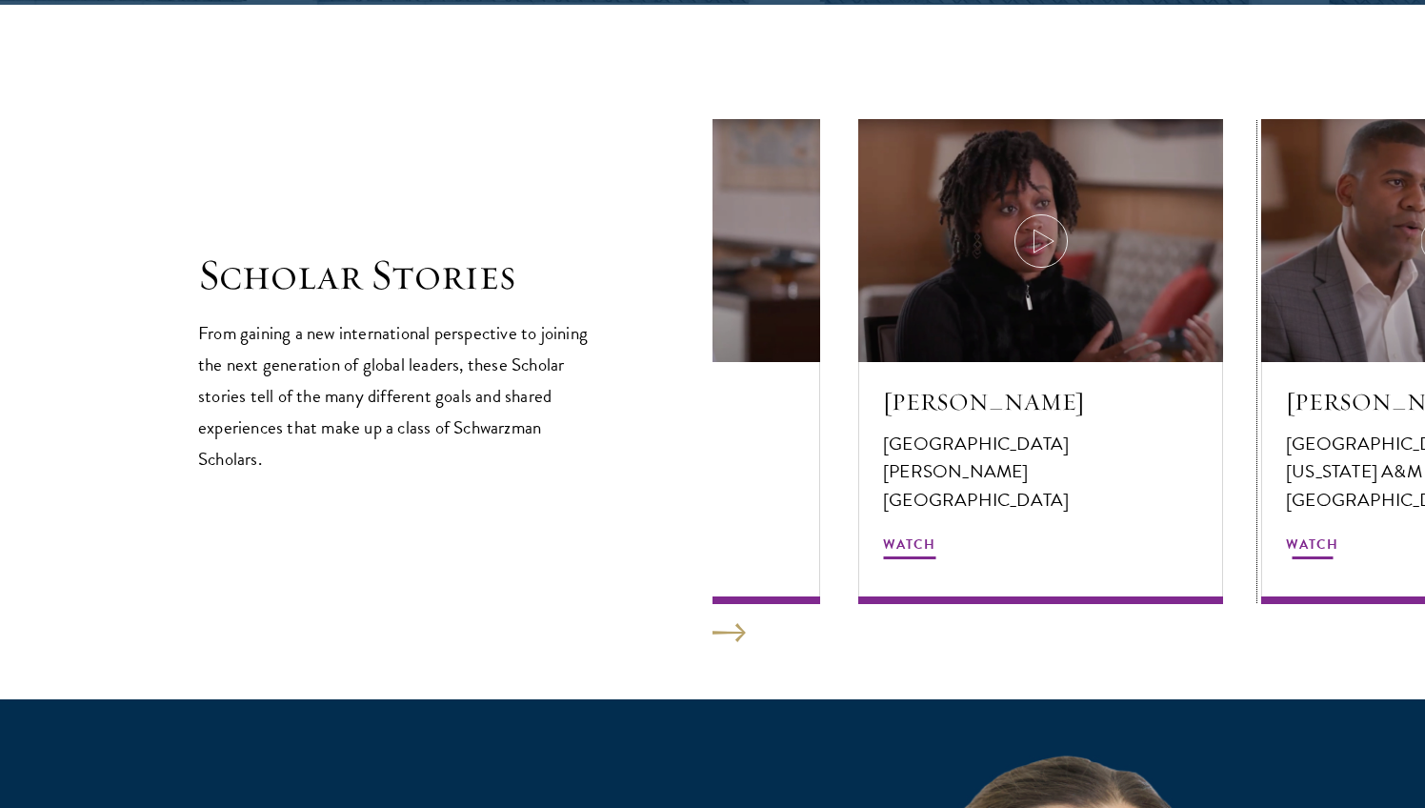
click at [1344, 192] on div at bounding box center [1443, 240] width 365 height 243
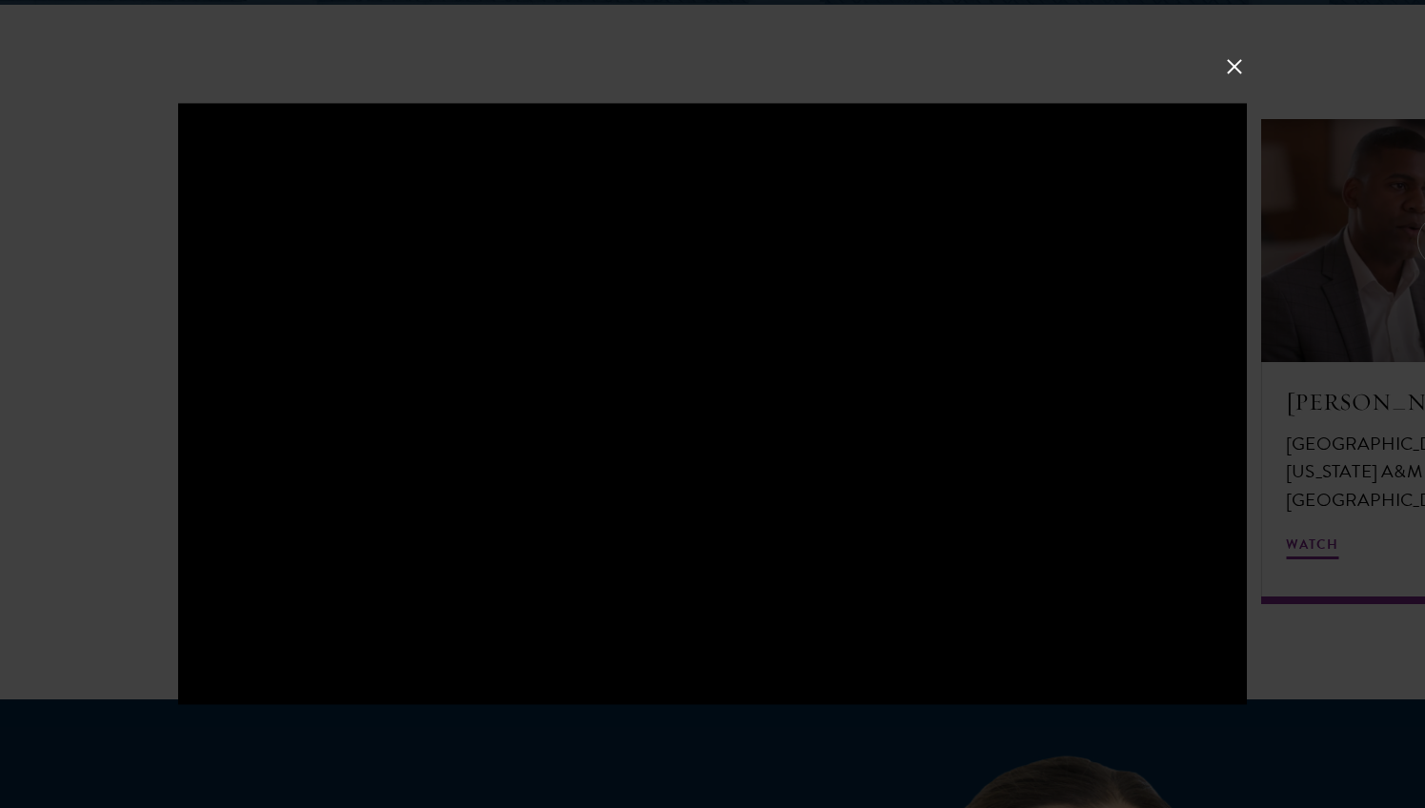
click at [1241, 75] on button at bounding box center [1234, 66] width 25 height 25
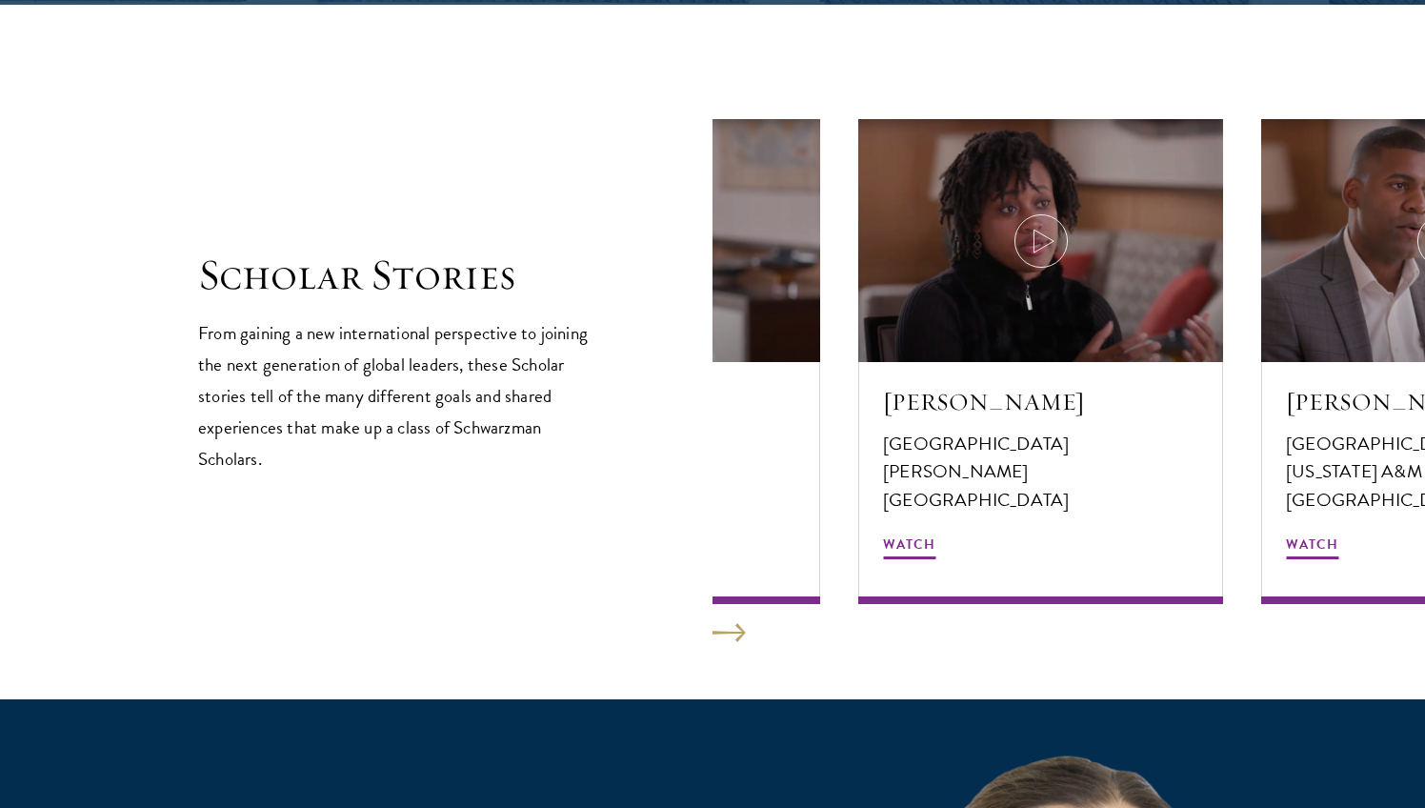
click at [718, 626] on button at bounding box center [728, 632] width 33 height 19
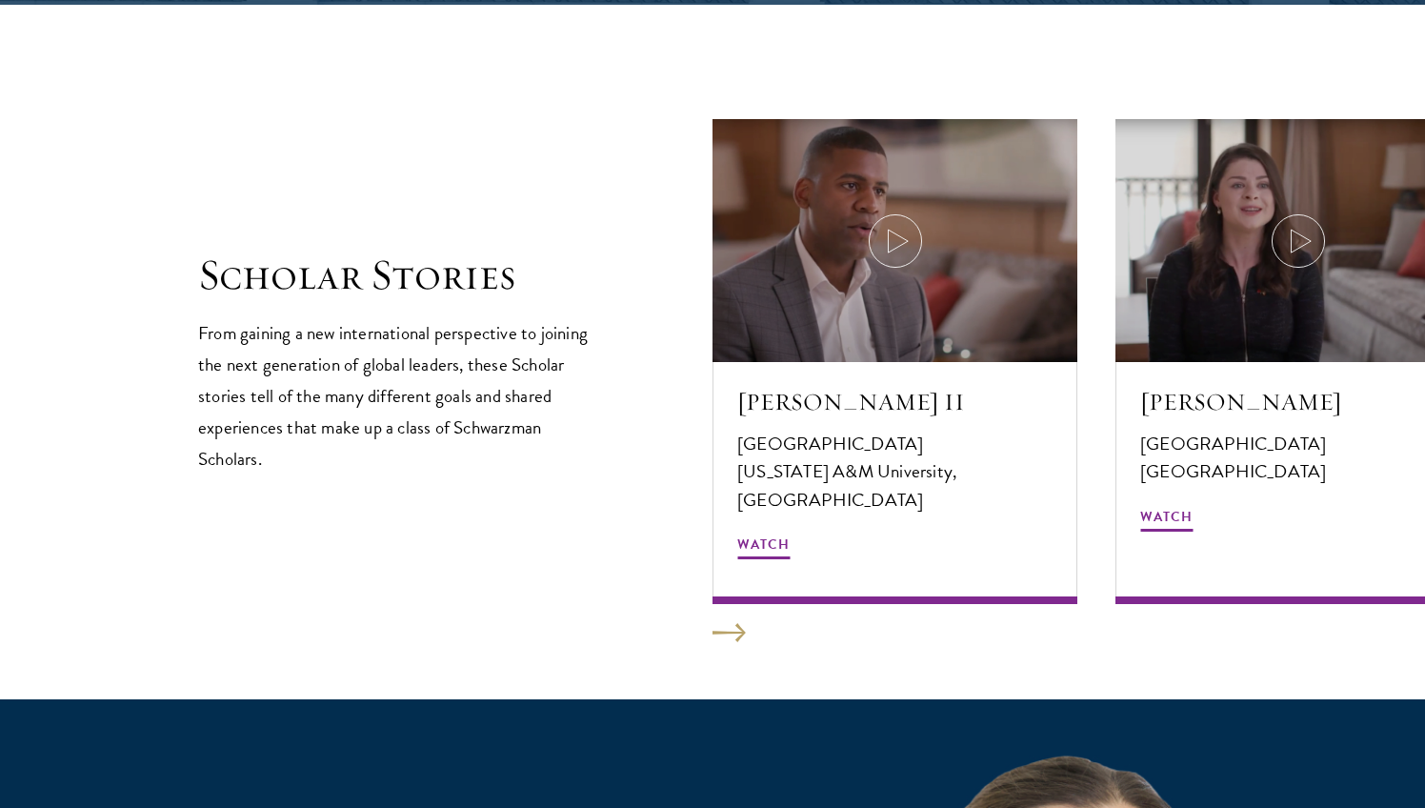
click at [718, 626] on button at bounding box center [728, 632] width 33 height 19
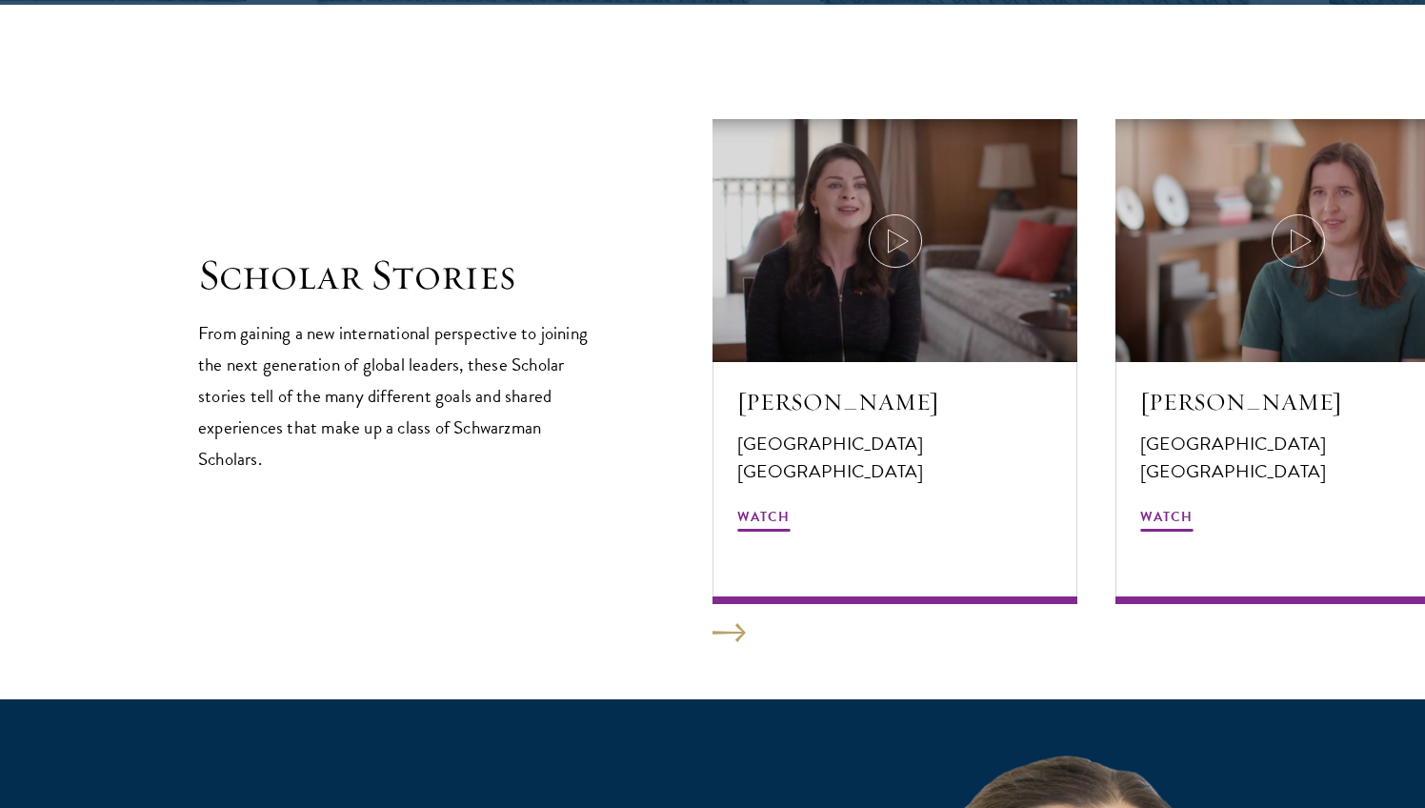
click at [718, 626] on button at bounding box center [728, 632] width 33 height 19
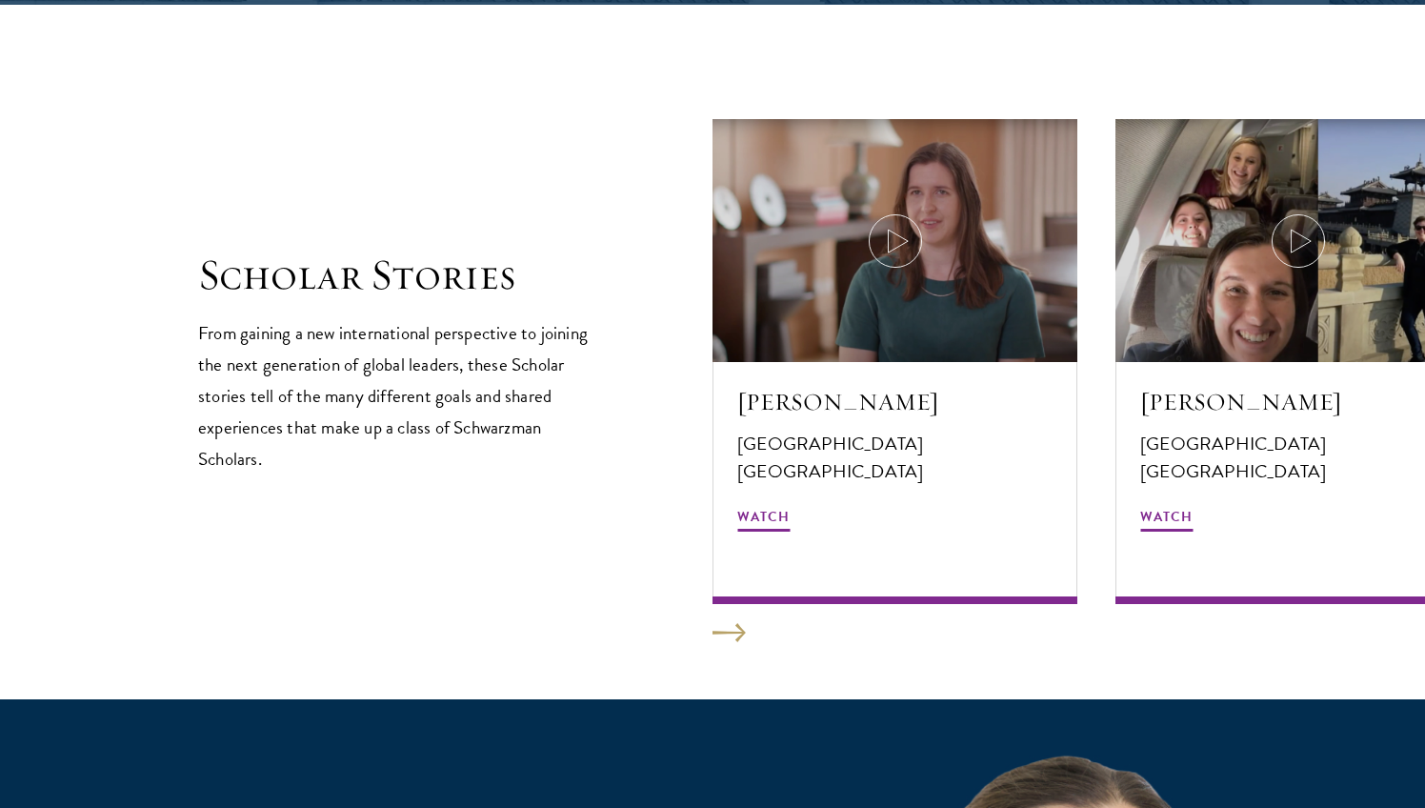
click at [718, 626] on button at bounding box center [728, 632] width 33 height 19
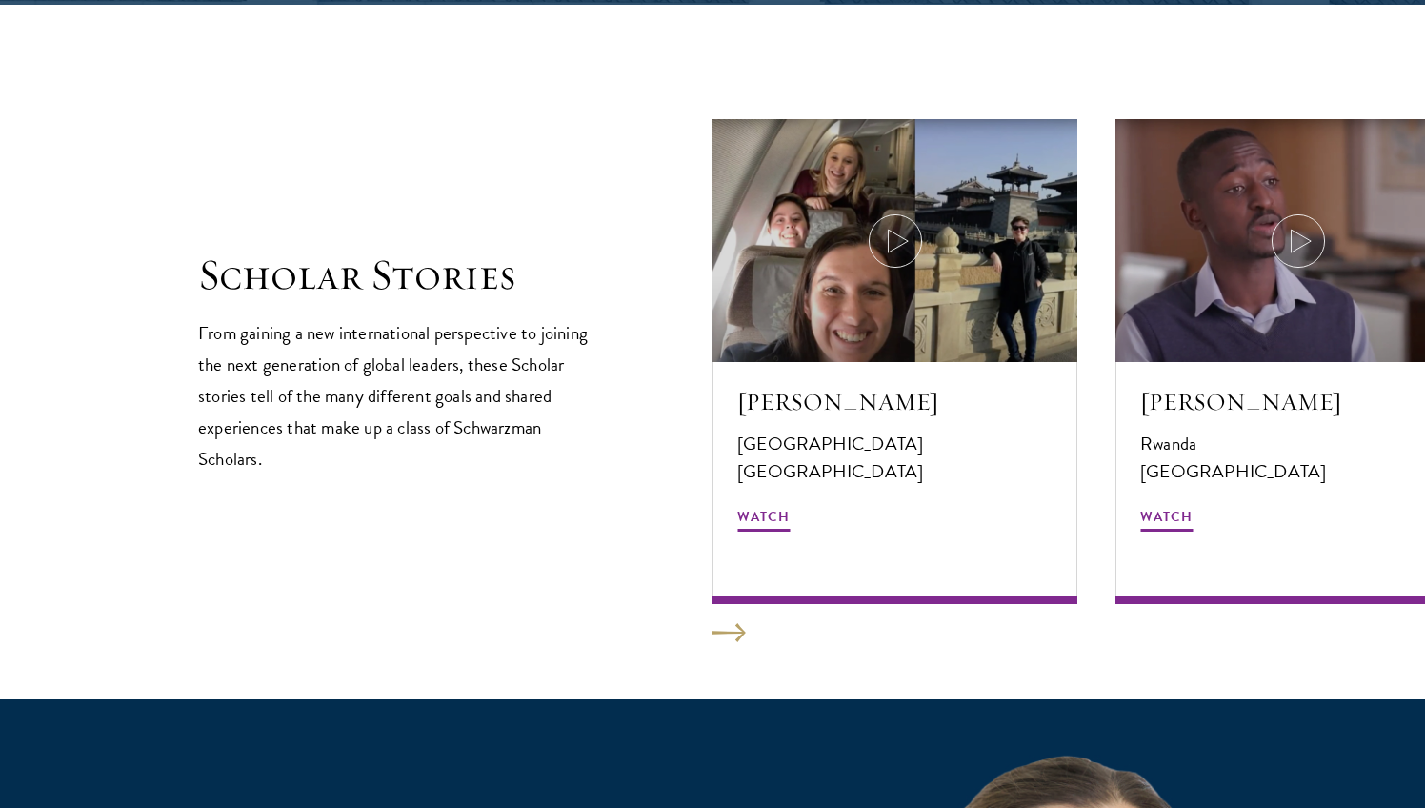
click at [718, 626] on button at bounding box center [728, 632] width 33 height 19
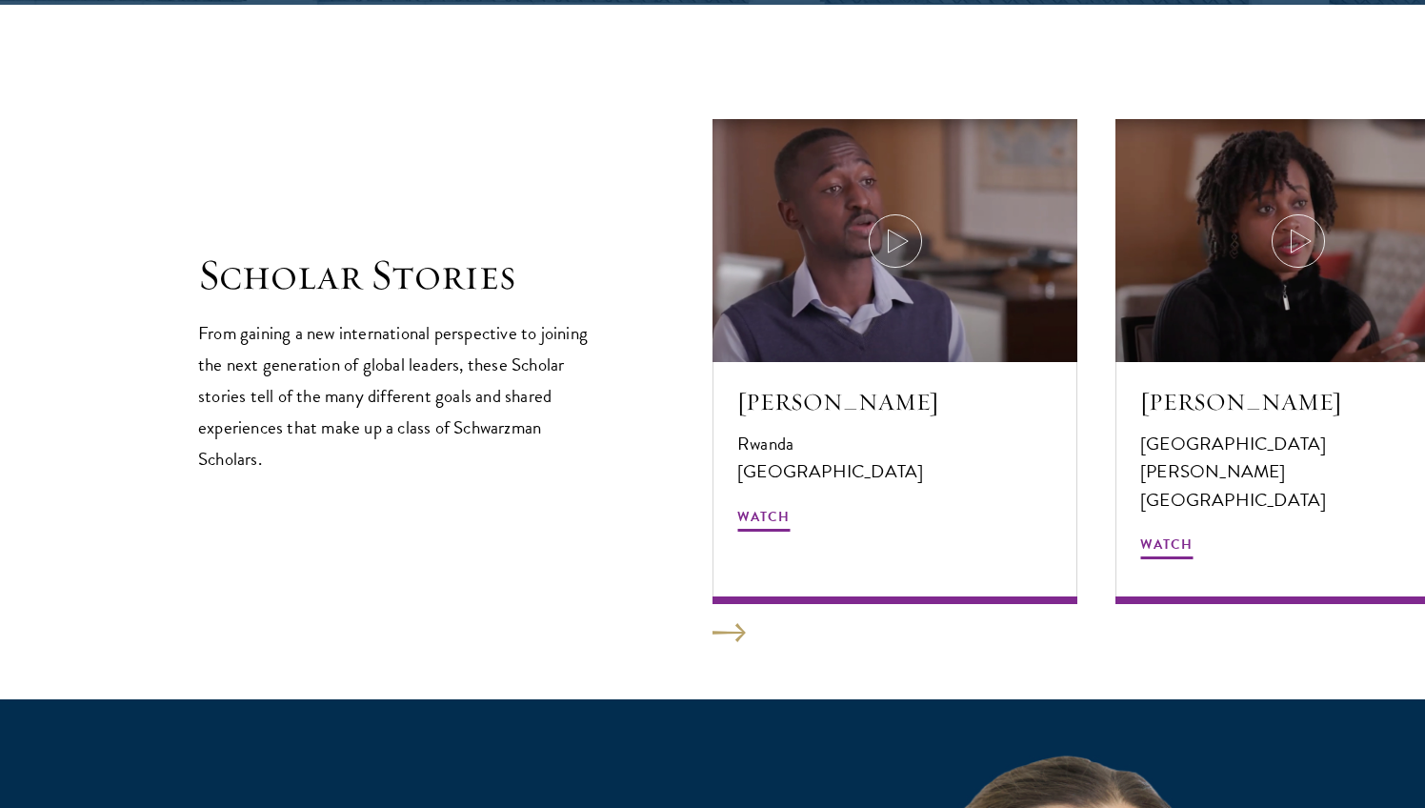
click at [718, 626] on button at bounding box center [728, 632] width 33 height 19
